Goal: Task Accomplishment & Management: Manage account settings

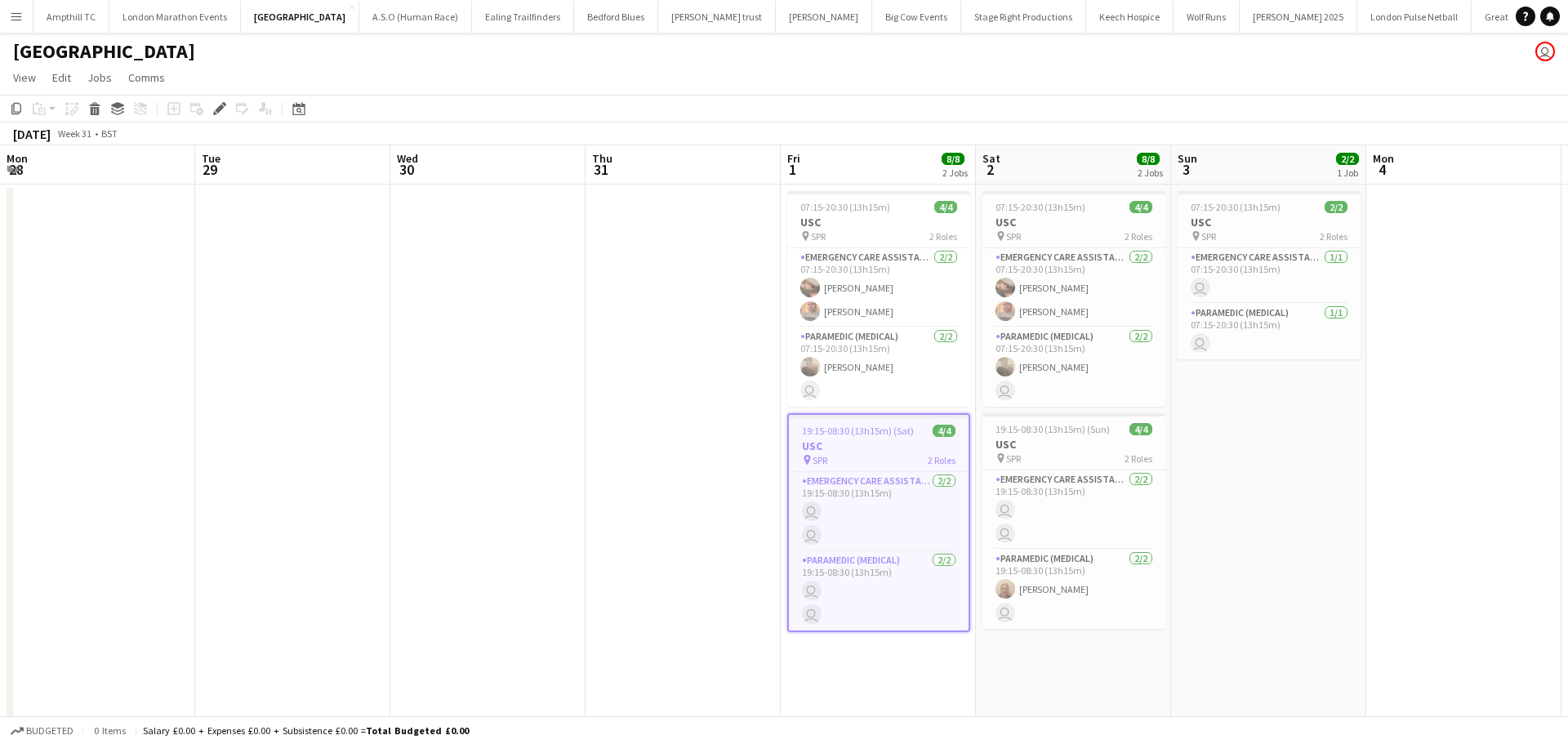
scroll to position [0, 562]
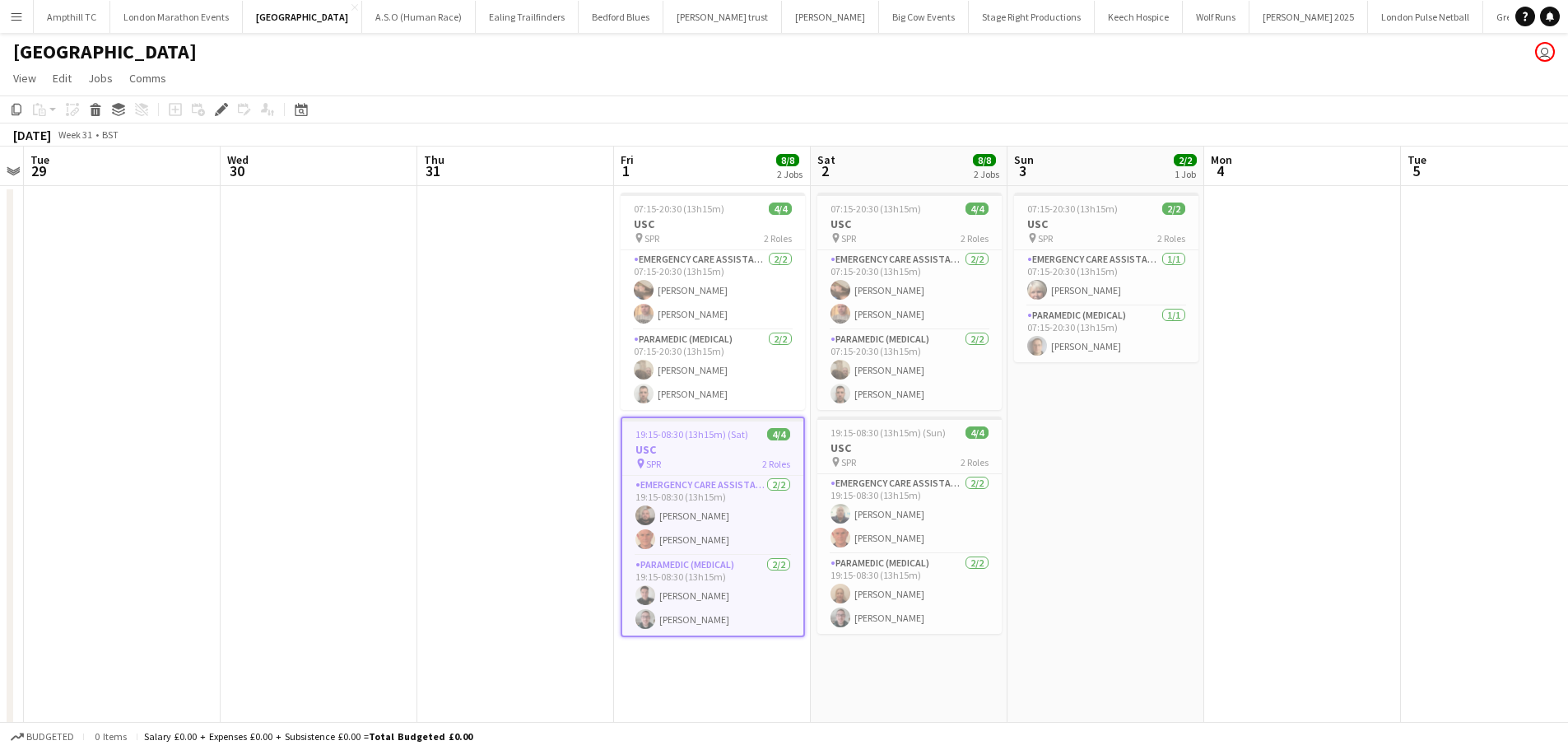
click at [7, 13] on button "Menu" at bounding box center [16, 16] width 33 height 33
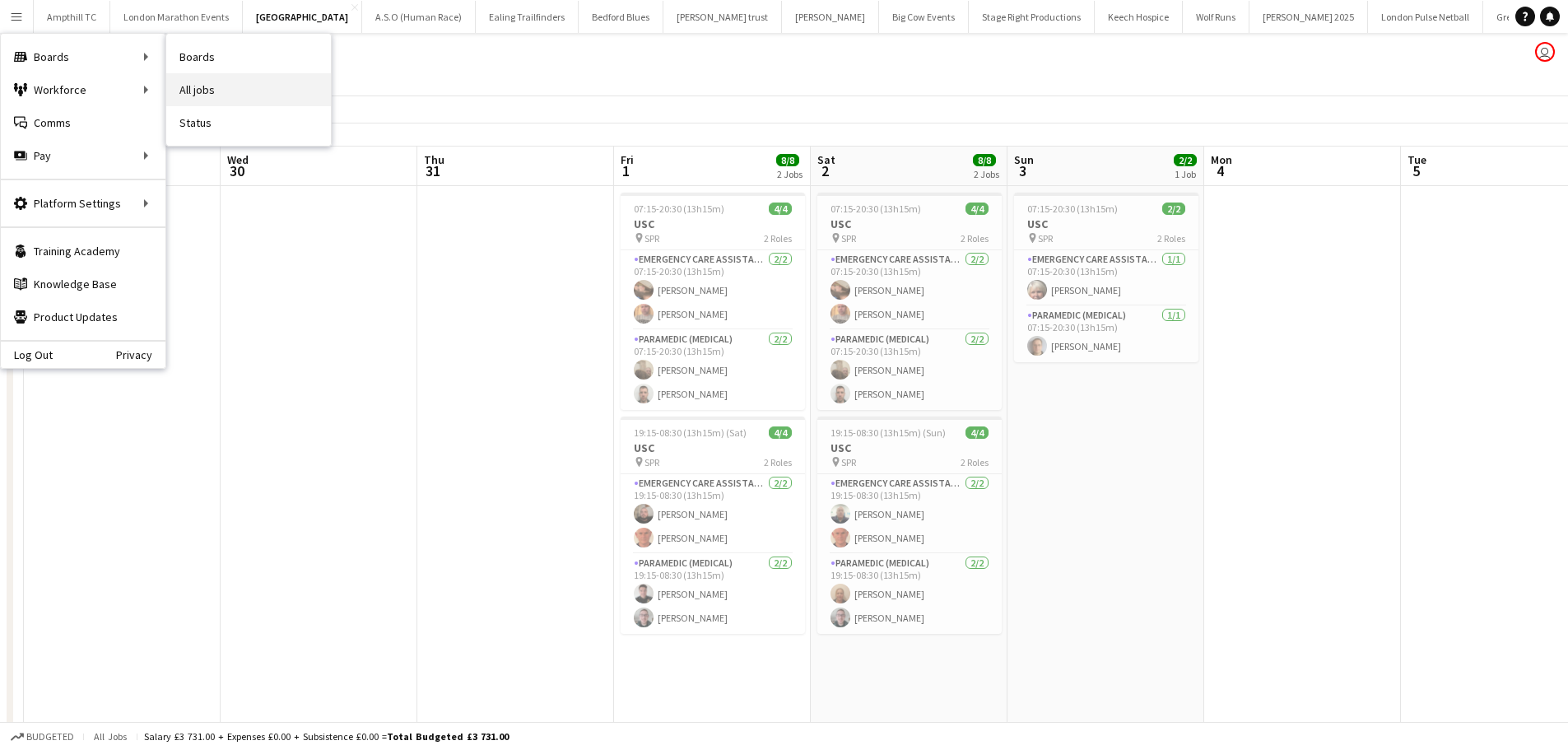
click at [237, 84] on link "All jobs" at bounding box center [248, 90] width 165 height 33
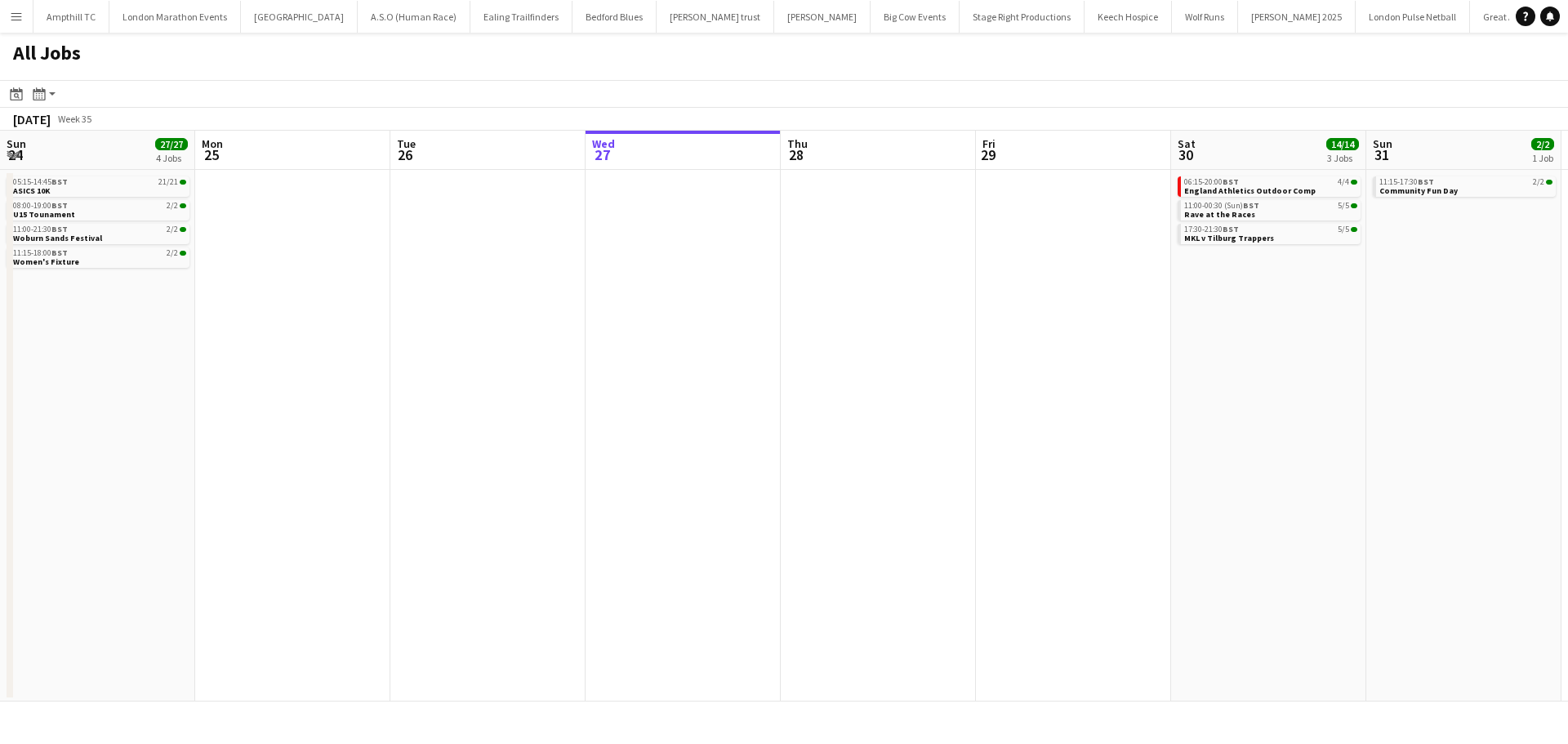
scroll to position [0, 391]
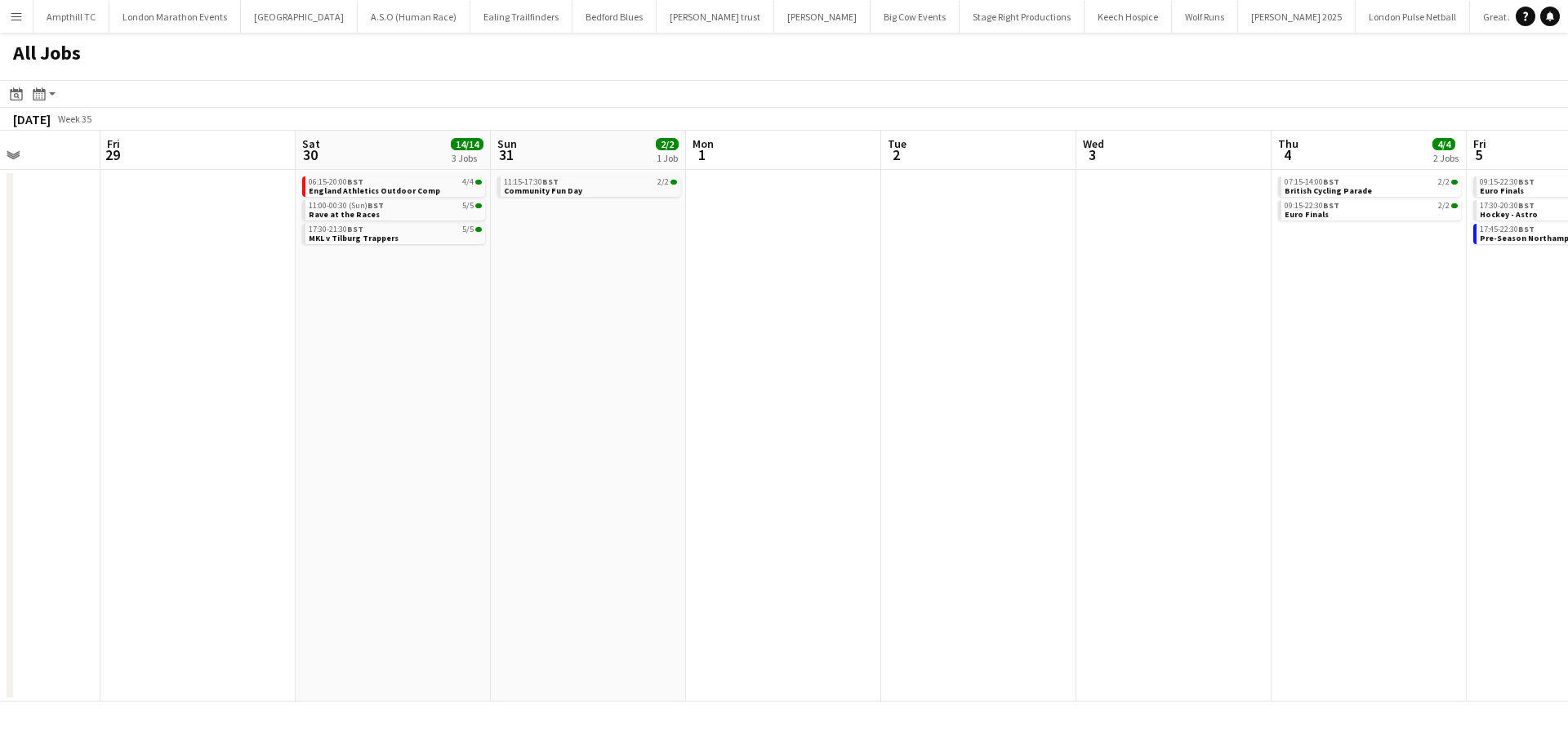
drag, startPoint x: 1143, startPoint y: 370, endPoint x: 657, endPoint y: 404, distance: 487.2
click at [657, 404] on app-calendar-viewport "Tue 26 Wed 27 Thu 28 Fri 29 Sat 30 14/14 3 Jobs Sun 31 2/2 1 Job Mon 1 Tue 2 We…" at bounding box center [784, 416] width 1568 height 571
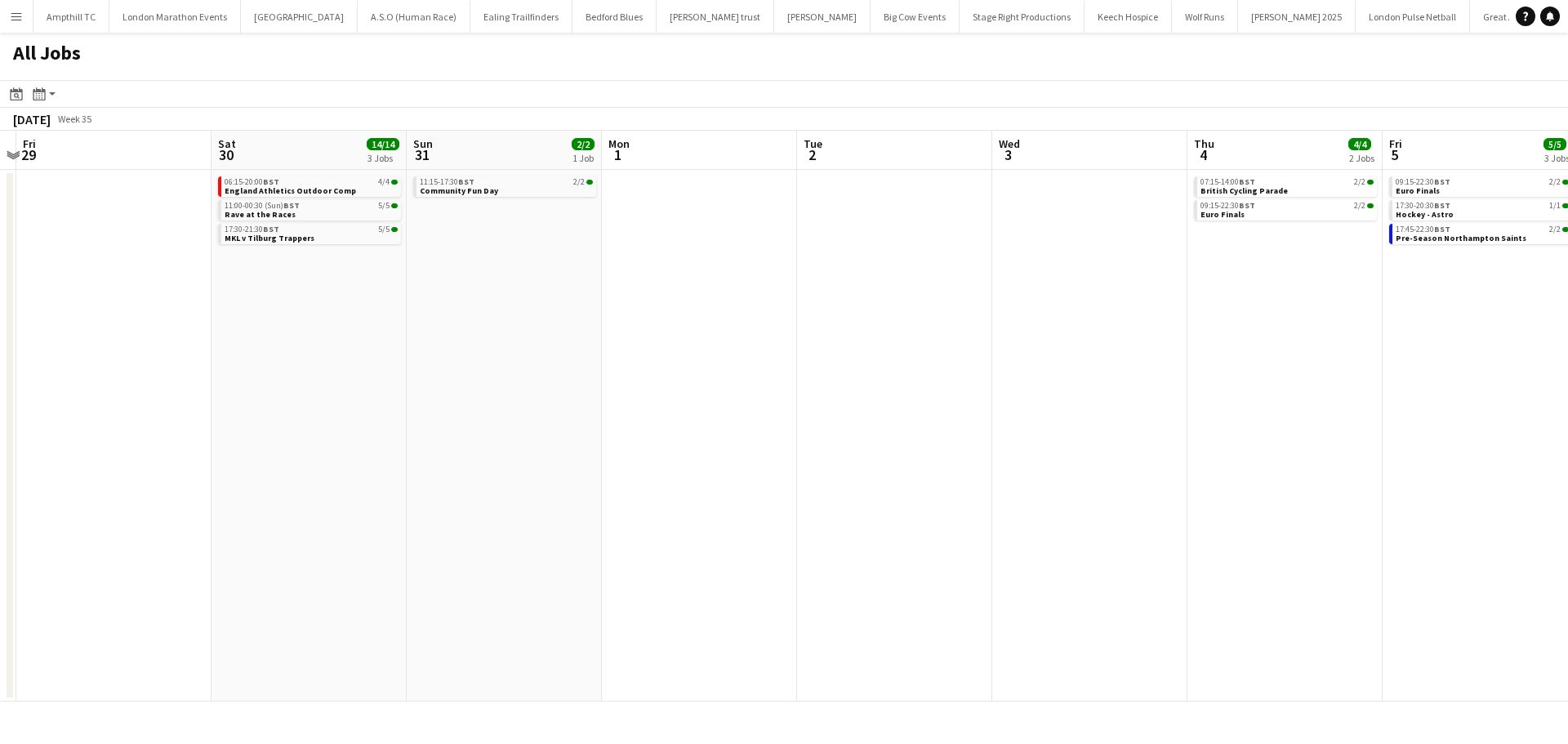
click at [620, 406] on app-all-jobs "All Jobs Date picker AUG 2025 AUG 2025 Monday M Tuesday T Wednesday W Thursday …" at bounding box center [784, 367] width 1568 height 669
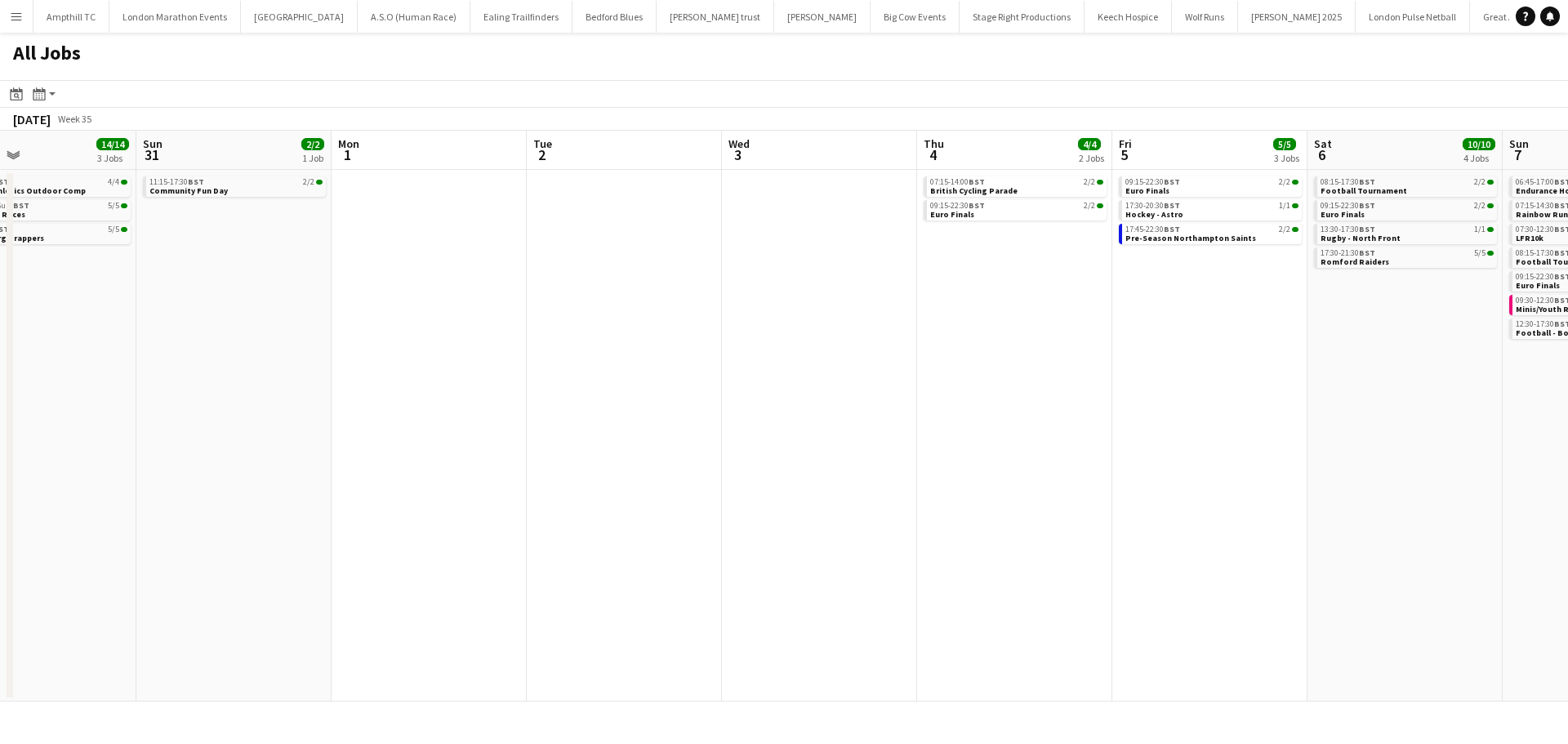
scroll to position [0, 544]
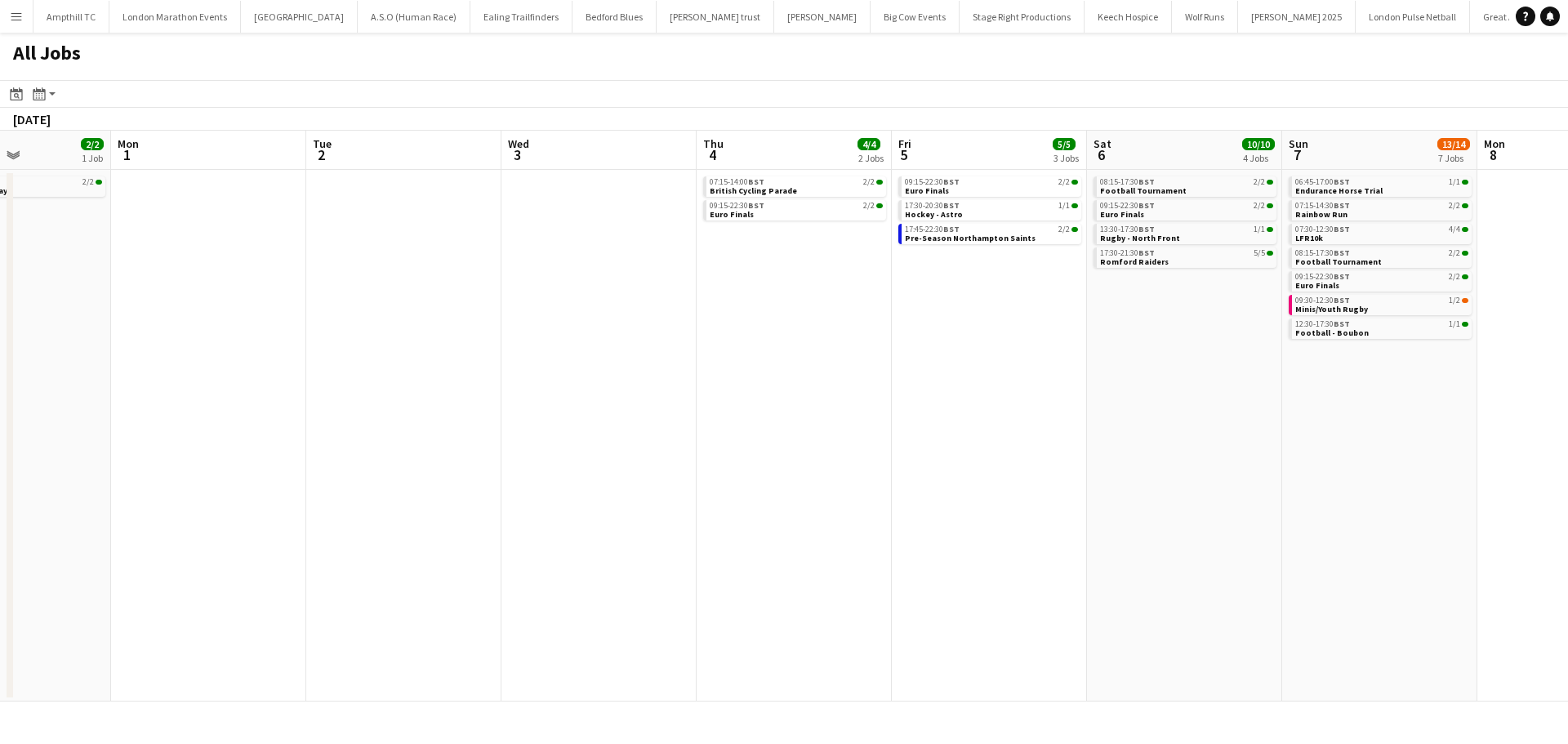
drag, startPoint x: 991, startPoint y: 376, endPoint x: 324, endPoint y: 268, distance: 675.7
click at [506, 312] on app-calendar-viewport "Thu 28 Fri 29 Sat 30 14/14 3 Jobs Sun 31 2/2 1 Job Mon 1 Tue 2 Wed 3 Thu 4 4/4 …" at bounding box center [784, 416] width 1568 height 571
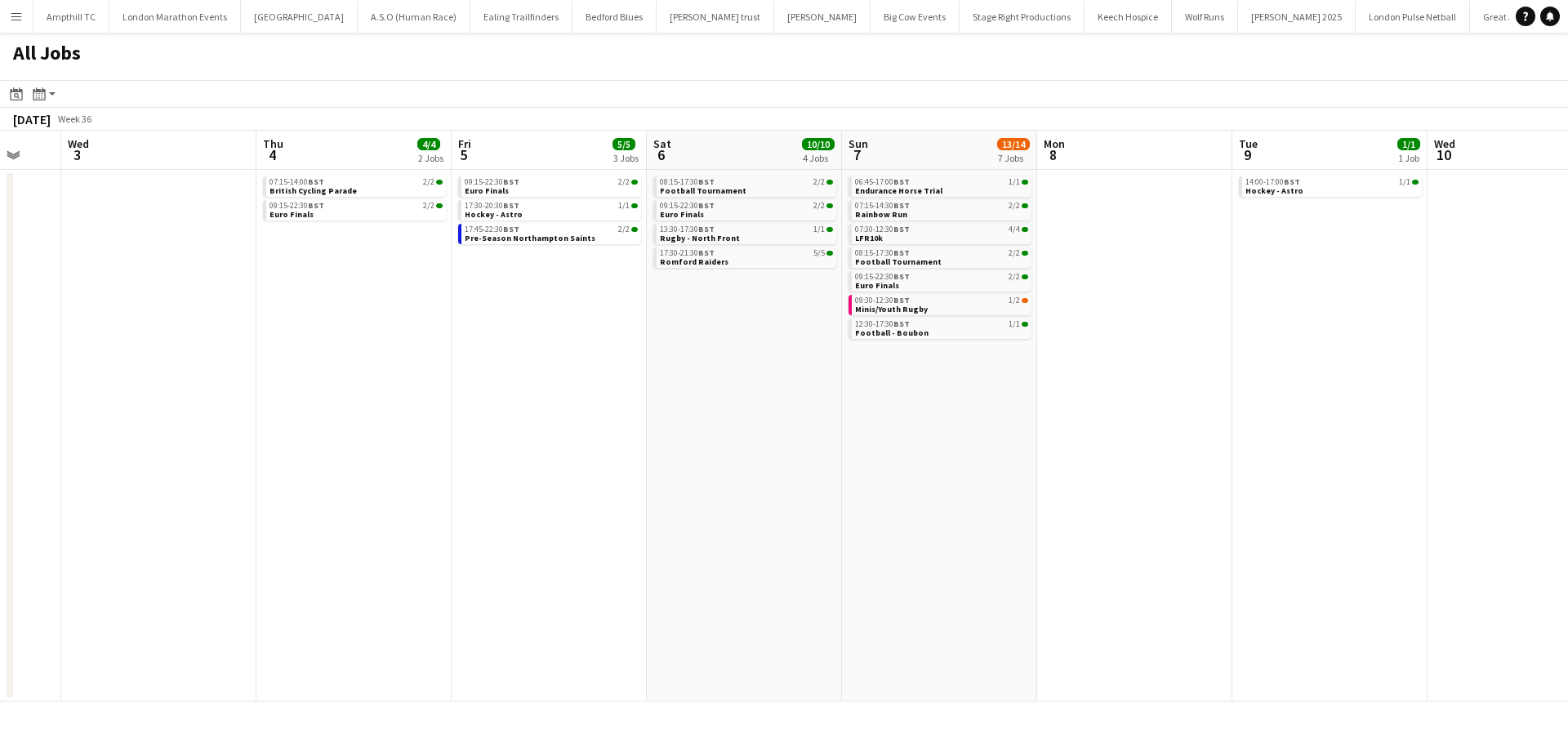
click at [794, 311] on app-all-jobs "All Jobs Date picker AUG 2025 AUG 2025 Monday M Tuesday T Wednesday W Thursday …" at bounding box center [784, 367] width 1568 height 669
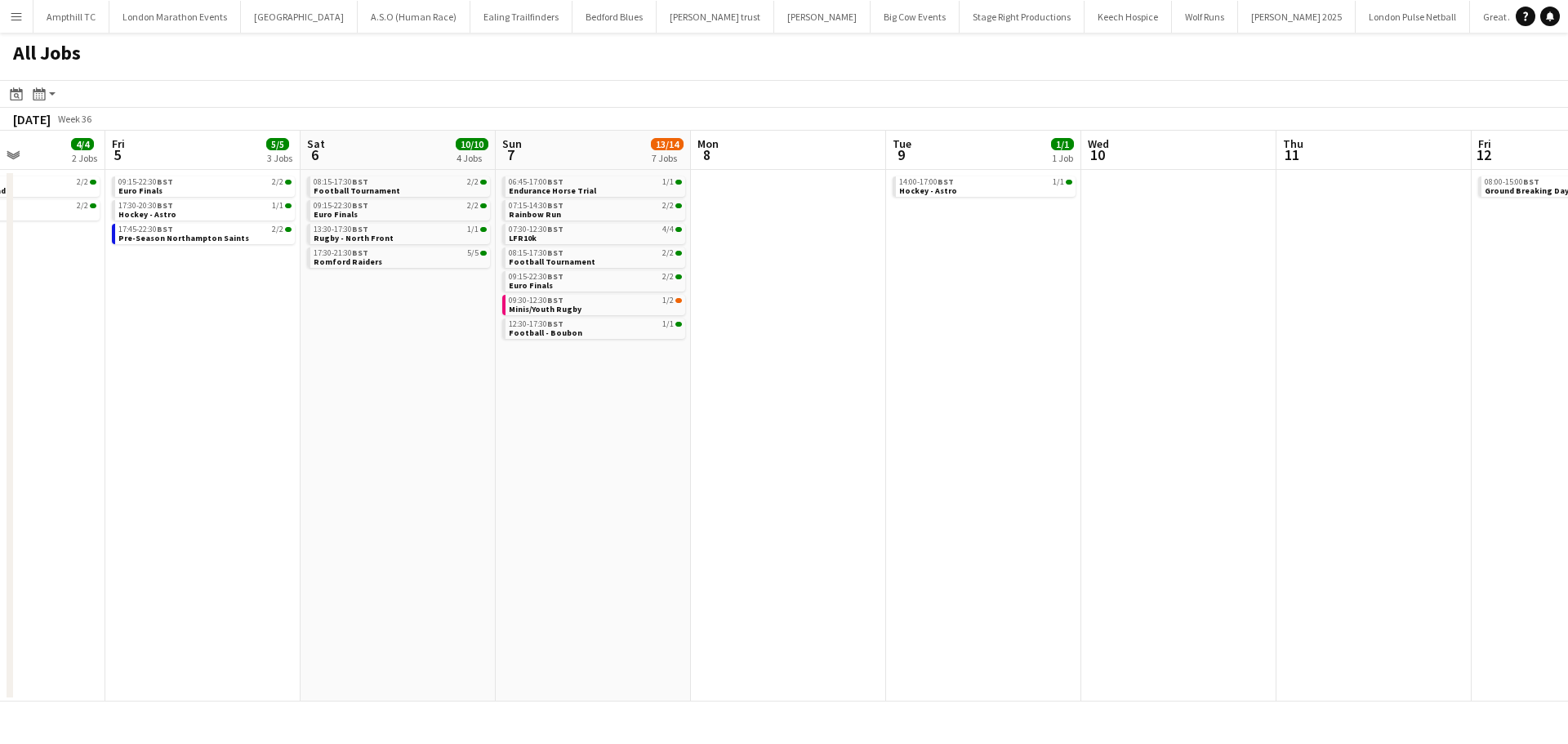
drag, startPoint x: 1171, startPoint y: 317, endPoint x: 890, endPoint y: 313, distance: 281.0
click at [923, 320] on app-calendar-viewport "Mon 1 Tue 2 Wed 3 Thu 4 4/4 2 Jobs Fri 5 5/5 3 Jobs Sat 6 10/10 4 Jobs Sun 7 13…" at bounding box center [784, 416] width 1568 height 571
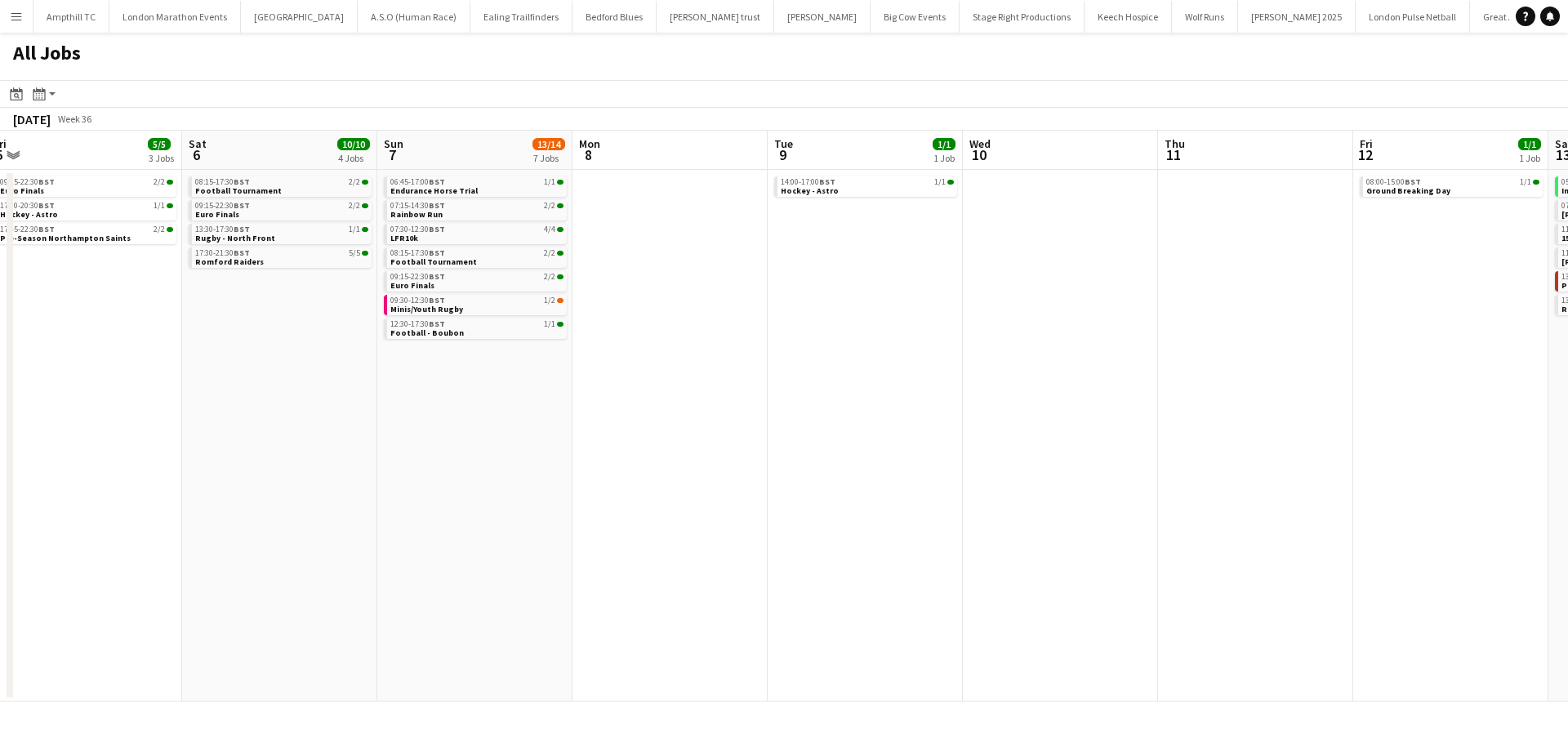
drag, startPoint x: 961, startPoint y: 314, endPoint x: 723, endPoint y: 312, distance: 238.0
click at [723, 312] on app-calendar-viewport "Mon 1 Tue 2 Wed 3 Thu 4 4/4 2 Jobs Fri 5 5/5 3 Jobs Sat 6 10/10 4 Jobs Sun 7 13…" at bounding box center [784, 416] width 1568 height 571
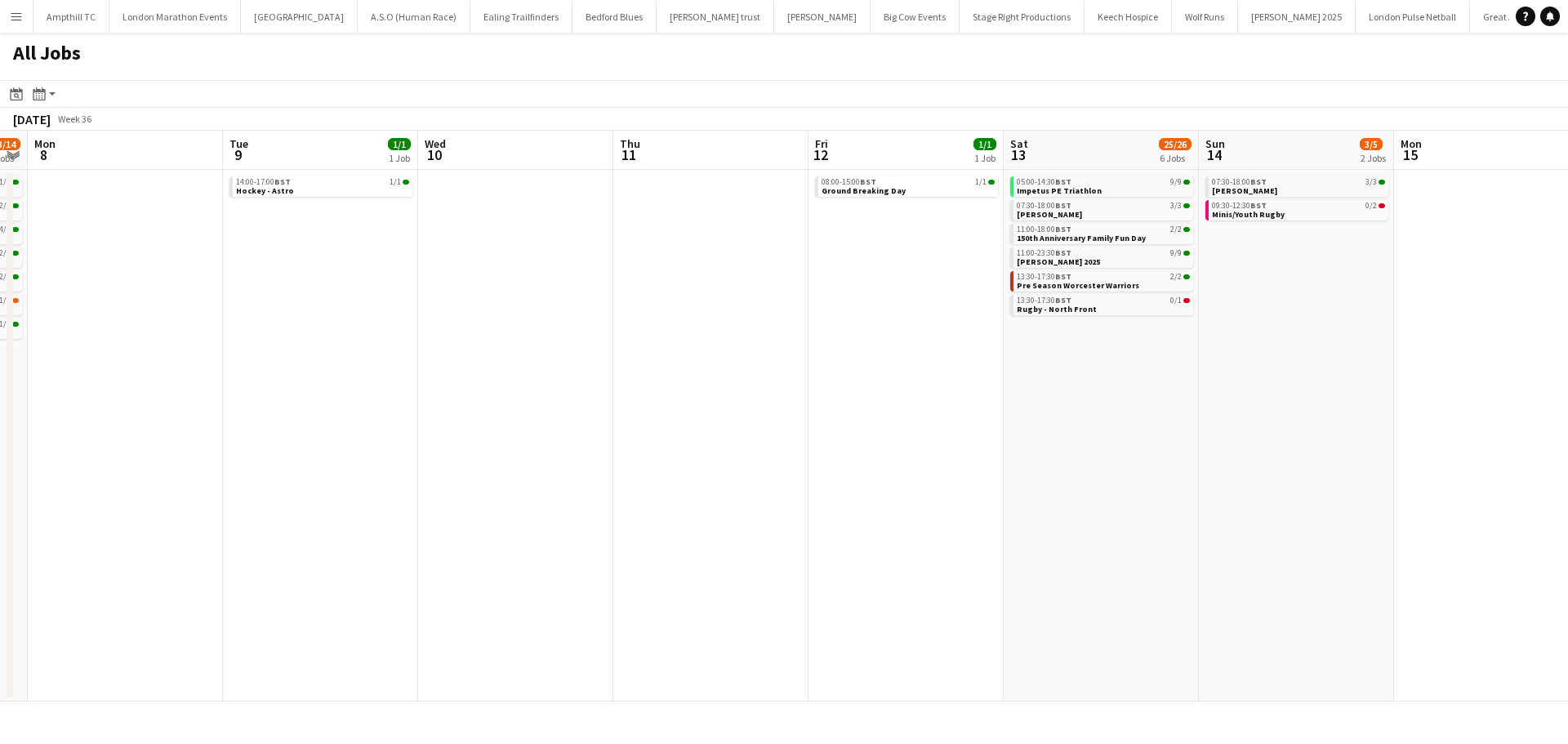
drag, startPoint x: 1081, startPoint y: 296, endPoint x: 909, endPoint y: 292, distance: 172.0
click at [918, 295] on app-calendar-viewport "Thu 4 4/4 2 Jobs Fri 5 5/5 3 Jobs Sat 6 10/10 4 Jobs Sun 7 13/14 7 Jobs Mon 8 T…" at bounding box center [784, 416] width 1568 height 571
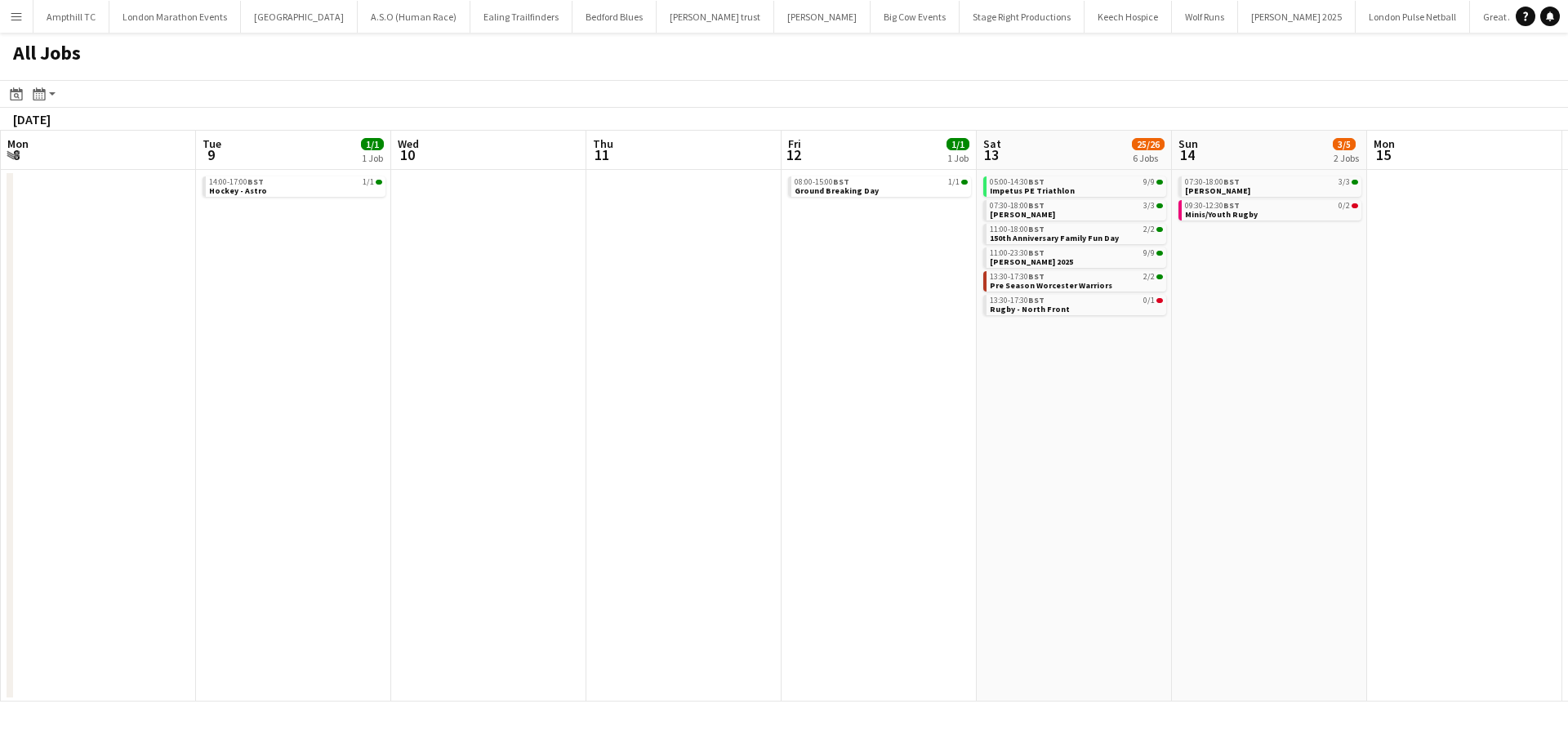
scroll to position [0, 473]
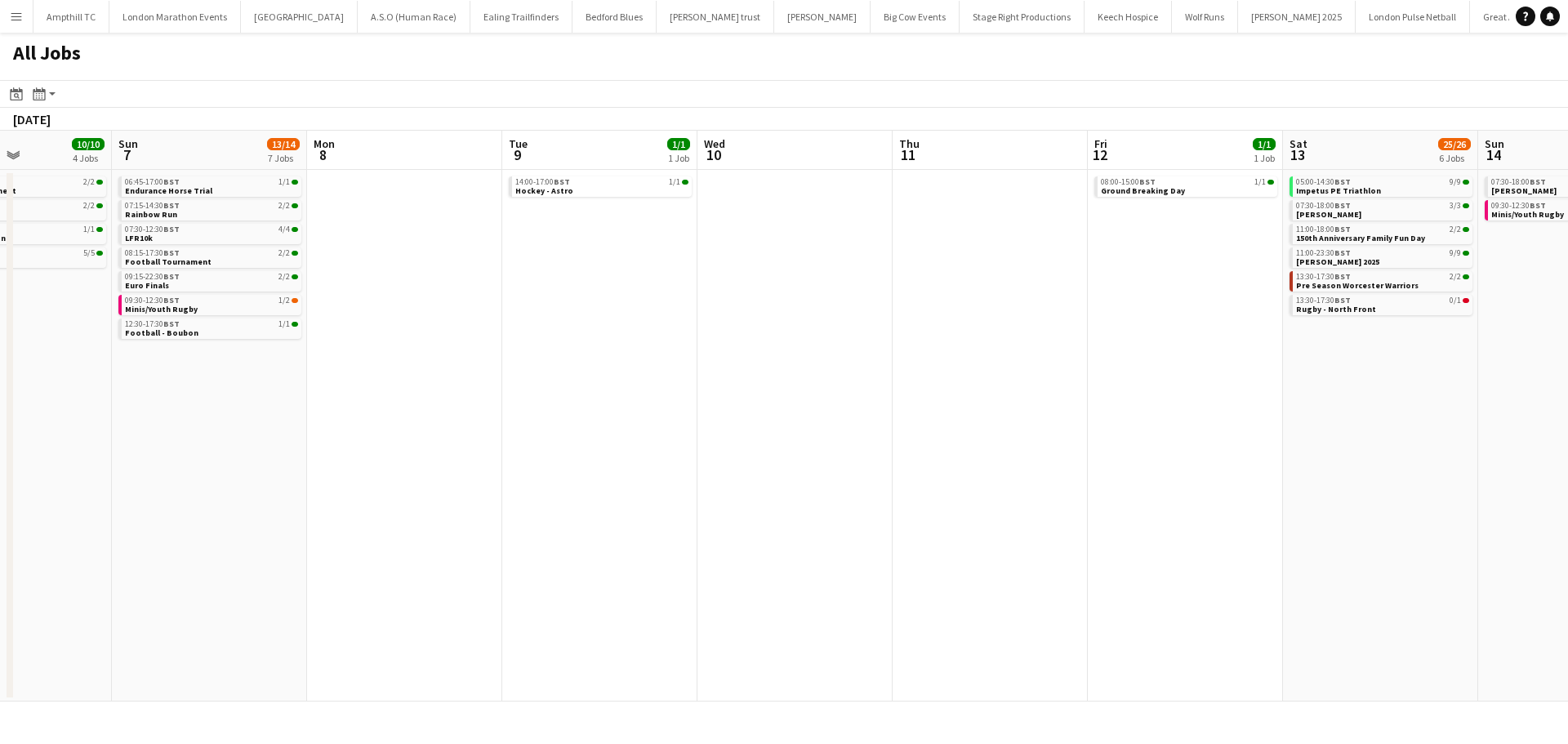
click at [1040, 370] on app-all-jobs "All Jobs Date picker AUG 2025 AUG 2025 Monday M Tuesday T Wednesday W Thursday …" at bounding box center [784, 367] width 1568 height 669
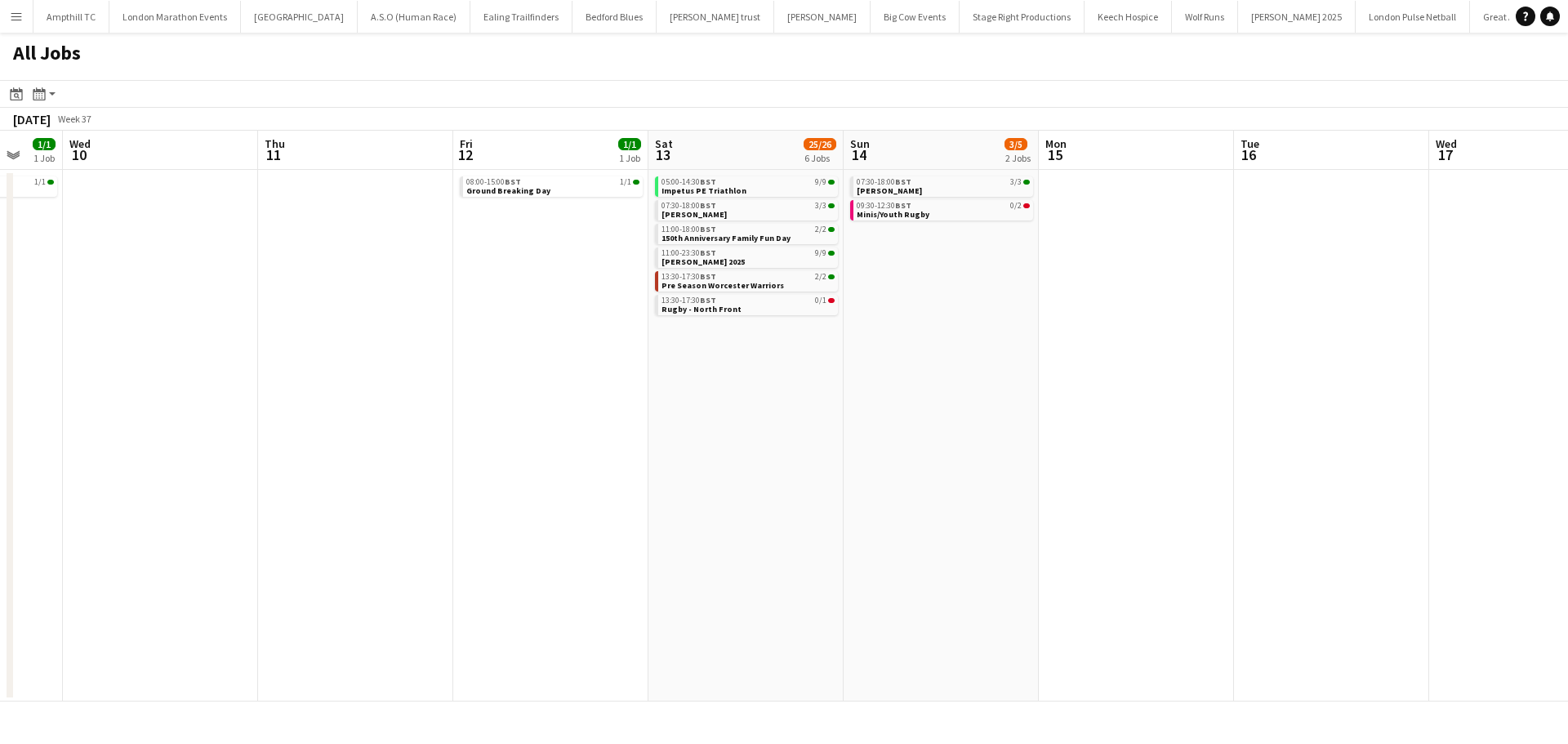
drag, startPoint x: 1160, startPoint y: 366, endPoint x: 1084, endPoint y: 371, distance: 76.2
click at [1084, 371] on app-calendar-viewport "Sat 6 10/10 4 Jobs Sun 7 13/14 7 Jobs Mon 8 Tue 9 1/1 1 Job Wed 10 Thu 11 Fri 1…" at bounding box center [784, 416] width 1568 height 571
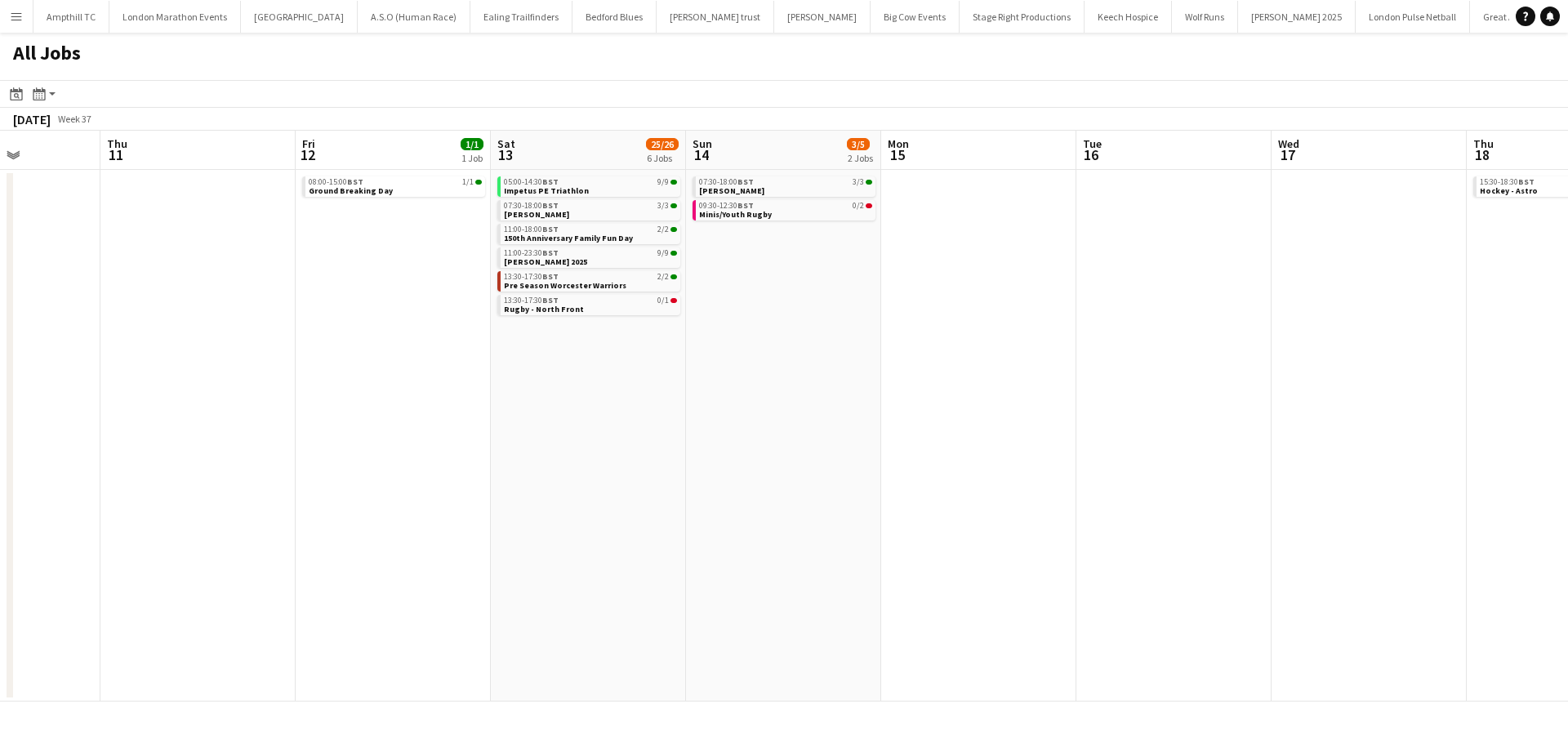
click at [587, 381] on app-all-jobs "All Jobs Date picker AUG 2025 AUG 2025 Monday M Tuesday T Wednesday W Thursday …" at bounding box center [784, 367] width 1568 height 669
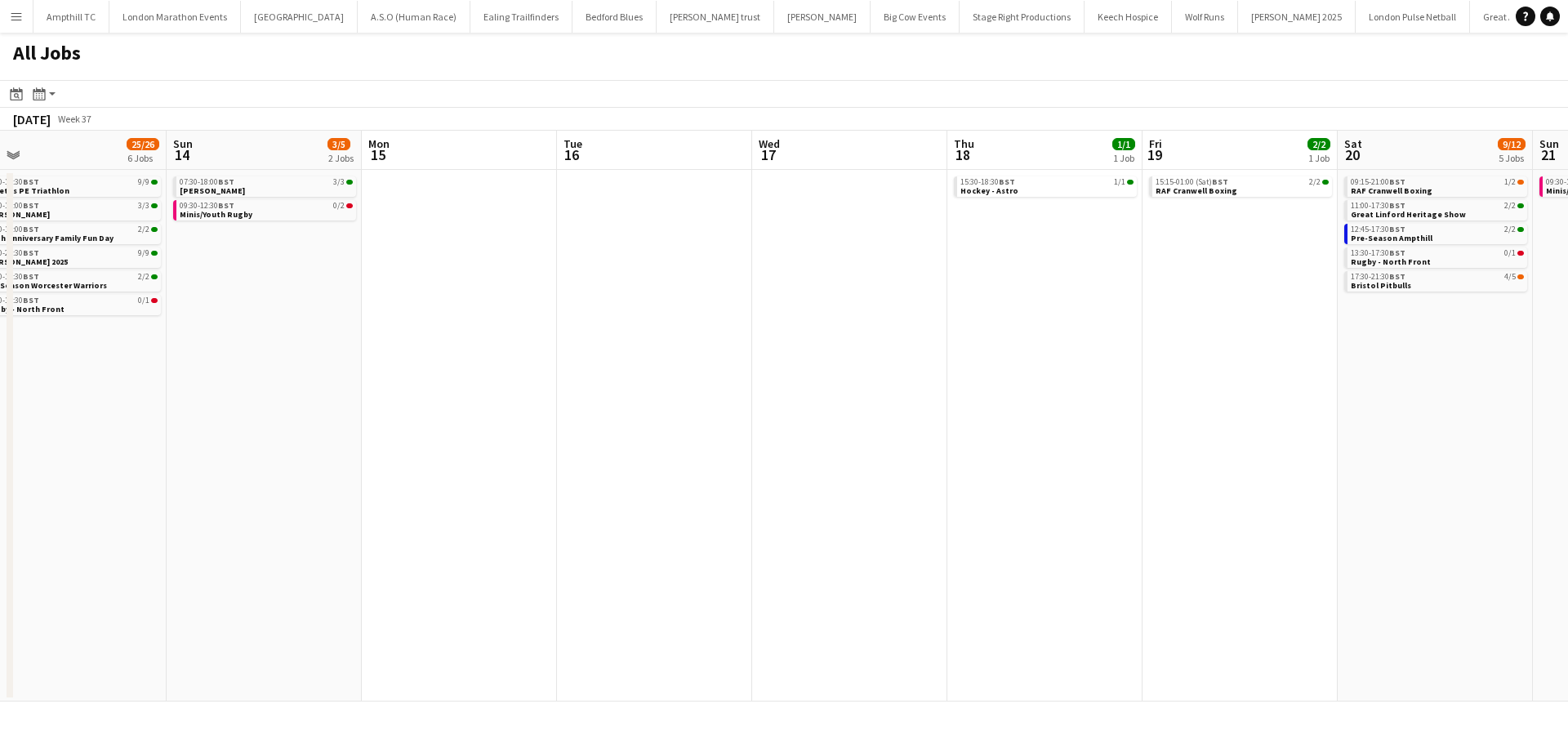
drag, startPoint x: 1084, startPoint y: 401, endPoint x: 673, endPoint y: 392, distance: 411.1
click at [684, 395] on app-calendar-viewport "Wed 10 Thu 11 Fri 12 1/1 1 Job Sat 13 25/26 6 Jobs Sun 14 3/5 2 Jobs Mon 15 Tue…" at bounding box center [784, 416] width 1568 height 571
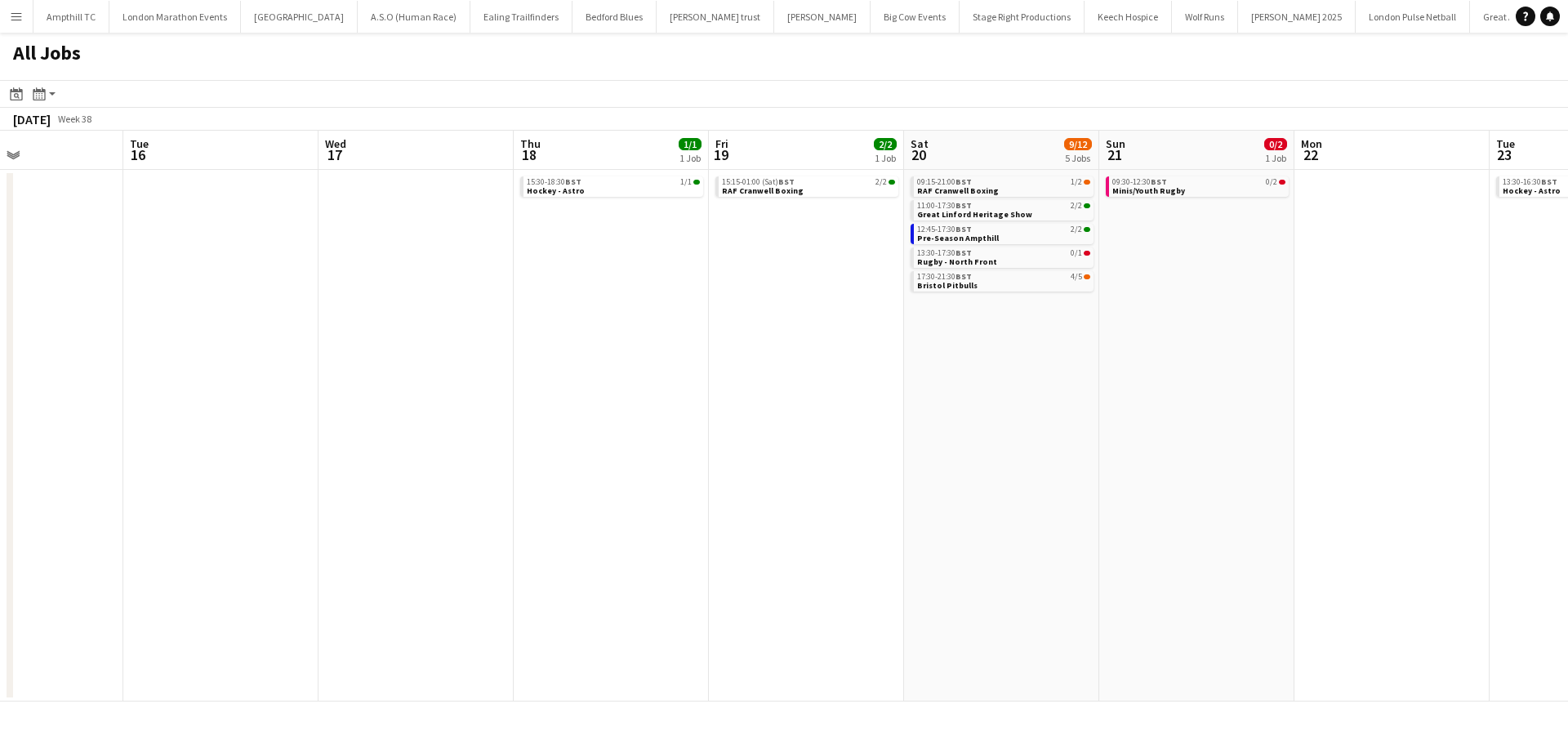
drag, startPoint x: 1251, startPoint y: 372, endPoint x: 1016, endPoint y: 384, distance: 235.3
click at [1016, 384] on app-calendar-viewport "Fri 12 1/1 1 Job Sat 13 25/26 6 Jobs Sun 14 3/5 2 Jobs Mon 15 Tue 16 Wed 17 Thu…" at bounding box center [784, 416] width 1568 height 571
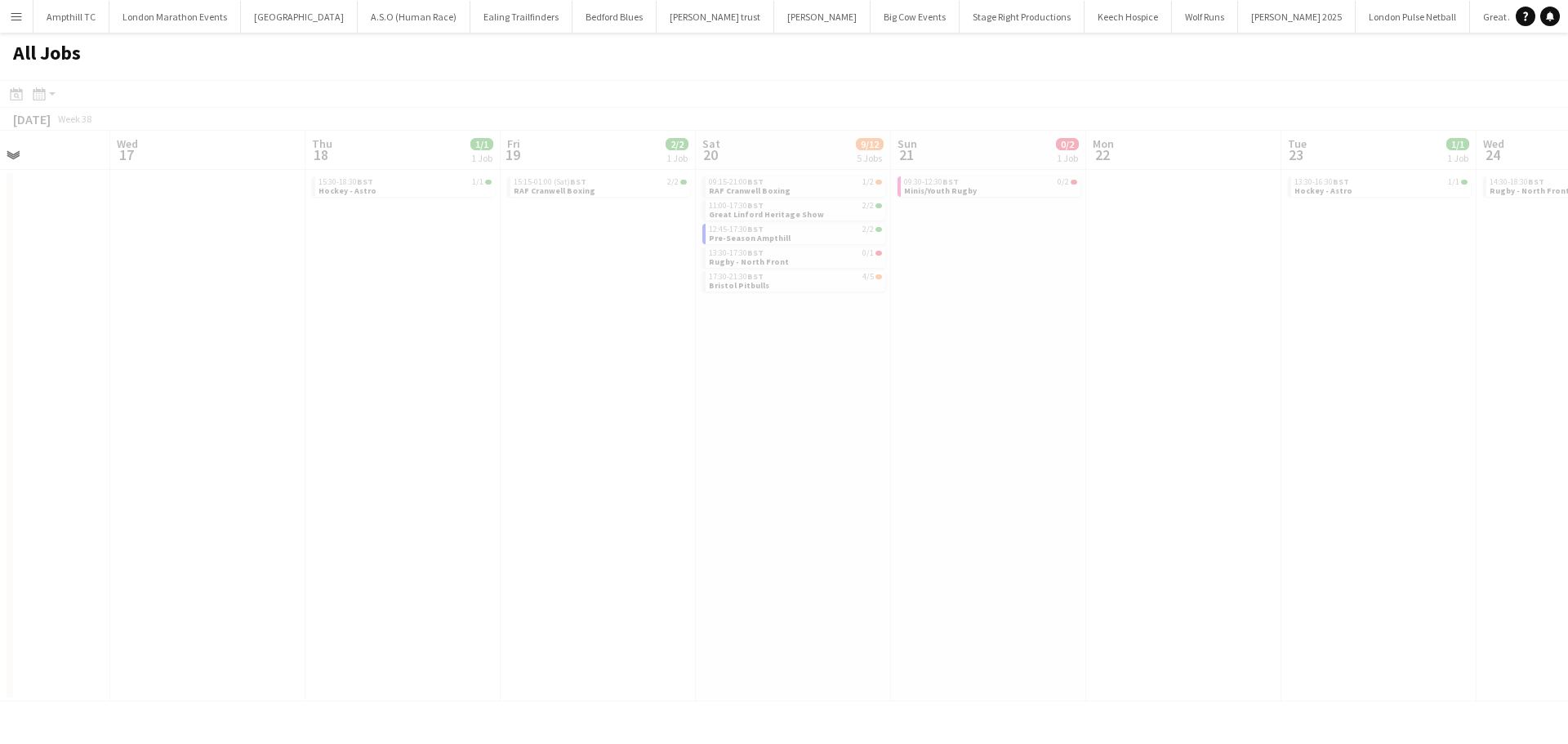
drag, startPoint x: 1163, startPoint y: 295, endPoint x: 675, endPoint y: 392, distance: 497.5
click at [531, 394] on app-all-jobs "All Jobs Date picker AUG 2025 AUG 2025 Monday M Tuesday T Wednesday W Thursday …" at bounding box center [784, 367] width 1568 height 669
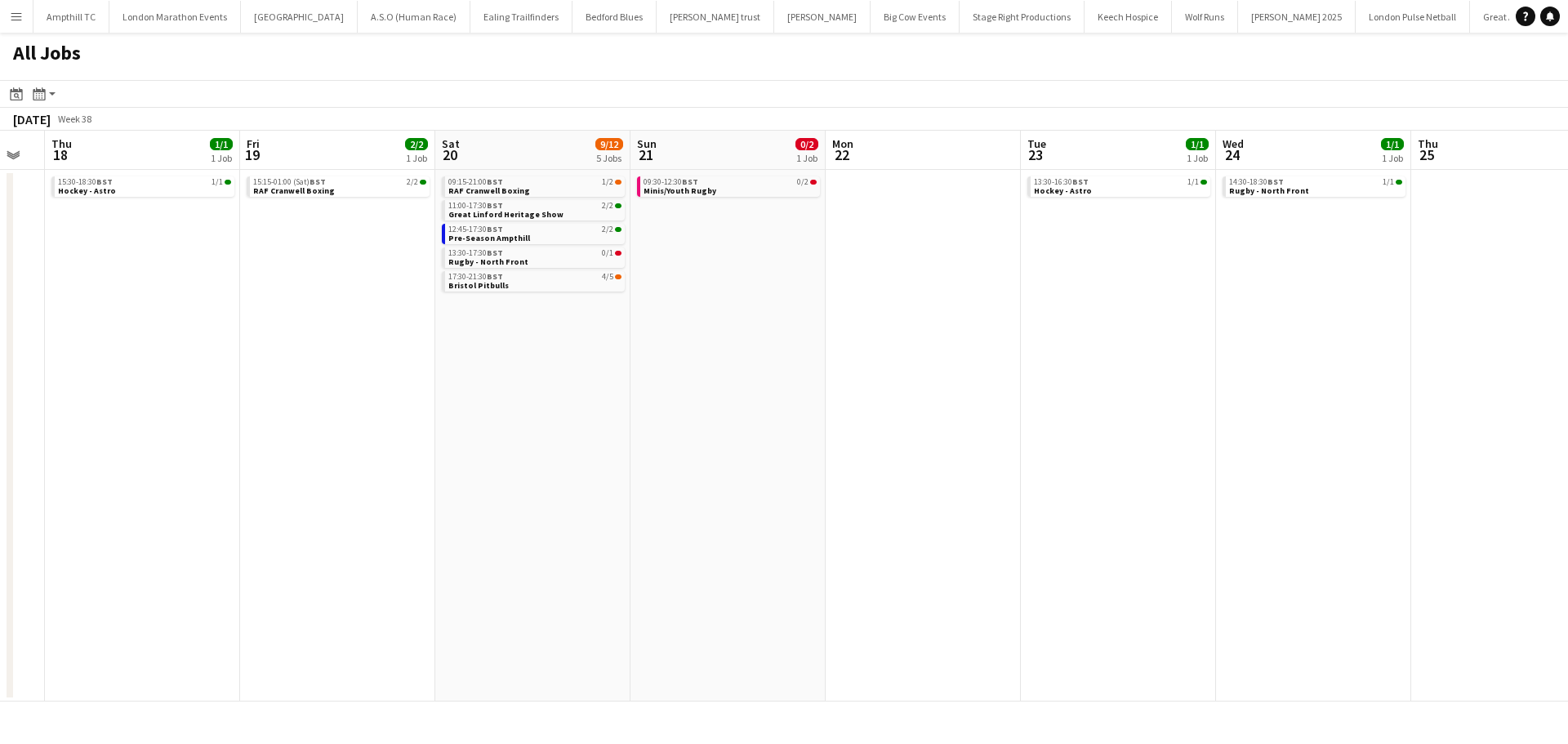
drag, startPoint x: 966, startPoint y: 405, endPoint x: 553, endPoint y: 462, distance: 416.9
click at [569, 465] on app-calendar-viewport "Sun 14 3/5 2 Jobs Mon 15 Tue 16 Wed 17 Thu 18 1/1 1 Job Fri 19 2/2 1 Job Sat 20…" at bounding box center [784, 416] width 1568 height 571
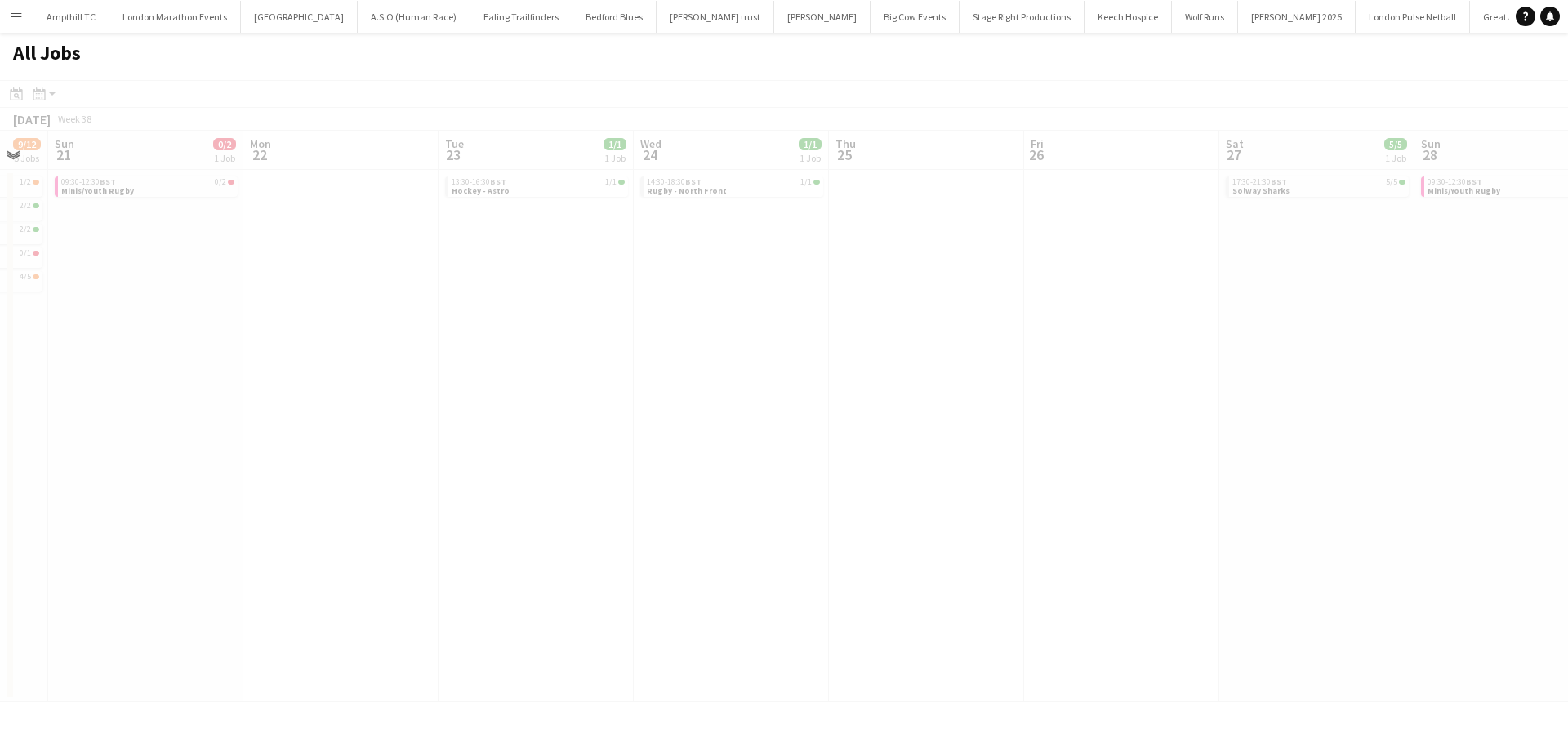
drag, startPoint x: 578, startPoint y: 467, endPoint x: 220, endPoint y: 408, distance: 362.8
click at [0, 423] on html "Menu Boards Boards Boards All jobs Status Workforce Workforce My Workforce Recr…" at bounding box center [784, 372] width 1568 height 744
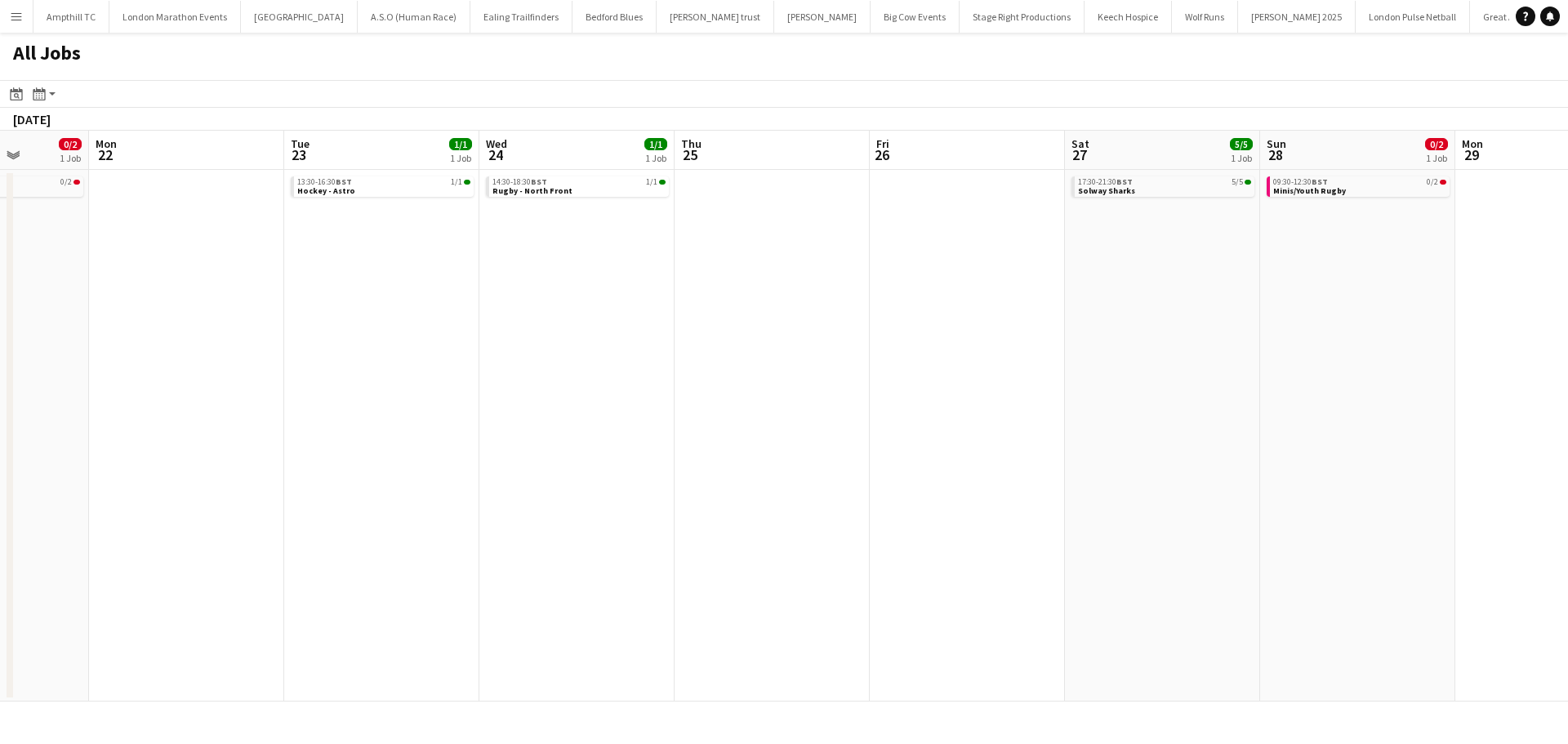
drag, startPoint x: 617, startPoint y: 408, endPoint x: 166, endPoint y: 346, distance: 455.2
click at [188, 350] on app-calendar-viewport "Thu 18 1/1 1 Job Fri 19 2/2 1 Job Sat 20 9/12 5 Jobs Sun 21 0/2 1 Job Mon 22 Tu…" at bounding box center [784, 416] width 1568 height 571
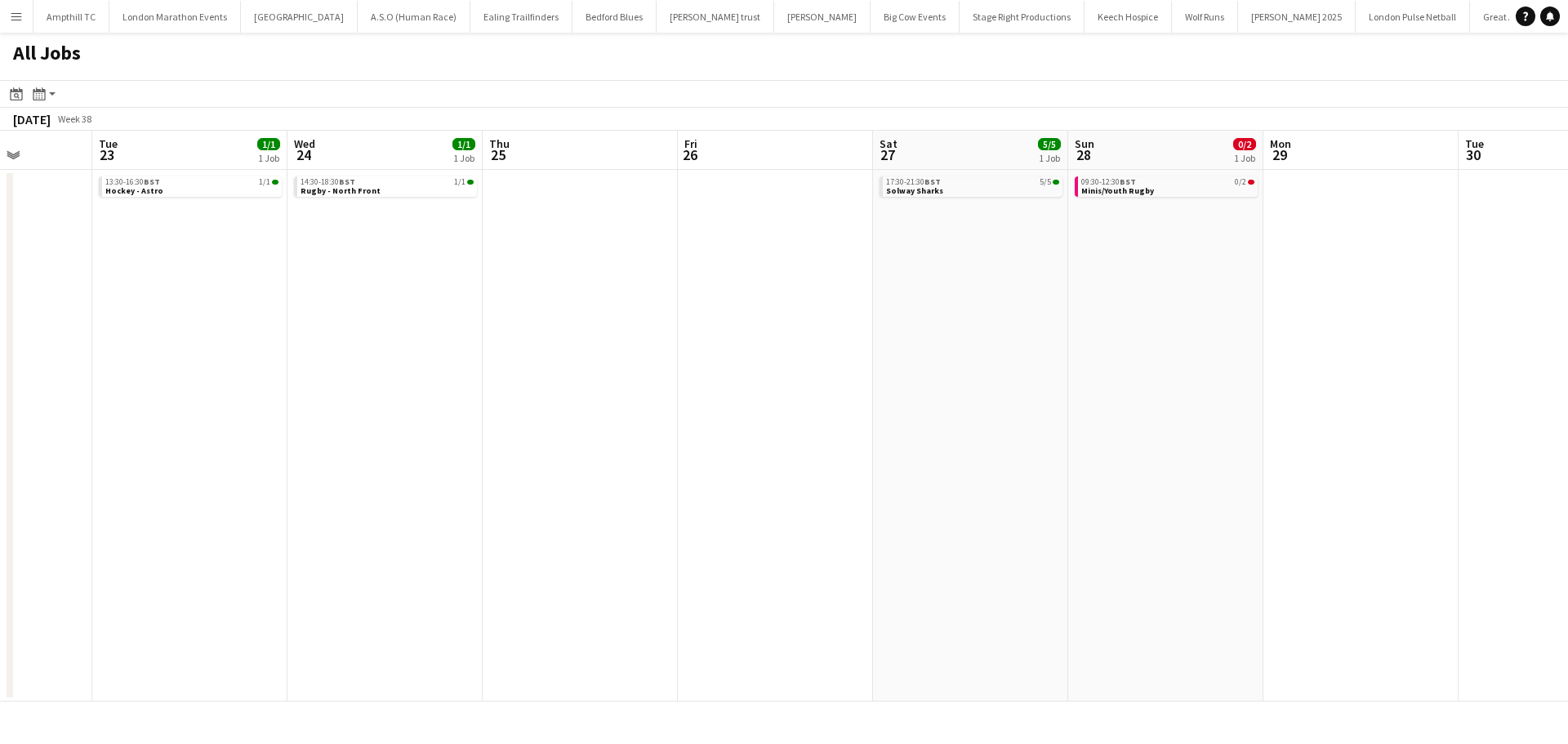
drag, startPoint x: 880, startPoint y: 347, endPoint x: 446, endPoint y: 339, distance: 434.1
click at [446, 339] on app-calendar-viewport "Sat 20 9/12 5 Jobs Sun 21 0/2 1 Job Mon 22 Tue 23 1/1 1 Job Wed 24 1/1 1 Job Th…" at bounding box center [784, 416] width 1568 height 571
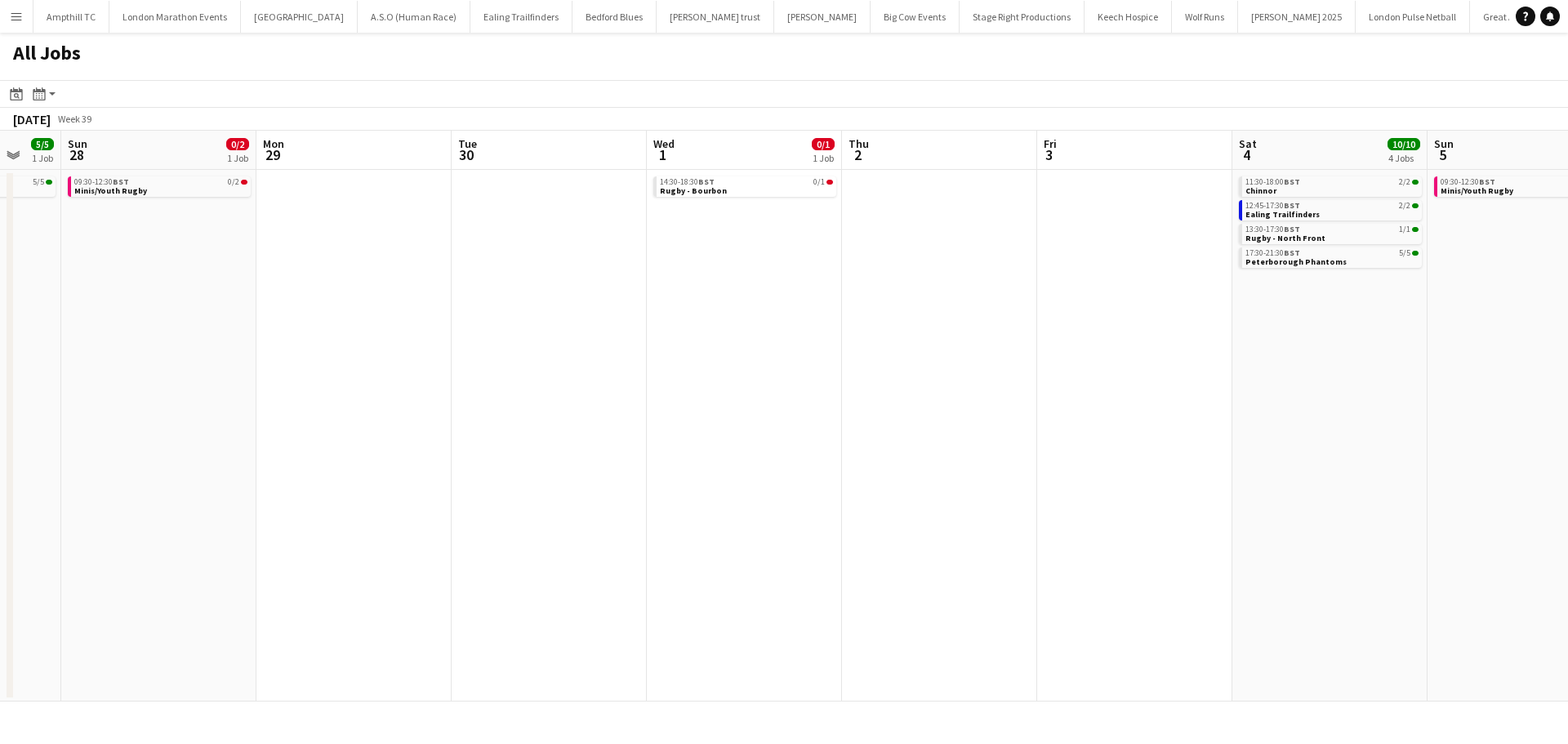
click at [601, 375] on app-all-jobs "All Jobs Date picker AUG 2025 AUG 2025 Monday M Tuesday T Wednesday W Thursday …" at bounding box center [784, 367] width 1568 height 669
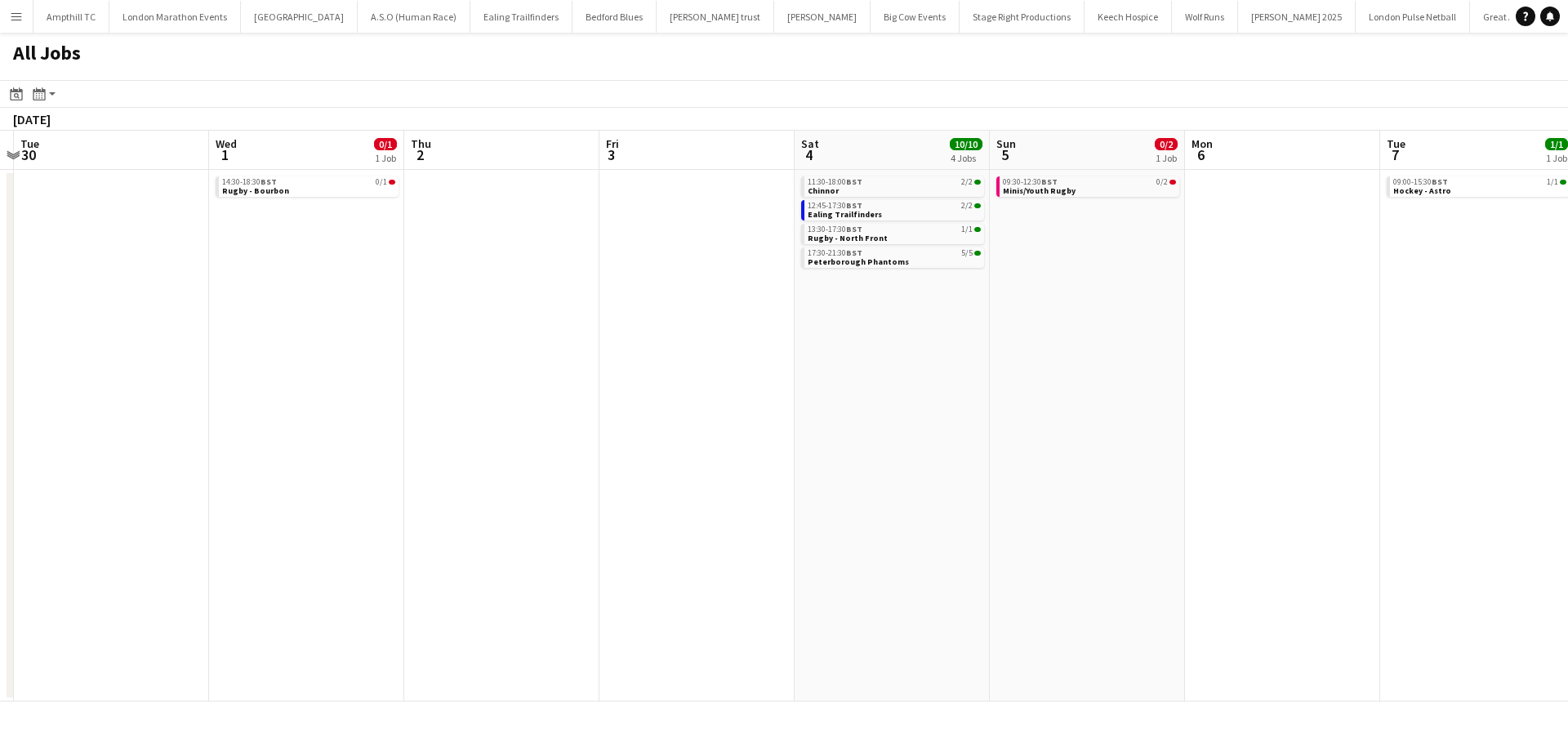
drag, startPoint x: 988, startPoint y: 366, endPoint x: 874, endPoint y: 359, distance: 114.2
click at [771, 366] on app-calendar-viewport "Fri 26 Sat 27 5/5 1 Job Sun 28 0/2 1 Job Mon 29 Tue 30 Wed 1 0/1 1 Job Thu 2 Fr…" at bounding box center [784, 416] width 1568 height 571
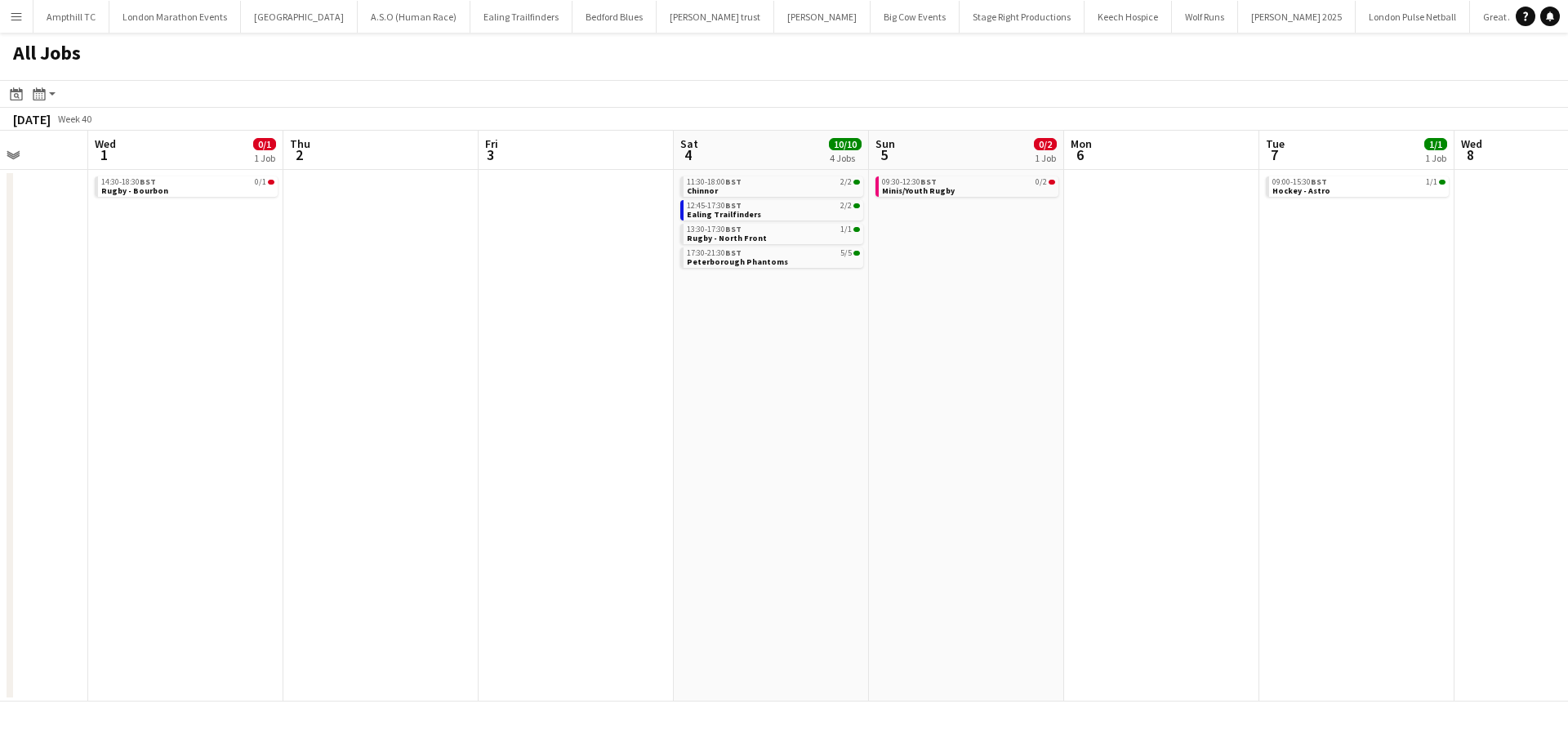
click at [1012, 366] on app-calendar-viewport "Sun 28 0/2 1 Job Mon 29 Tue 30 Wed 1 0/1 1 Job Thu 2 Fri 3 Sat 4 10/10 4 Jobs S…" at bounding box center [784, 416] width 1568 height 571
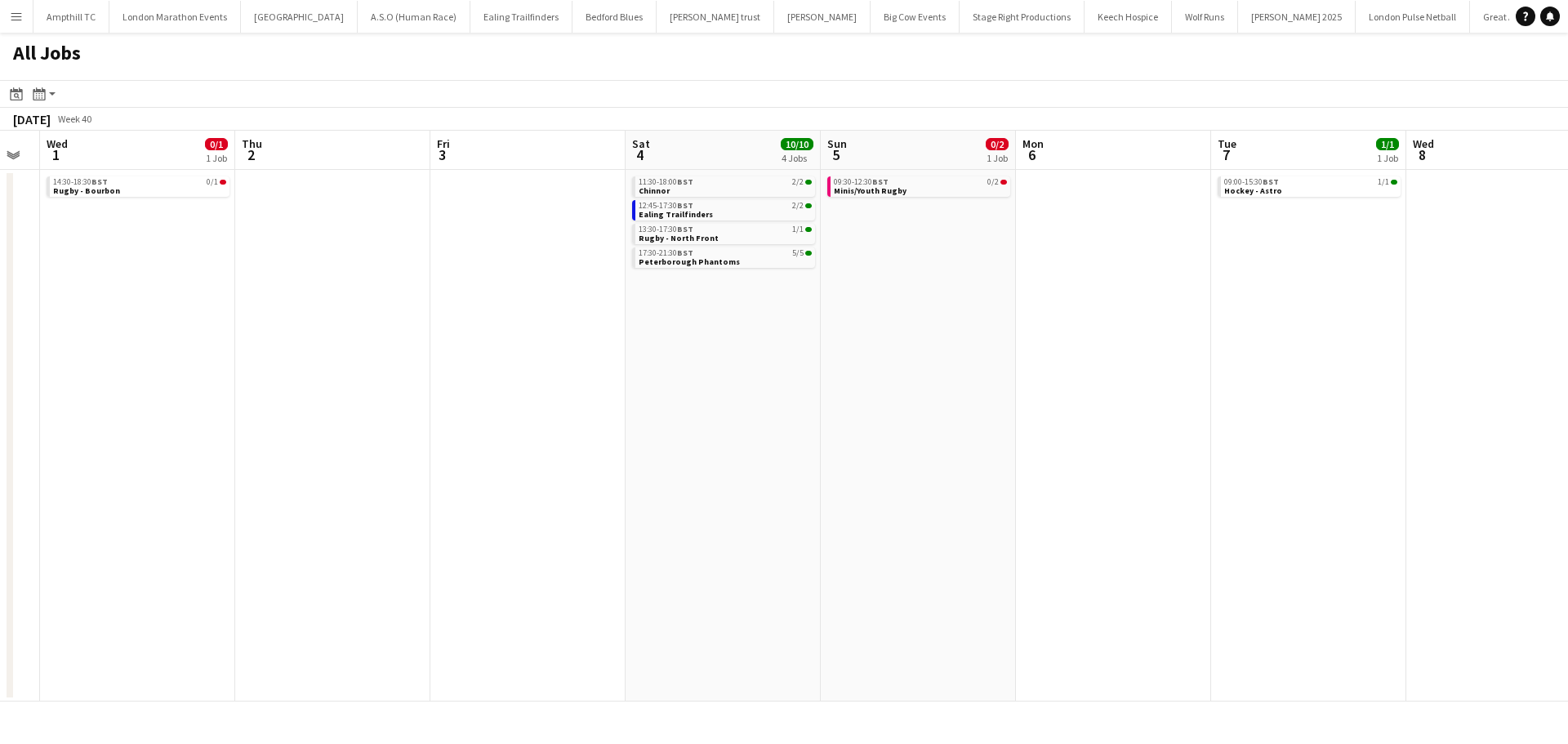
click at [453, 337] on app-all-jobs "All Jobs Date picker AUG 2025 AUG 2025 Monday M Tuesday T Wednesday W Thursday …" at bounding box center [784, 367] width 1568 height 669
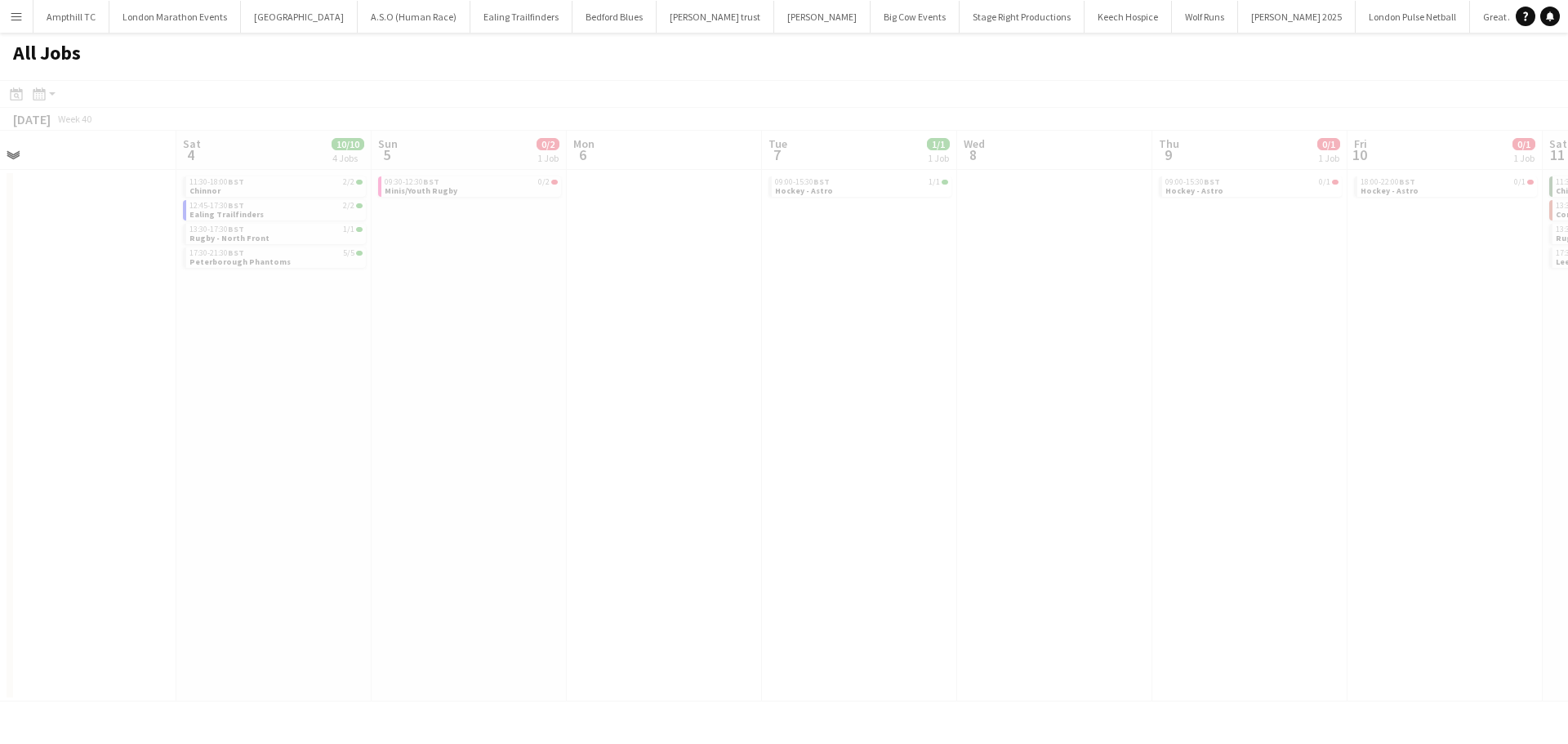
drag, startPoint x: 494, startPoint y: 356, endPoint x: 418, endPoint y: 356, distance: 76.0
click at [418, 356] on app-calendar-viewport "Tue 30 Wed 1 0/1 1 Job Thu 2 Fri 3 Sat 4 10/10 4 Jobs Sun 5 0/2 1 Job Mon 6 Tue…" at bounding box center [784, 416] width 1568 height 571
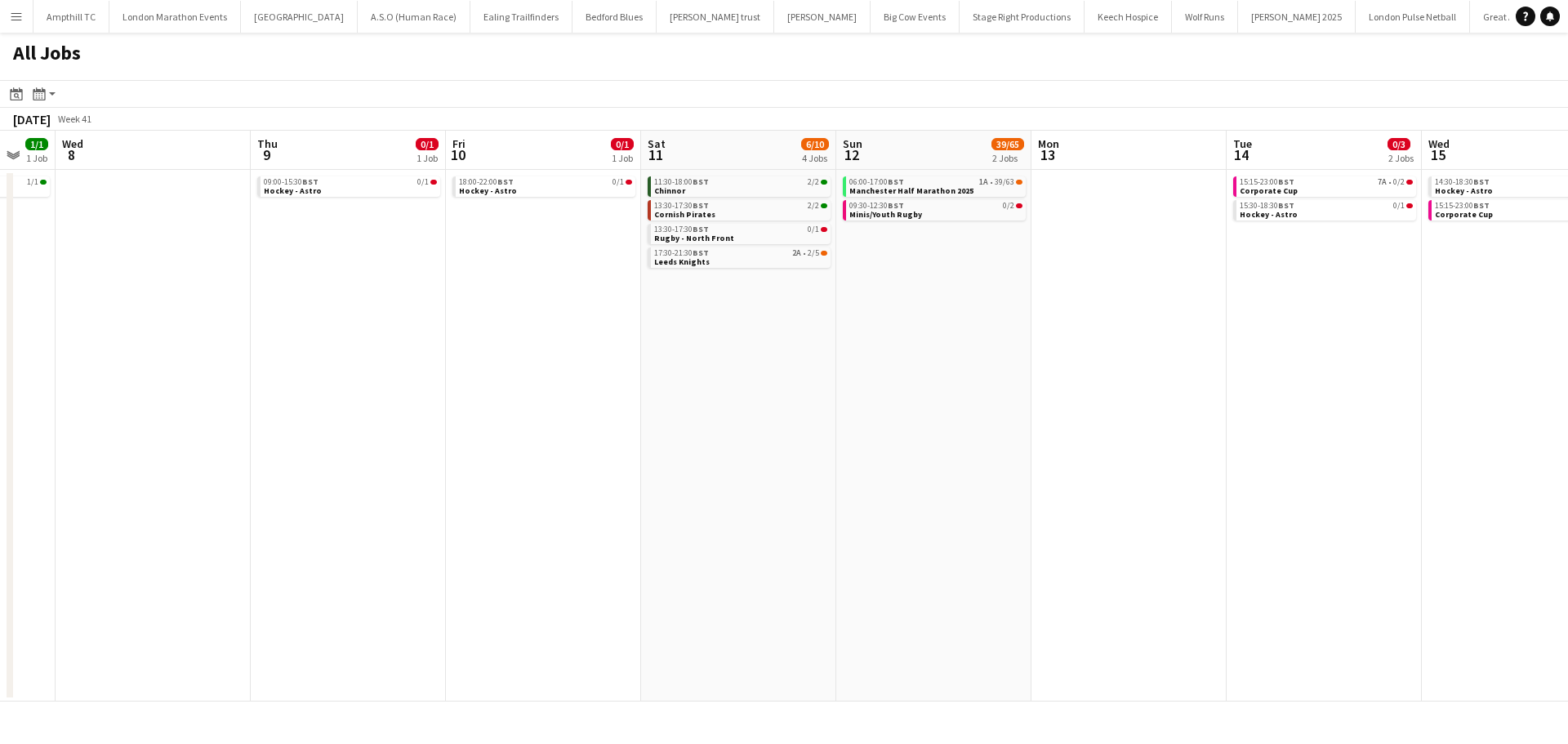
drag, startPoint x: 1121, startPoint y: 351, endPoint x: 683, endPoint y: 346, distance: 438.0
click at [684, 349] on app-calendar-viewport "Sat 4 10/10 4 Jobs Sun 5 0/2 1 Job Mon 6 Tue 7 1/1 1 Job Wed 8 Thu 9 0/1 1 Job …" at bounding box center [784, 416] width 1568 height 571
click at [961, 183] on div "06:00-17:00 BST 1A • 39/63" at bounding box center [934, 182] width 173 height 8
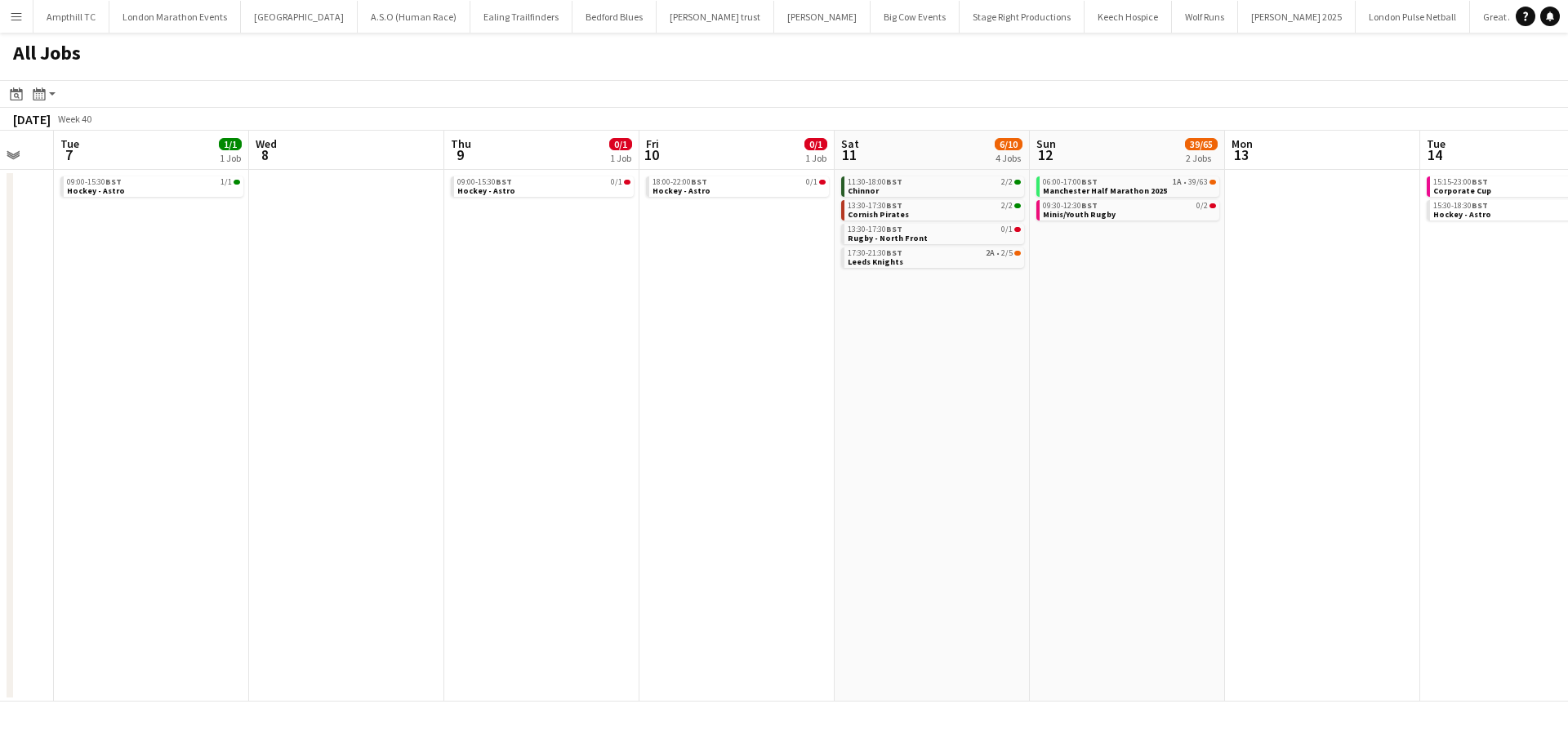
drag, startPoint x: 506, startPoint y: 354, endPoint x: 1006, endPoint y: 390, distance: 501.3
click at [1006, 390] on app-calendar-viewport "Fri 3 Sat 4 10/10 4 Jobs Sun 5 0/2 1 Job Mon 6 Tue 7 1/1 1 Job Wed 8 Thu 9 0/1 …" at bounding box center [784, 416] width 1568 height 571
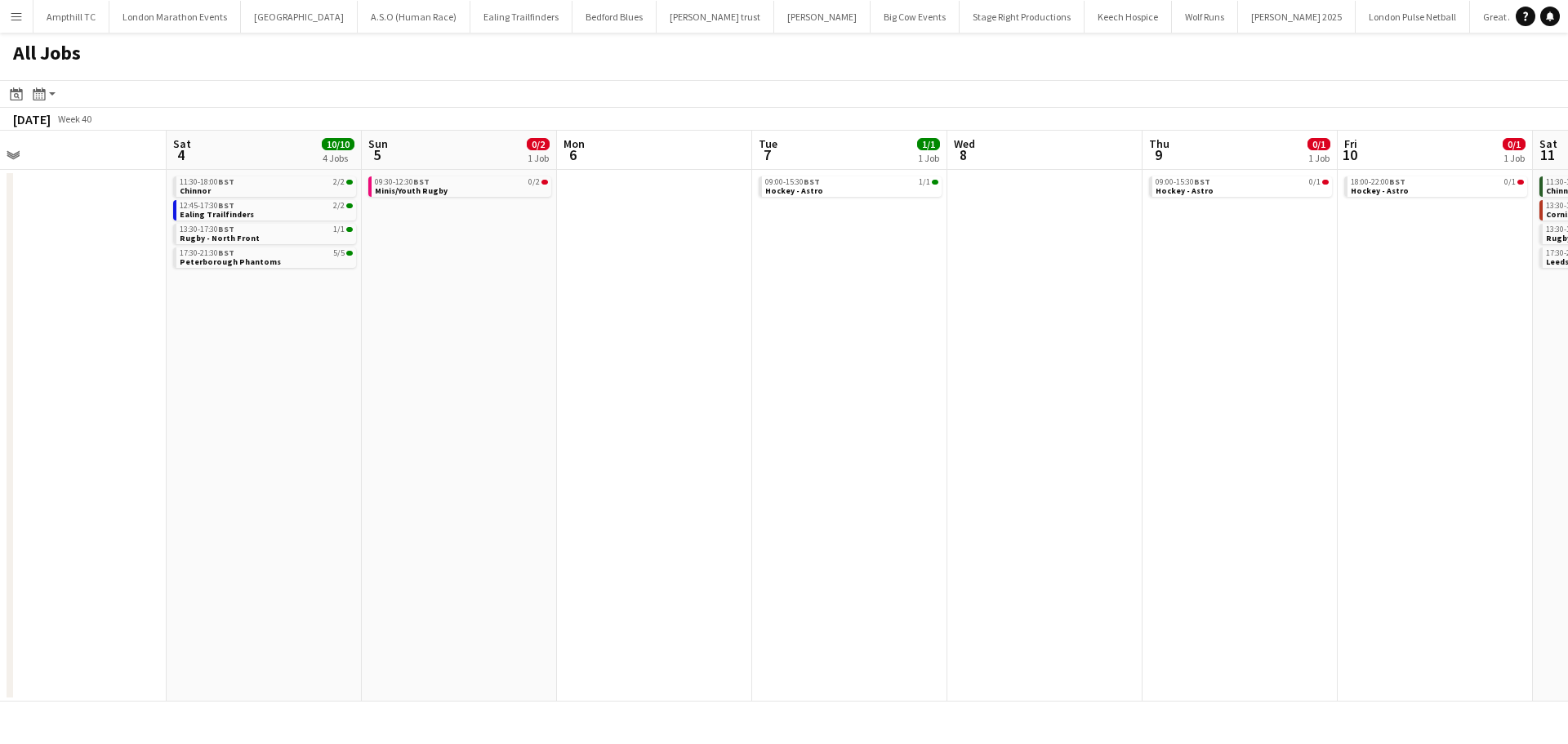
drag, startPoint x: 536, startPoint y: 390, endPoint x: 907, endPoint y: 382, distance: 371.1
click at [907, 382] on app-calendar-viewport "Wed 1 0/1 1 Job Thu 2 Fri 3 Sat 4 10/10 4 Jobs Sun 5 0/2 1 Job Mon 6 Tue 7 1/1 …" at bounding box center [784, 416] width 1568 height 571
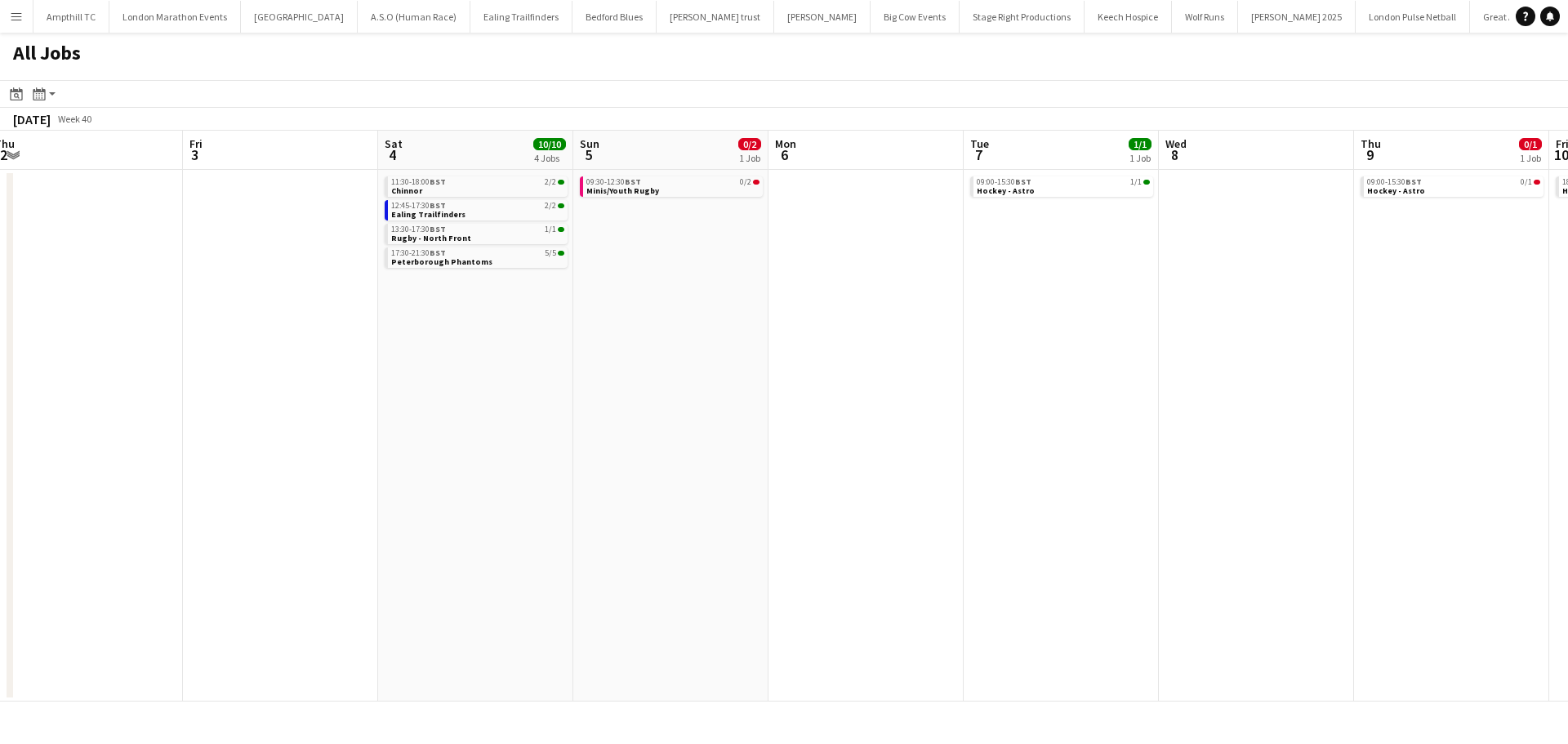
drag, startPoint x: 479, startPoint y: 395, endPoint x: 876, endPoint y: 393, distance: 397.0
click at [876, 393] on app-calendar-viewport "Tue 30 Wed 1 0/1 1 Job Thu 2 Fri 3 Sat 4 10/10 4 Jobs Sun 5 0/2 1 Job Mon 6 Tue…" at bounding box center [784, 416] width 1568 height 571
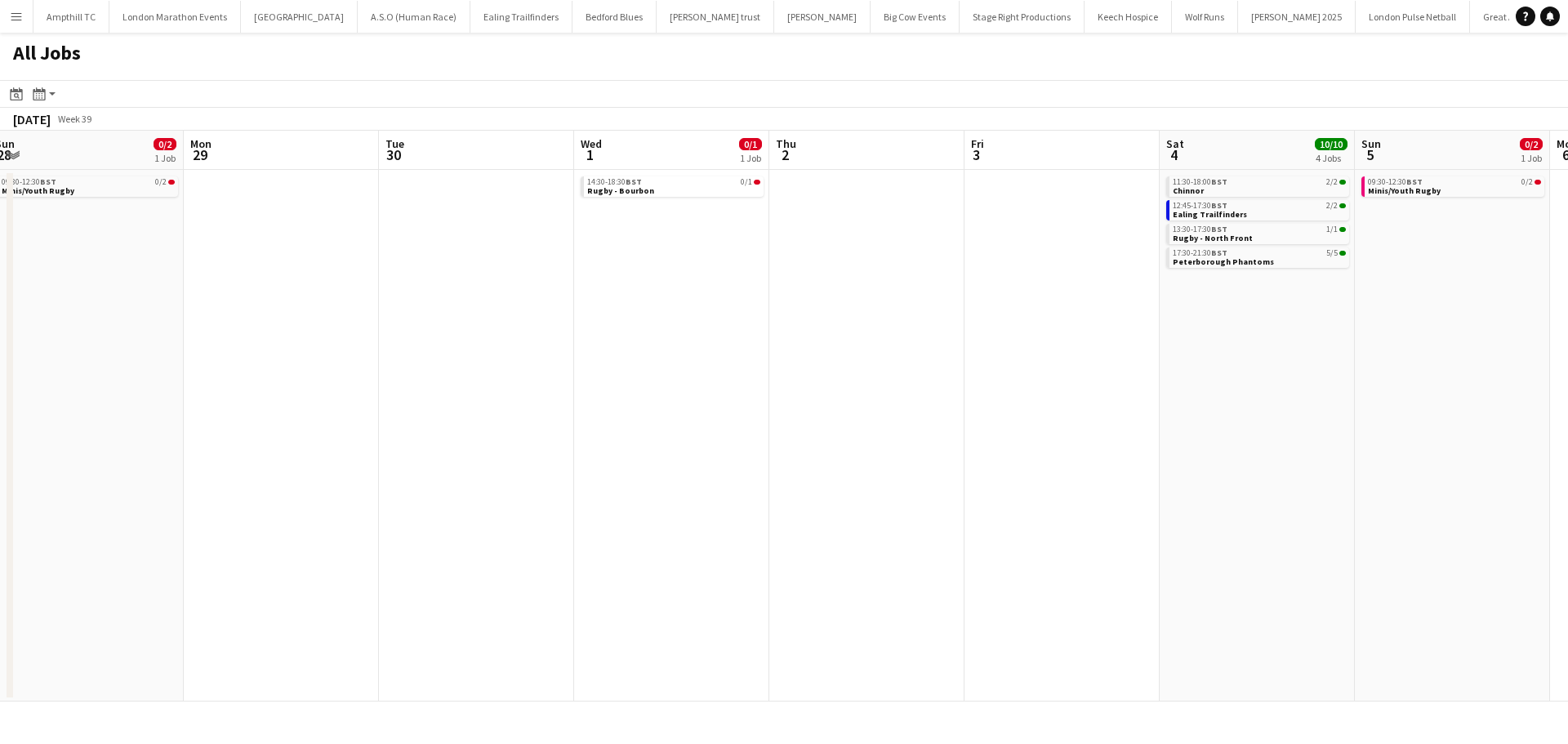
scroll to position [0, 515]
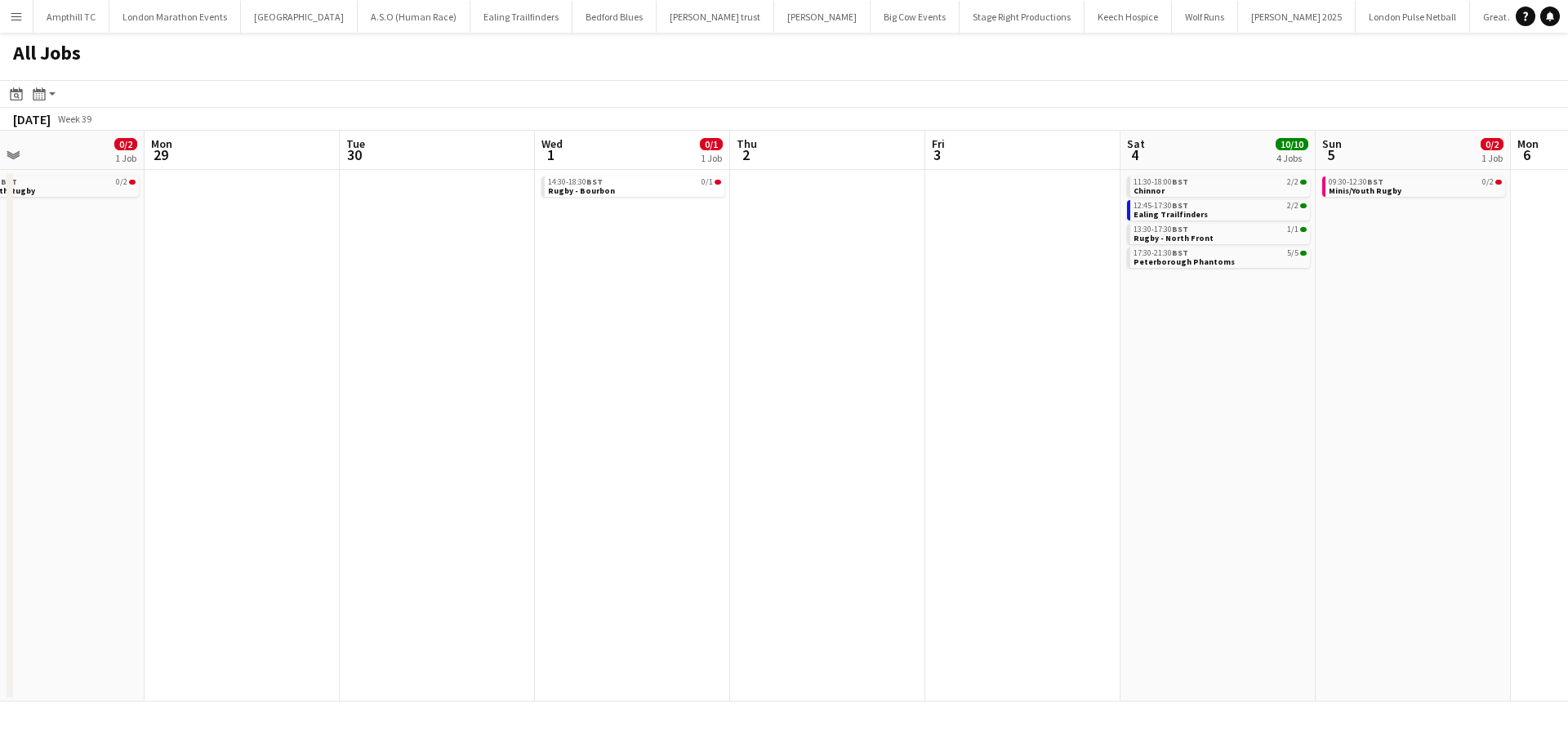
drag, startPoint x: 682, startPoint y: 393, endPoint x: 776, endPoint y: 391, distance: 94.0
click at [772, 393] on app-calendar-viewport "Fri 26 Sat 27 5/5 1 Job Sun 28 0/2 1 Job Mon 29 Tue 30 Wed 1 0/1 1 Job Thu 2 Fr…" at bounding box center [784, 416] width 1568 height 571
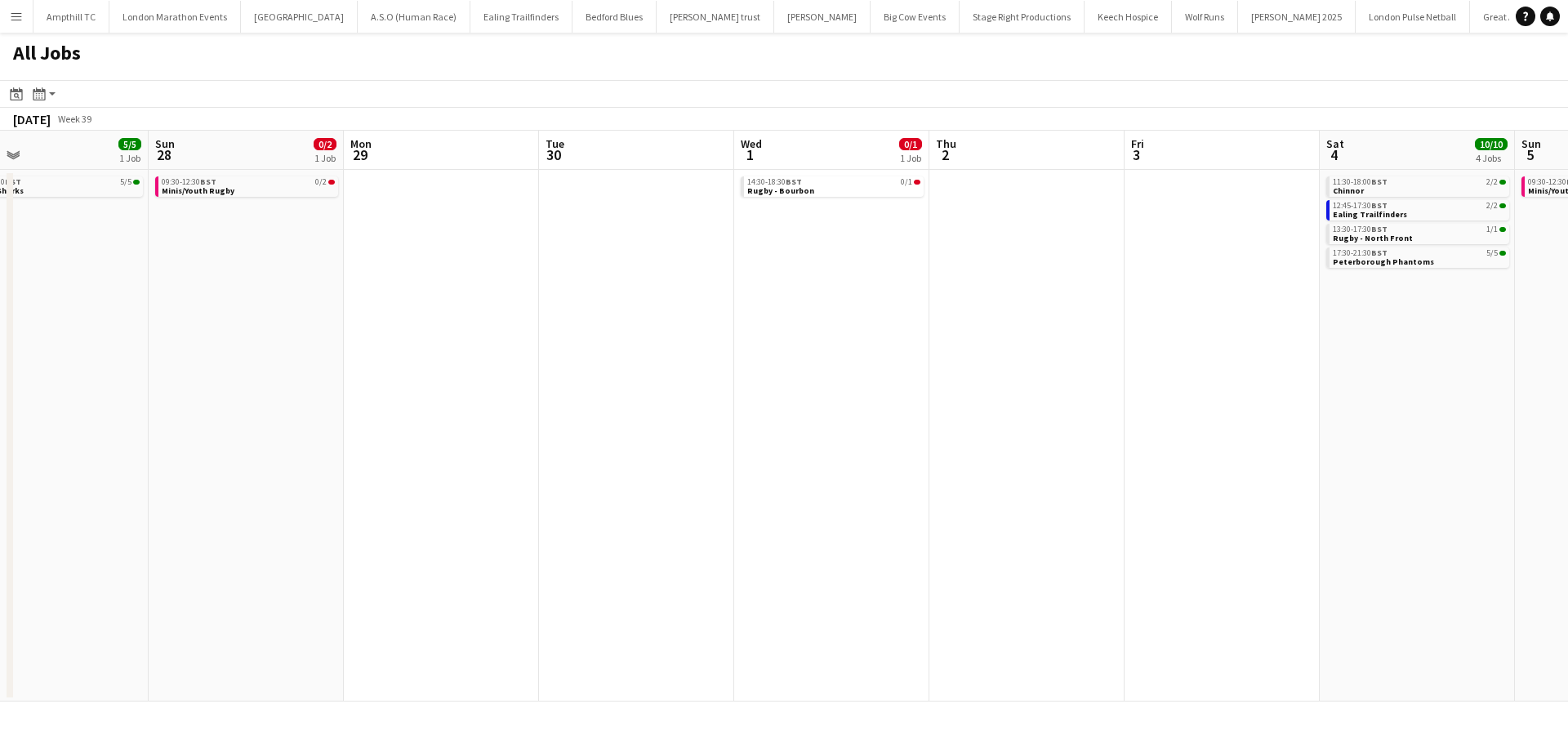
drag, startPoint x: 942, startPoint y: 378, endPoint x: 1258, endPoint y: 391, distance: 316.3
click at [1255, 391] on app-calendar-viewport "Thu 25 Fri 26 Sat 27 5/5 1 Job Sun 28 0/2 1 Job Mon 29 Tue 30 Wed 1 0/1 1 Job T…" at bounding box center [784, 416] width 1568 height 571
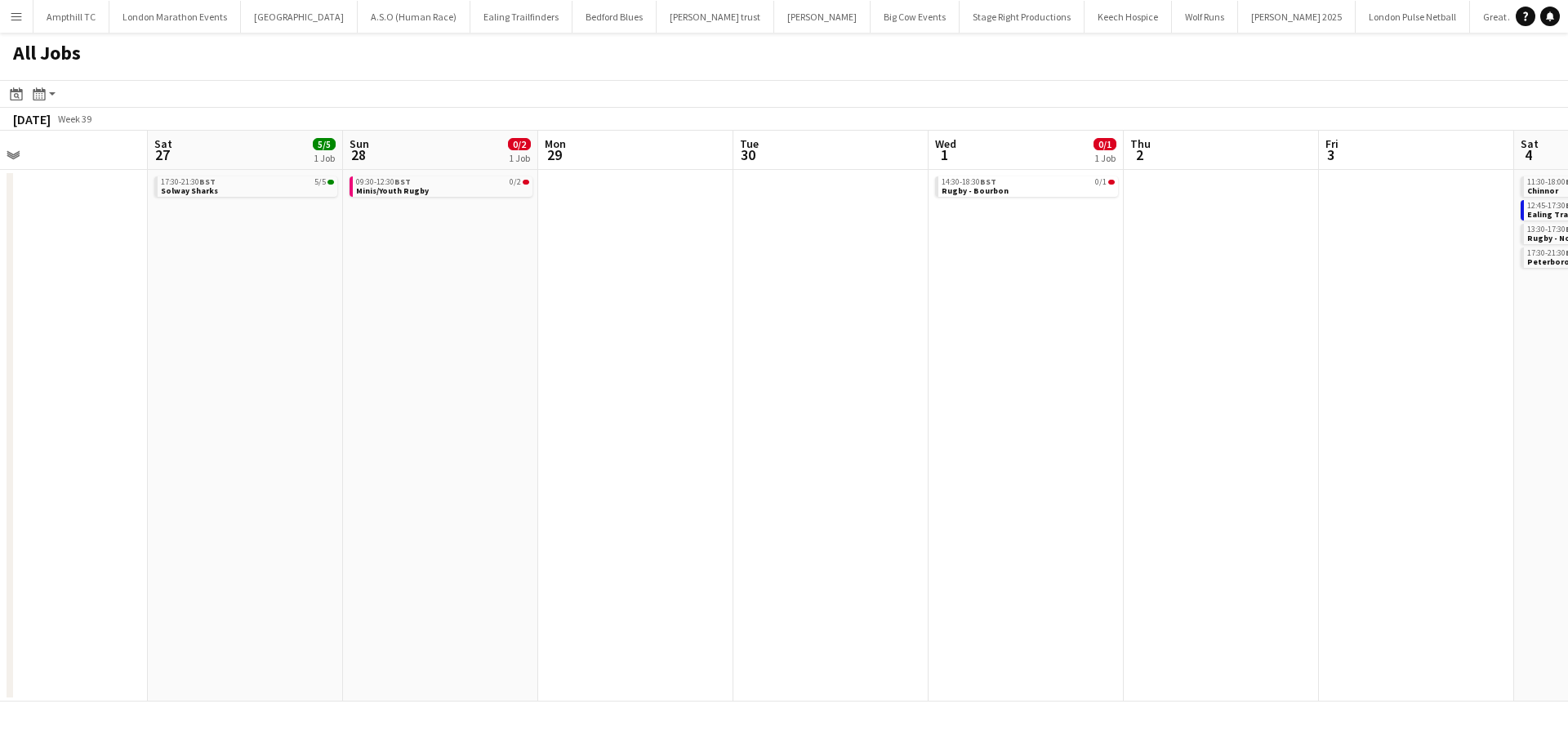
drag, startPoint x: 705, startPoint y: 495, endPoint x: 1182, endPoint y: 490, distance: 477.0
click at [1180, 490] on app-calendar-viewport "Wed 24 1/1 1 Job Thu 25 Fri 26 Sat 27 5/5 1 Job Sun 28 0/2 1 Job Mon 29 Tue 30 …" at bounding box center [784, 416] width 1568 height 571
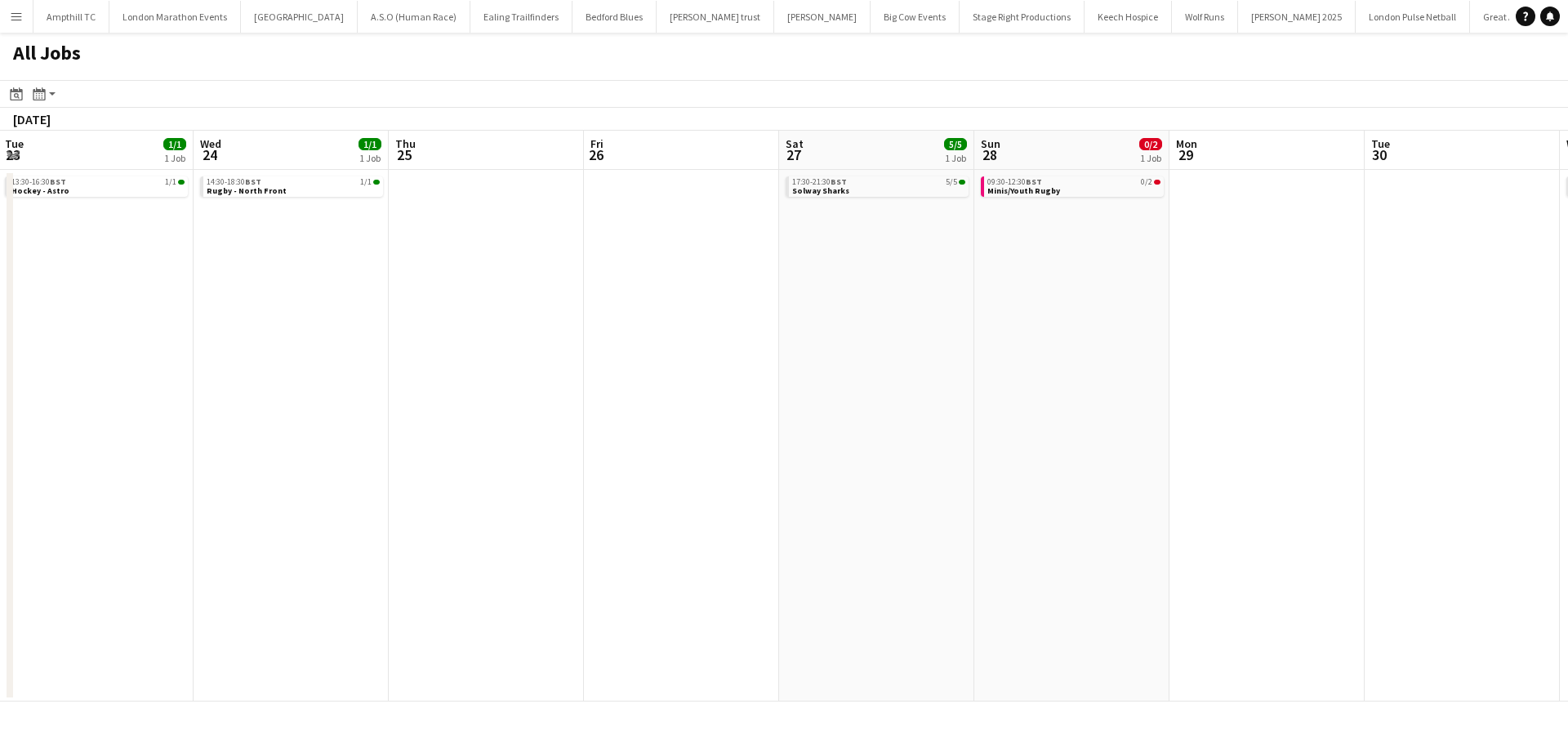
drag, startPoint x: 424, startPoint y: 378, endPoint x: 1025, endPoint y: 373, distance: 601.0
click at [1030, 373] on app-calendar-viewport "Sun 21 0/2 1 Job Mon 22 Tue 23 1/1 1 Job Wed 24 1/1 1 Job Thu 25 Fri 26 Sat 27 …" at bounding box center [784, 416] width 1568 height 571
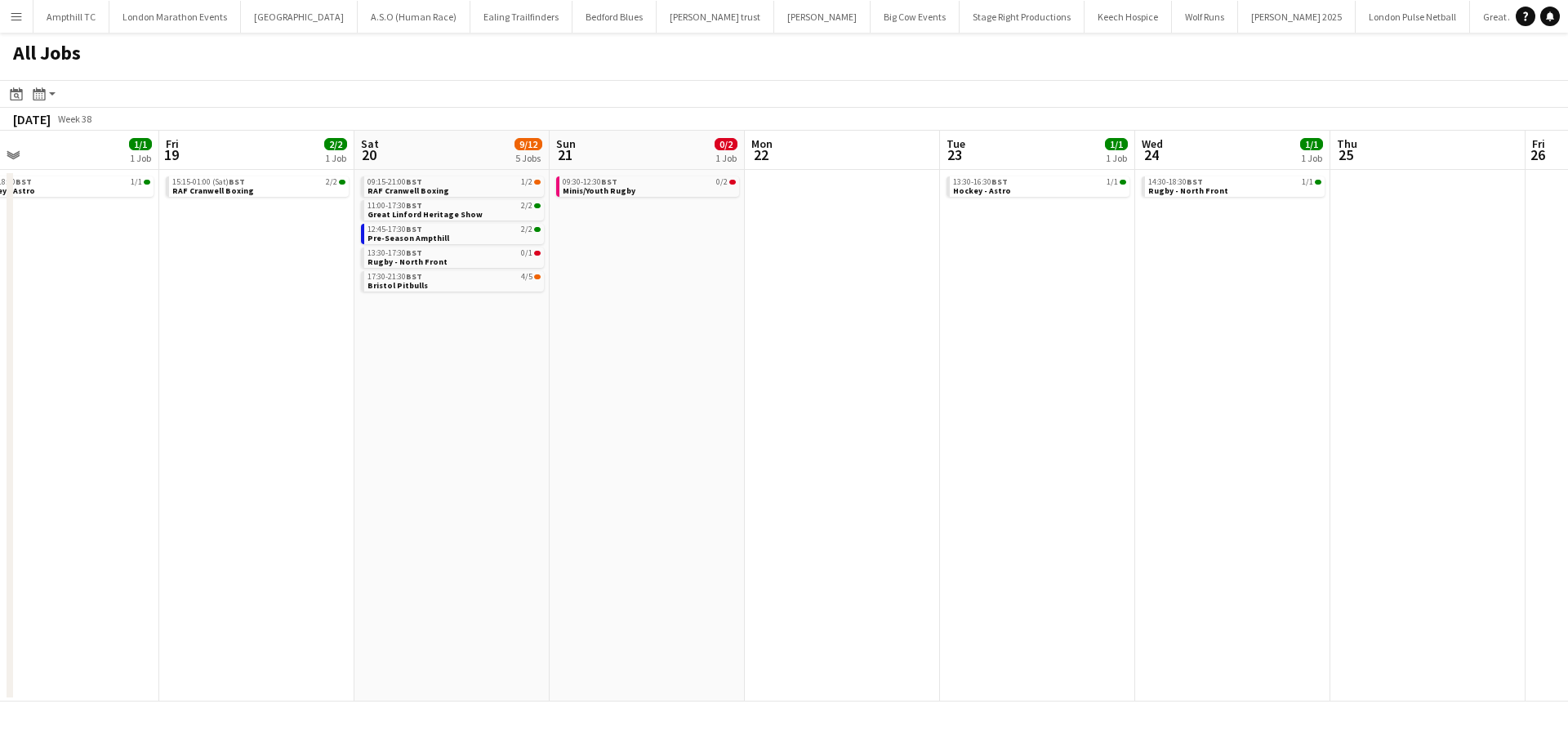
drag, startPoint x: 538, startPoint y: 304, endPoint x: 948, endPoint y: 317, distance: 410.2
click at [948, 316] on app-calendar-viewport "Tue 16 Wed 17 Thu 18 1/1 1 Job Fri 19 2/2 1 Job Sat 20 9/12 5 Jobs Sun 21 0/2 1…" at bounding box center [784, 416] width 1568 height 571
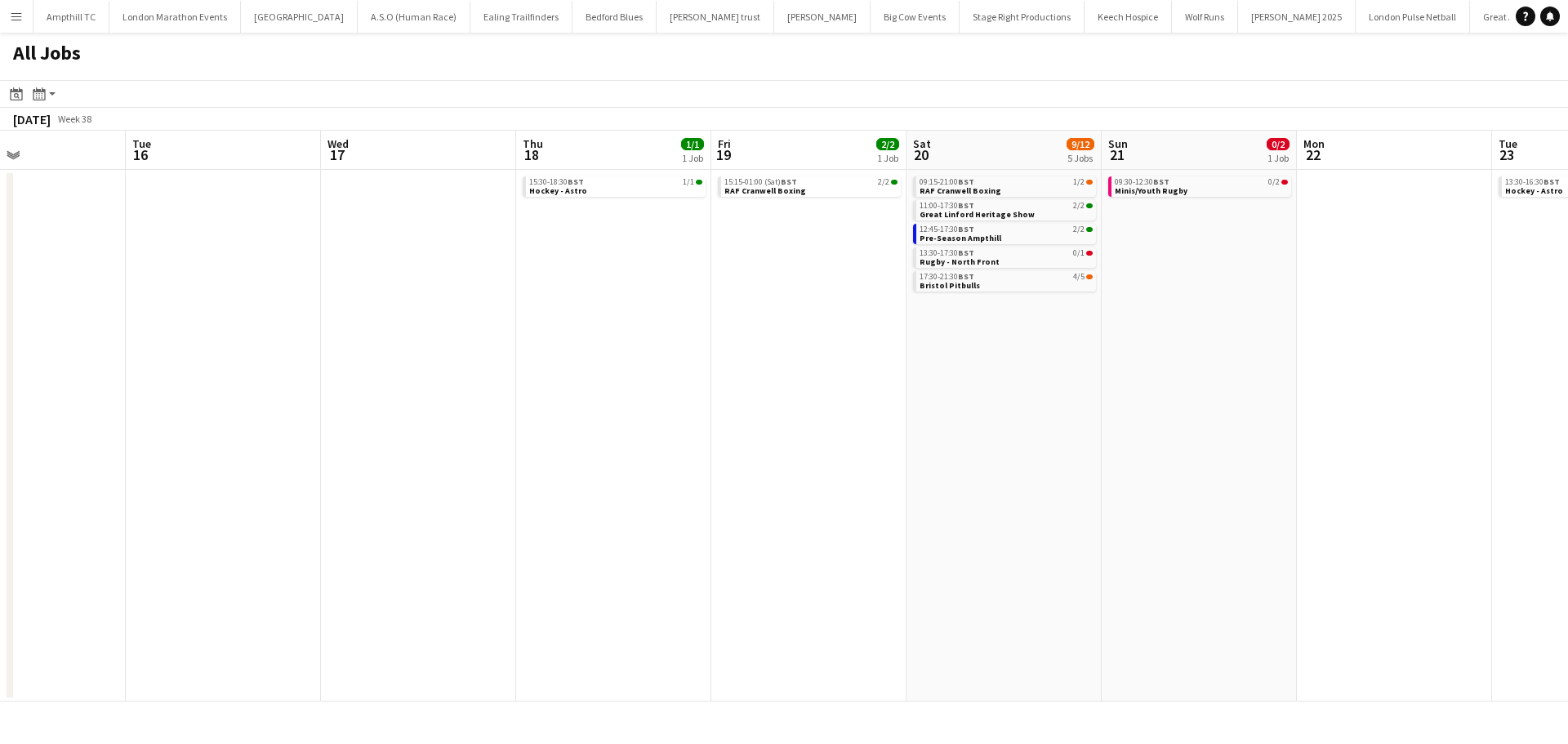
scroll to position [0, 797]
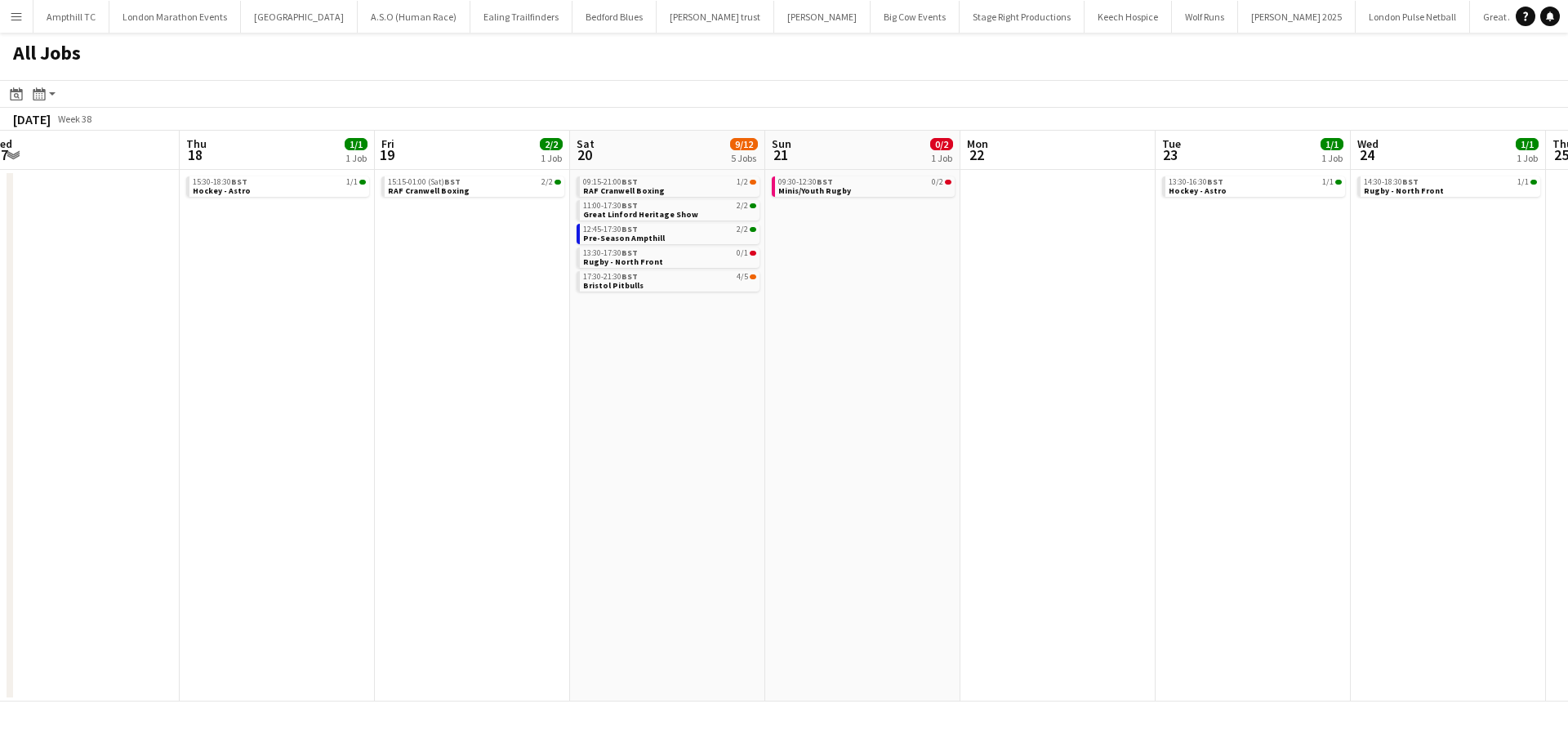
drag, startPoint x: 591, startPoint y: 354, endPoint x: 666, endPoint y: 403, distance: 89.6
click at [666, 403] on app-calendar-viewport "Sat 13 25/26 6 Jobs Sun 14 3/5 2 Jobs Mon 15 Tue 16 Wed 17 Thu 18 1/1 1 Job Fri…" at bounding box center [784, 416] width 1568 height 571
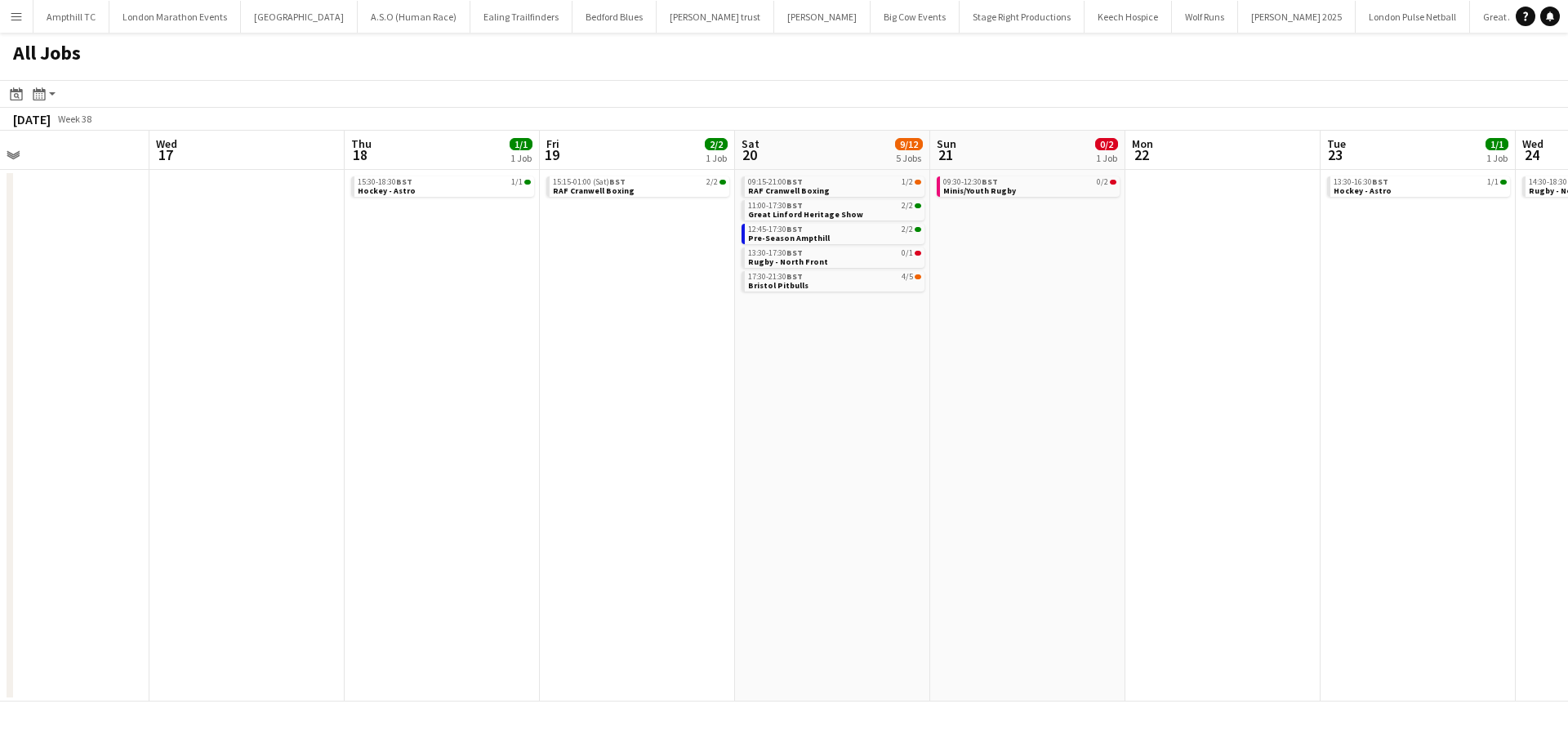
scroll to position [0, 624]
drag, startPoint x: 309, startPoint y: 384, endPoint x: 481, endPoint y: 390, distance: 172.1
click at [481, 391] on app-calendar-viewport "Sat 13 25/26 6 Jobs Sun 14 3/5 2 Jobs Mon 15 Tue 16 Wed 17 Thu 18 1/1 1 Job Fri…" at bounding box center [784, 416] width 1568 height 571
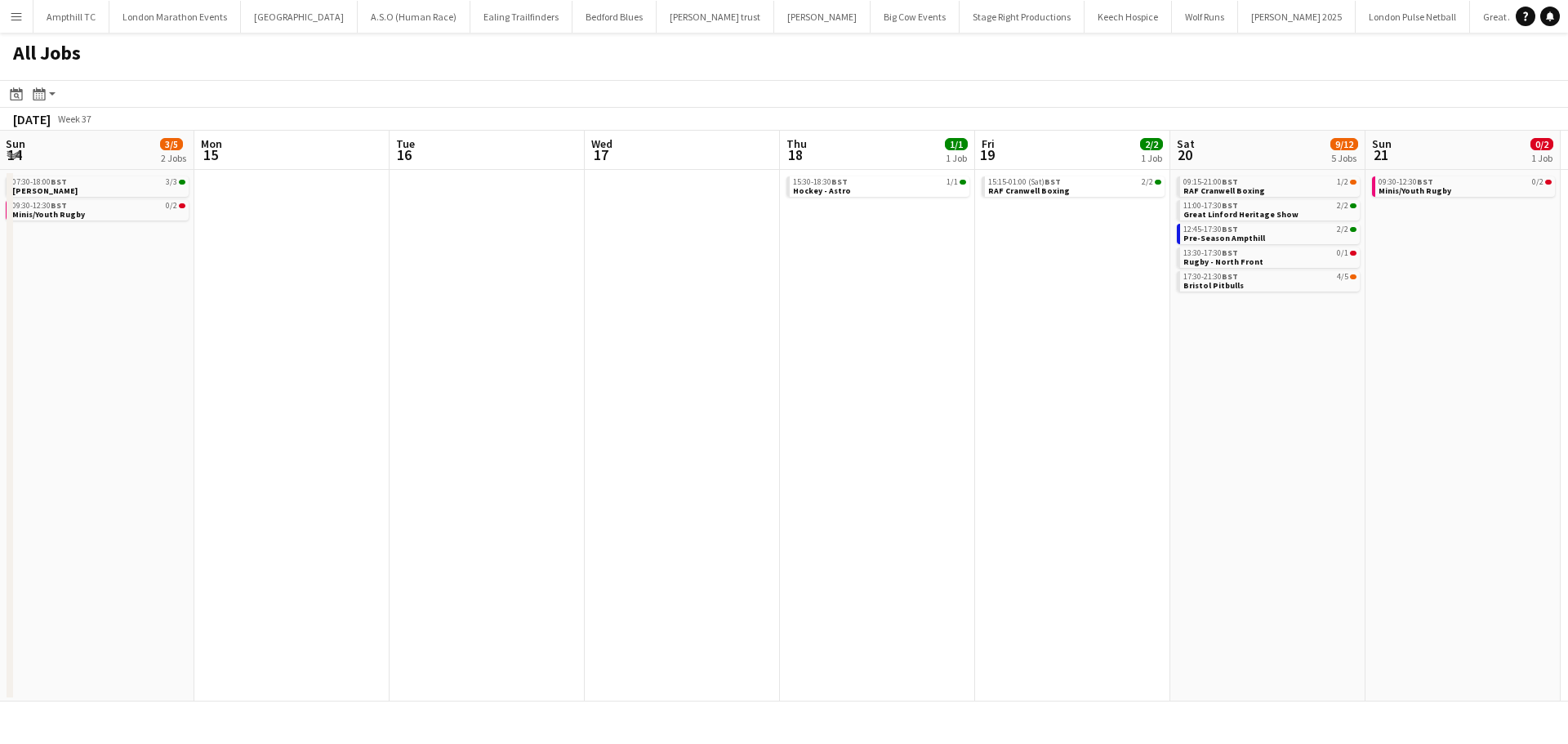
drag, startPoint x: 606, startPoint y: 374, endPoint x: 1035, endPoint y: 388, distance: 429.2
click at [1035, 388] on app-calendar-viewport "Fri 12 1/1 1 Job Sat 13 25/26 6 Jobs Sun 14 3/5 2 Jobs Mon 15 Tue 16 Wed 17 Thu…" at bounding box center [784, 416] width 1568 height 571
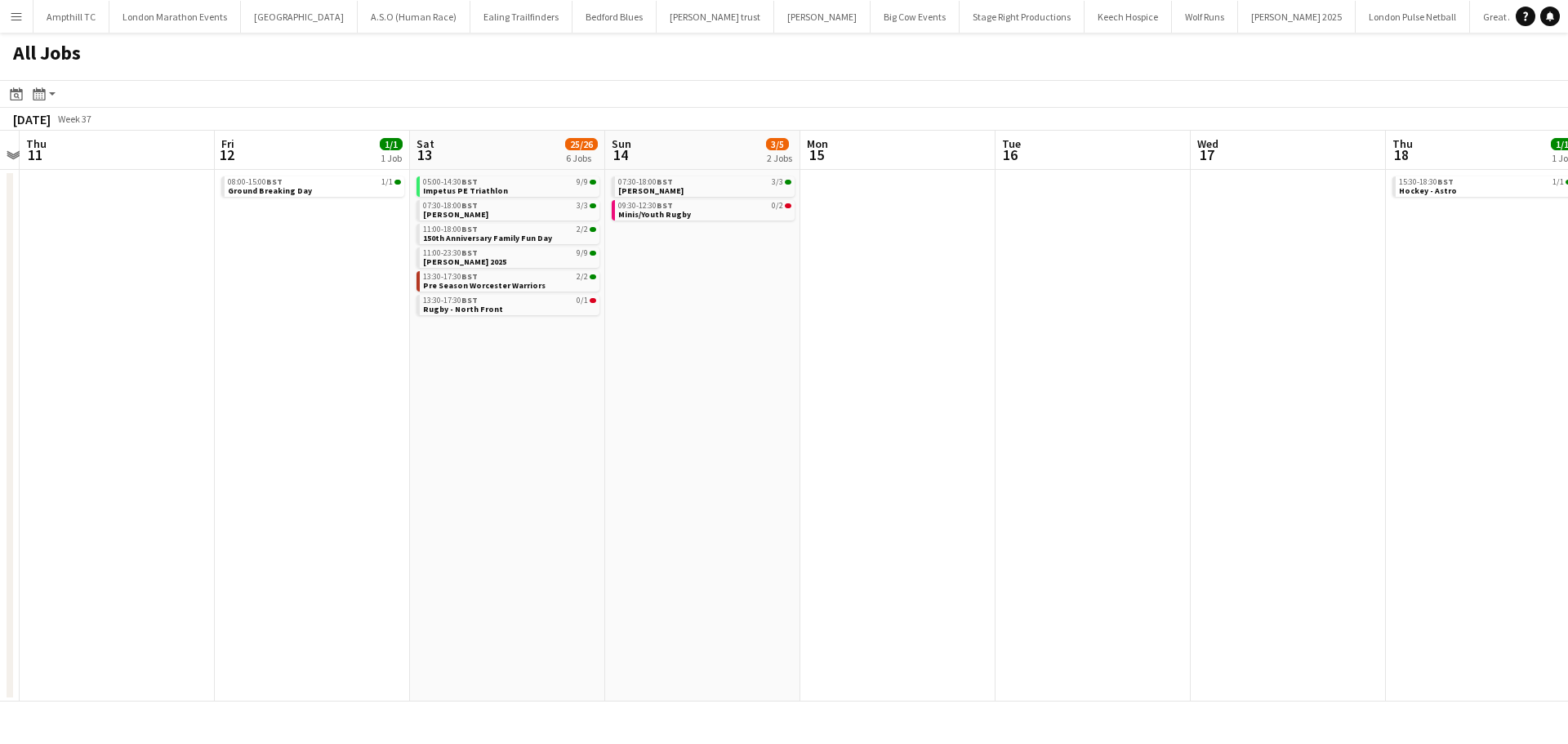
scroll to position [0, 470]
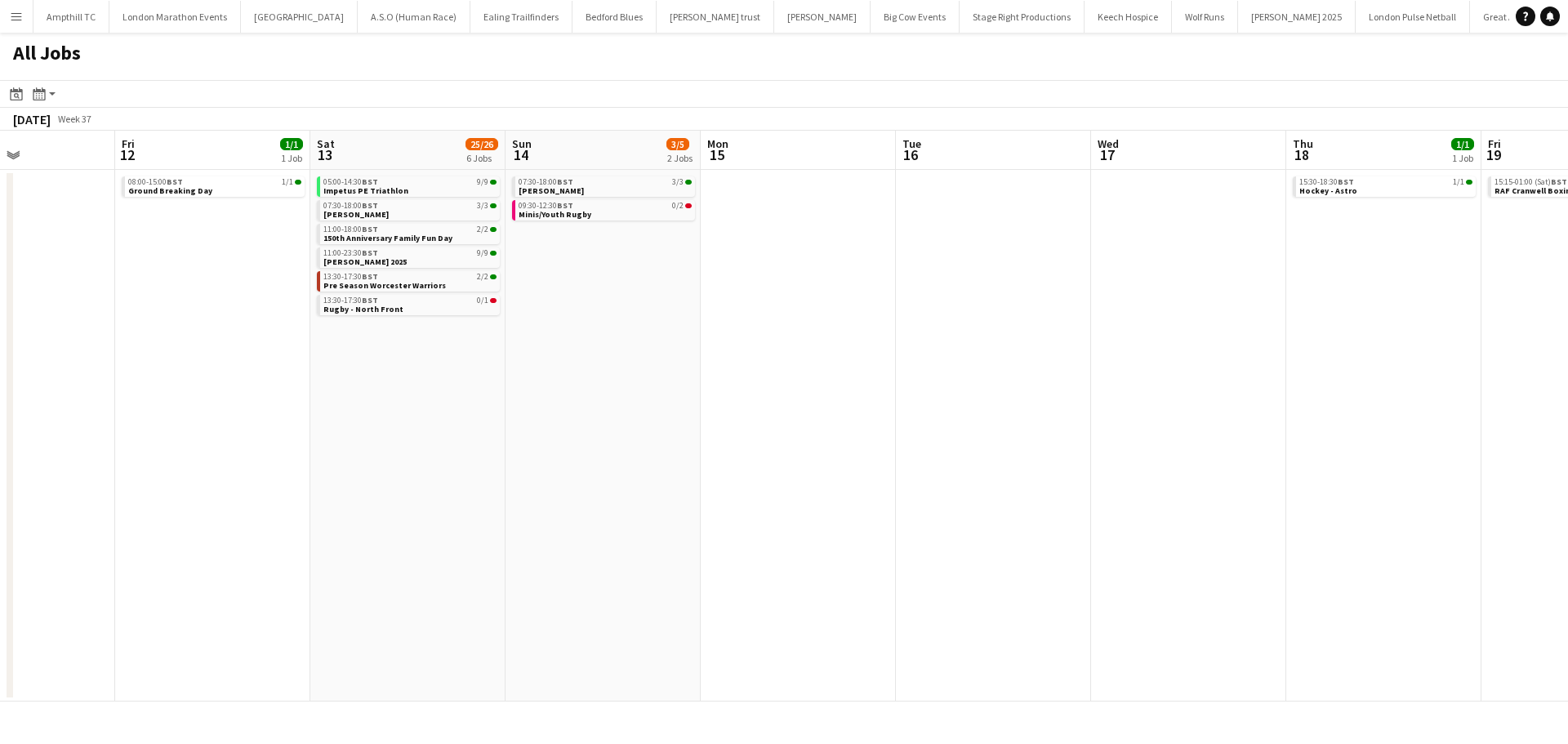
drag, startPoint x: 961, startPoint y: 392, endPoint x: 1021, endPoint y: 392, distance: 60.0
click at [1021, 392] on app-calendar-viewport "Tue 9 1/1 1 Job Wed 10 Thu 11 Fri 12 1/1 1 Job Sat 13 25/26 6 Jobs Sun 14 3/5 2…" at bounding box center [784, 416] width 1568 height 571
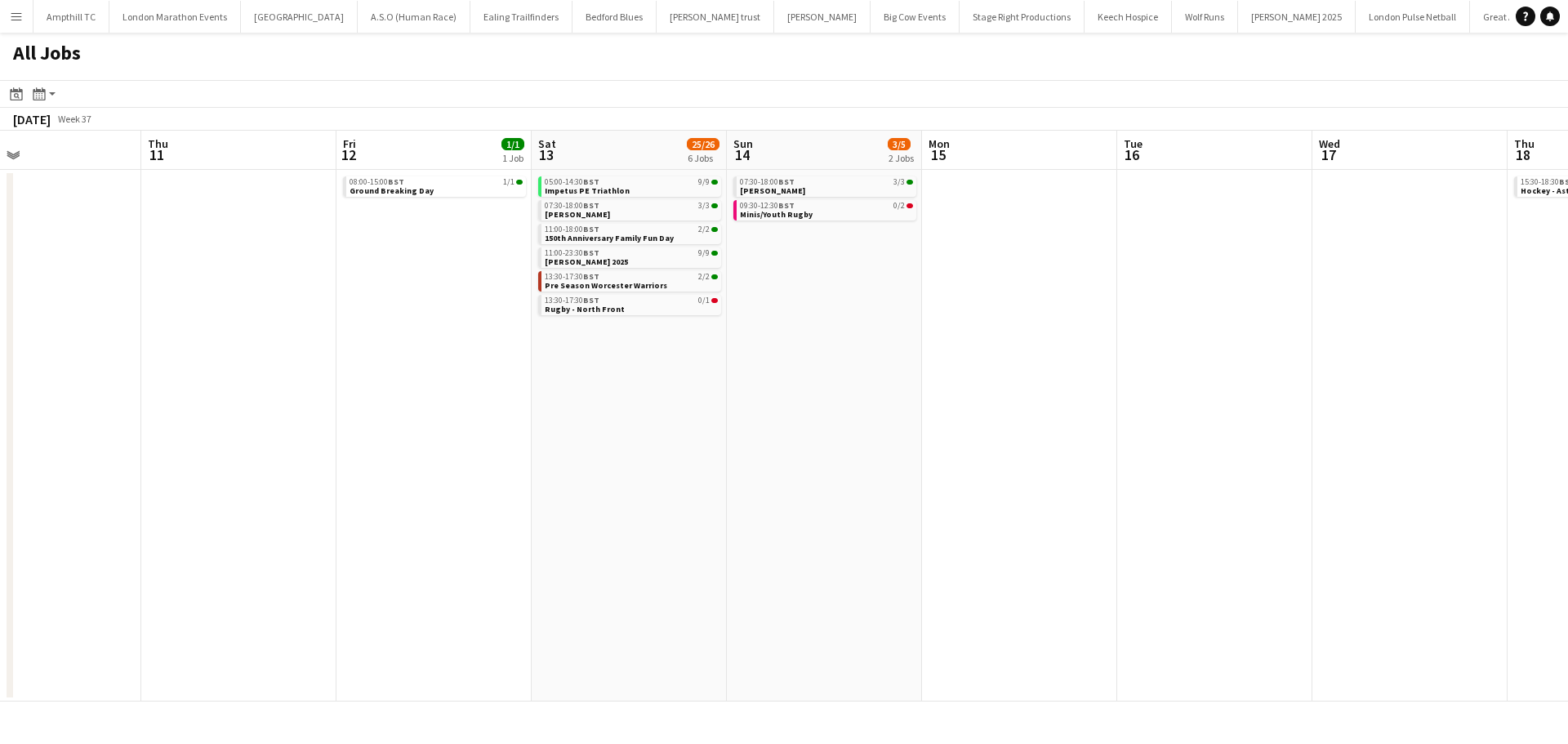
scroll to position [0, 417]
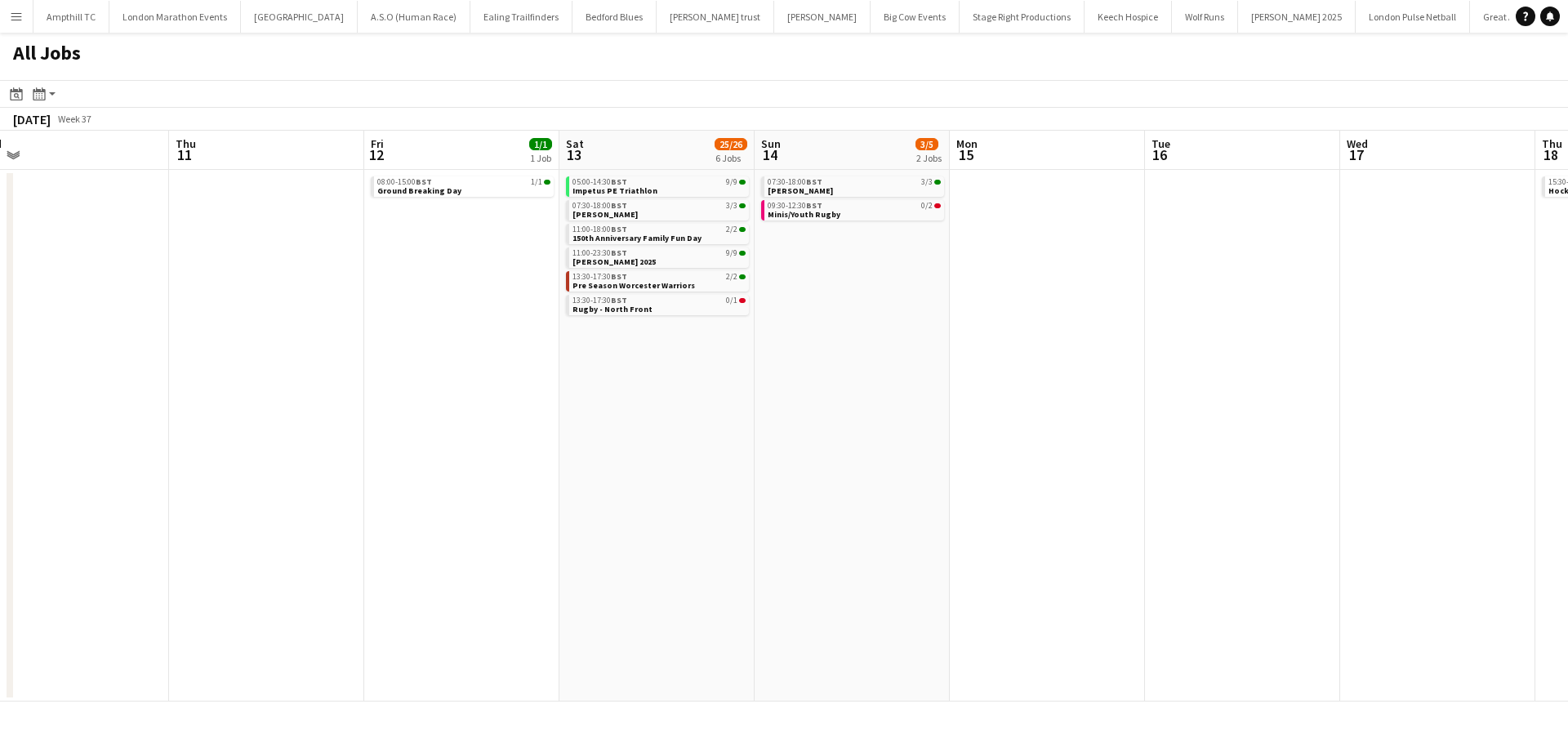
drag, startPoint x: 637, startPoint y: 389, endPoint x: 886, endPoint y: 387, distance: 249.0
click at [886, 387] on app-calendar-viewport "Mon 8 Tue 9 1/1 1 Job Wed 10 Thu 11 Fri 12 1/1 1 Job Sat 13 25/26 6 Jobs Sun 14…" at bounding box center [784, 416] width 1568 height 571
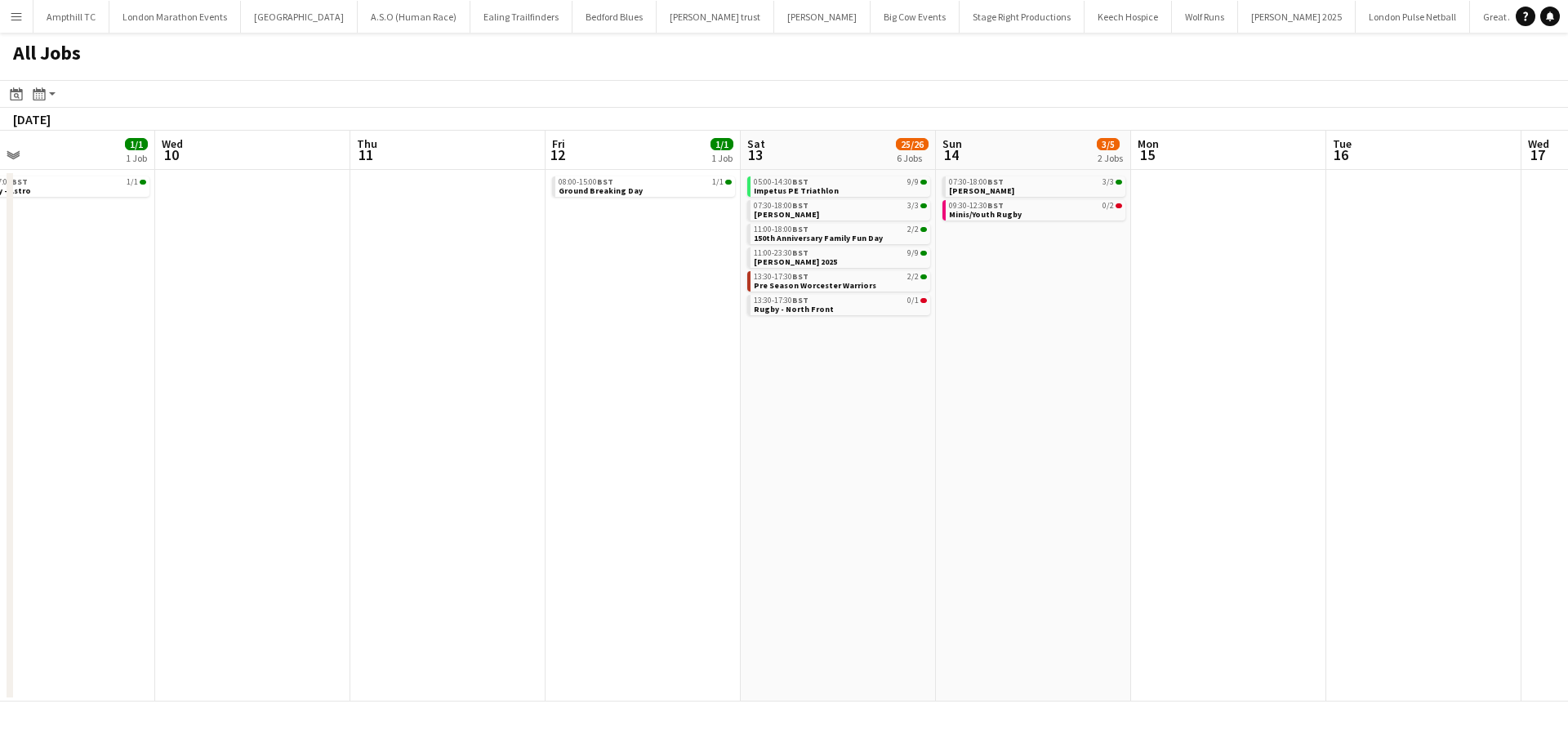
drag, startPoint x: 925, startPoint y: 398, endPoint x: 1081, endPoint y: 418, distance: 157.3
click at [1141, 419] on app-calendar-viewport "Sun 7 13/14 7 Jobs Mon 8 Tue 9 1/1 1 Job Wed 10 Thu 11 Fri 12 1/1 1 Job Sat 13 …" at bounding box center [784, 416] width 1568 height 571
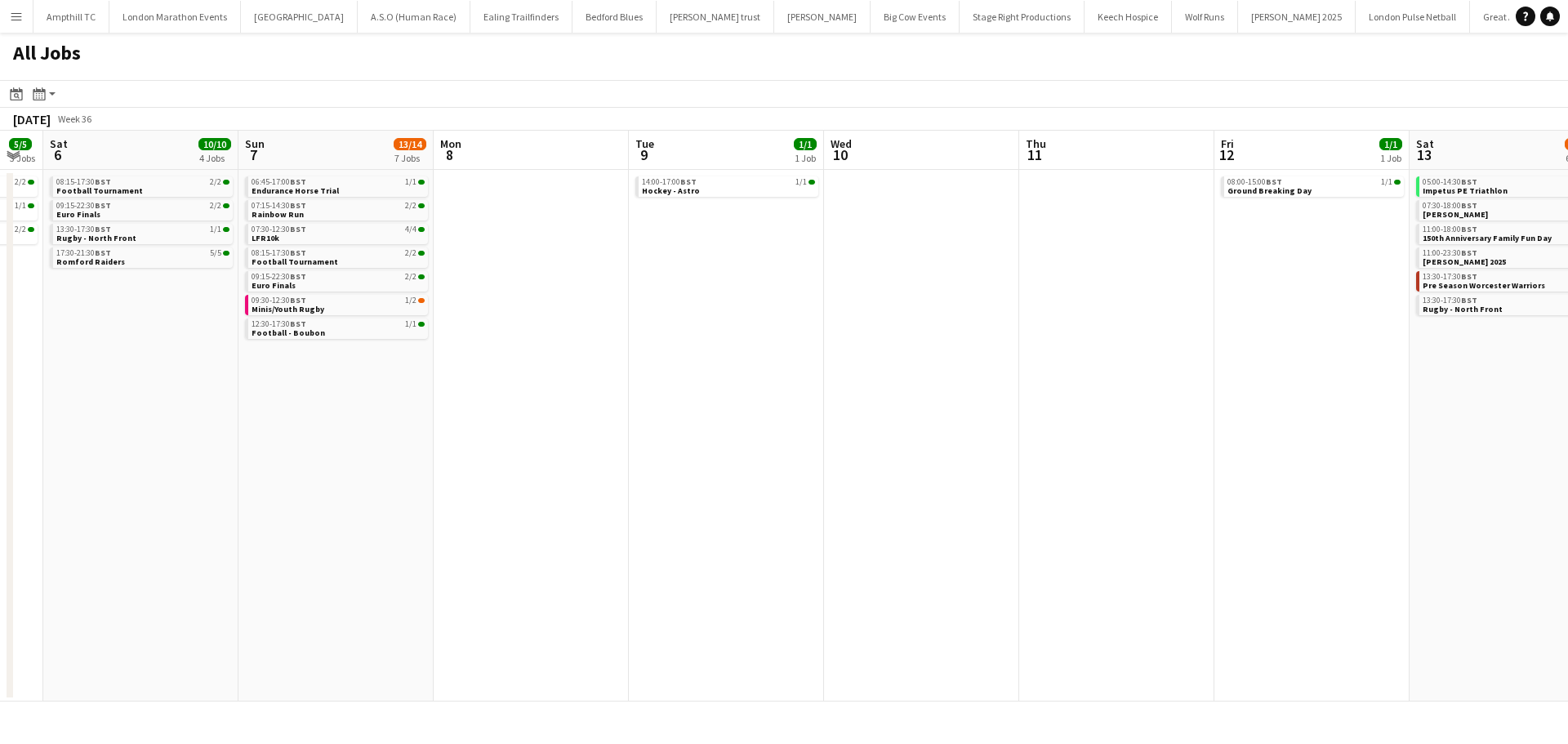
drag, startPoint x: 719, startPoint y: 425, endPoint x: 586, endPoint y: 465, distance: 138.9
click at [1148, 429] on app-calendar-viewport "Thu 4 4/4 2 Jobs Fri 5 5/5 3 Jobs Sat 6 10/10 4 Jobs Sun 7 13/14 7 Jobs Mon 8 T…" at bounding box center [784, 416] width 1568 height 571
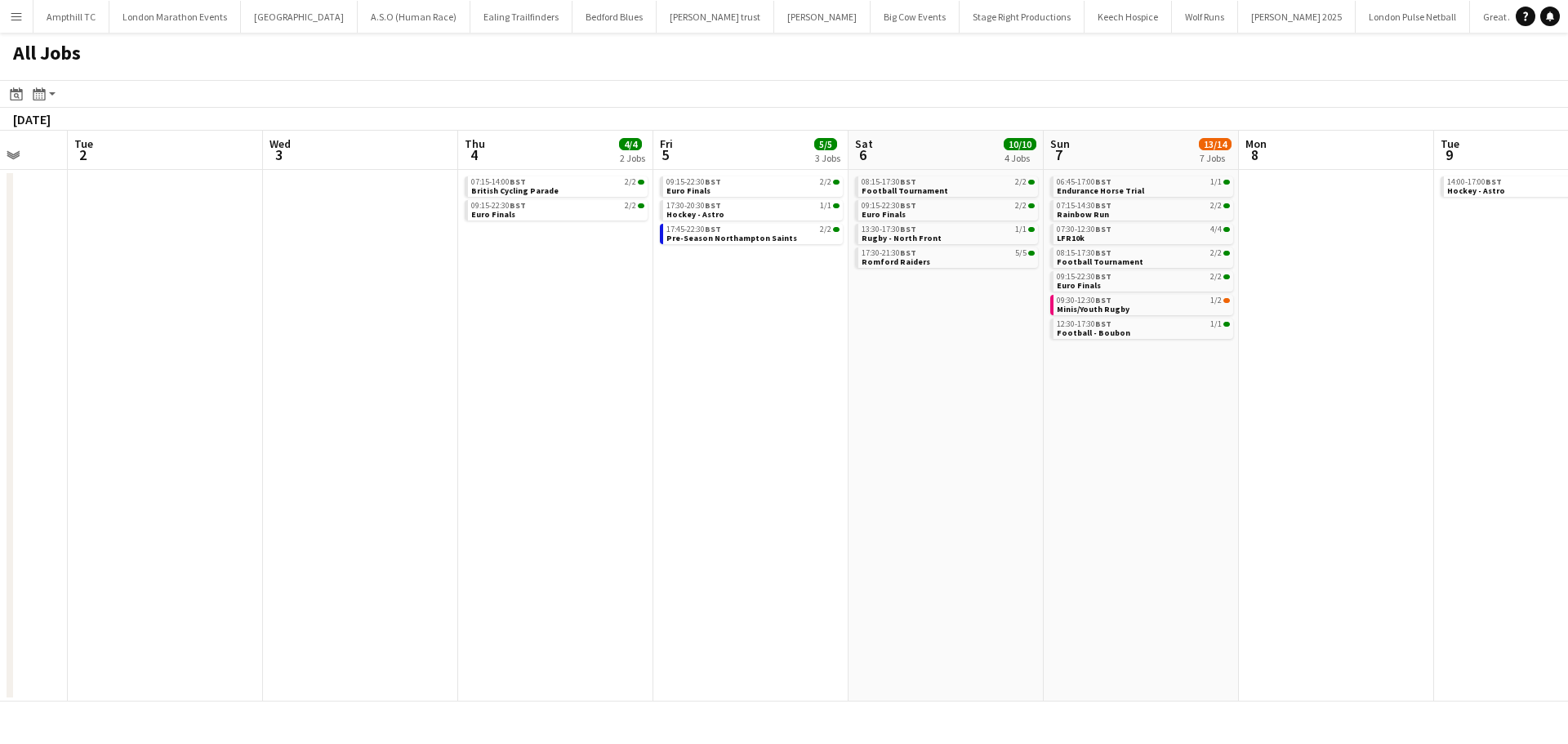
drag, startPoint x: 652, startPoint y: 452, endPoint x: 1123, endPoint y: 456, distance: 471.0
click at [1136, 452] on app-calendar-viewport "Sat 30 14/14 3 Jobs Sun 31 2/2 1 Job Mon 1 Tue 2 Wed 3 Thu 4 4/4 2 Jobs Fri 5 5…" at bounding box center [784, 416] width 1568 height 571
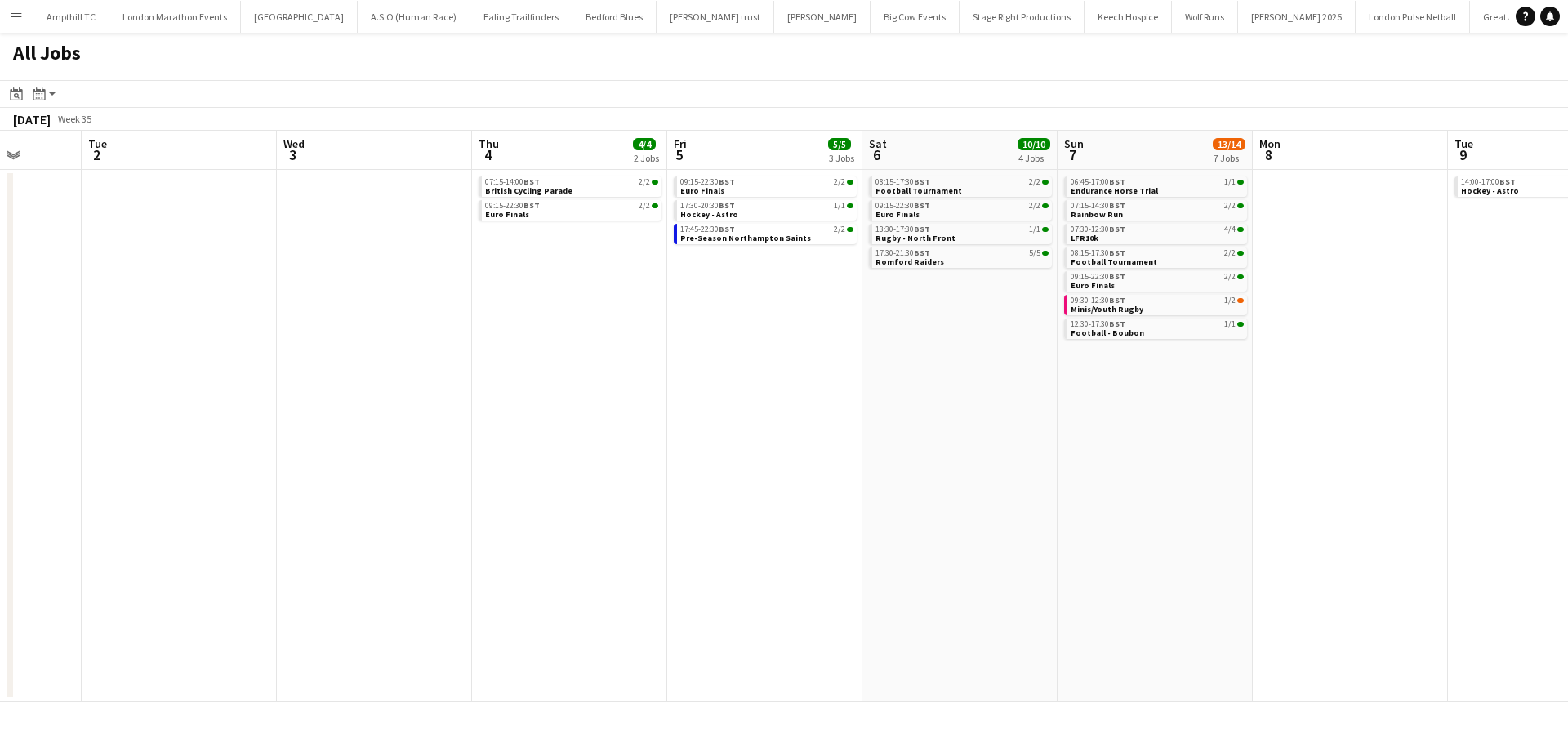
drag, startPoint x: 534, startPoint y: 421, endPoint x: 1336, endPoint y: 460, distance: 802.9
click at [1339, 459] on app-calendar-viewport "Sat 30 14/14 3 Jobs Sun 31 2/2 1 Job Mon 1 Tue 2 Wed 3 Thu 4 4/4 2 Jobs Fri 5 5…" at bounding box center [784, 416] width 1568 height 571
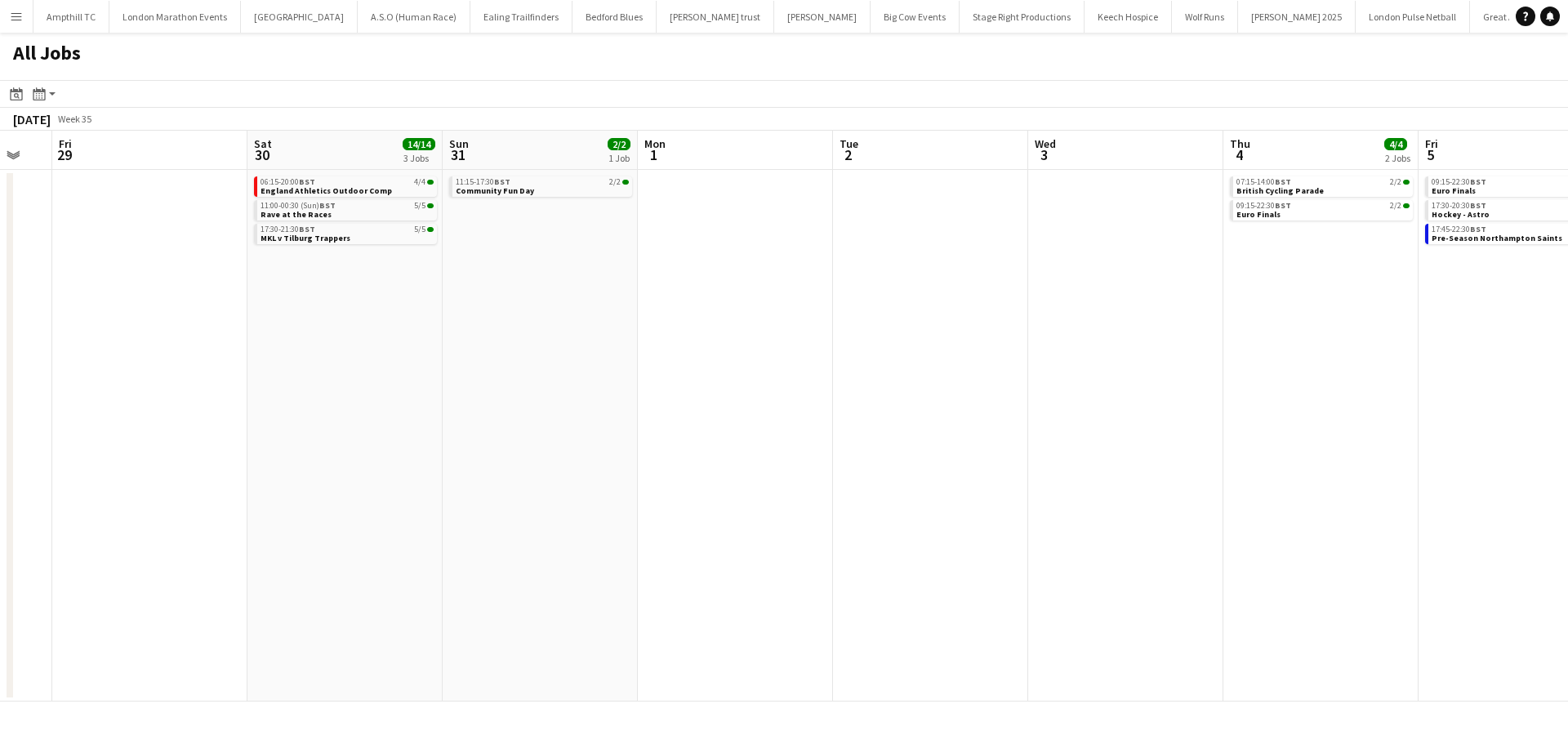
drag, startPoint x: 764, startPoint y: 450, endPoint x: 519, endPoint y: 450, distance: 245.0
click at [519, 450] on app-calendar-viewport "Mon 25 Tue 26 Wed 27 Thu 28 Fri 29 Sat 30 14/14 3 Jobs Sun 31 2/2 1 Job Mon 1 T…" at bounding box center [784, 416] width 1568 height 571
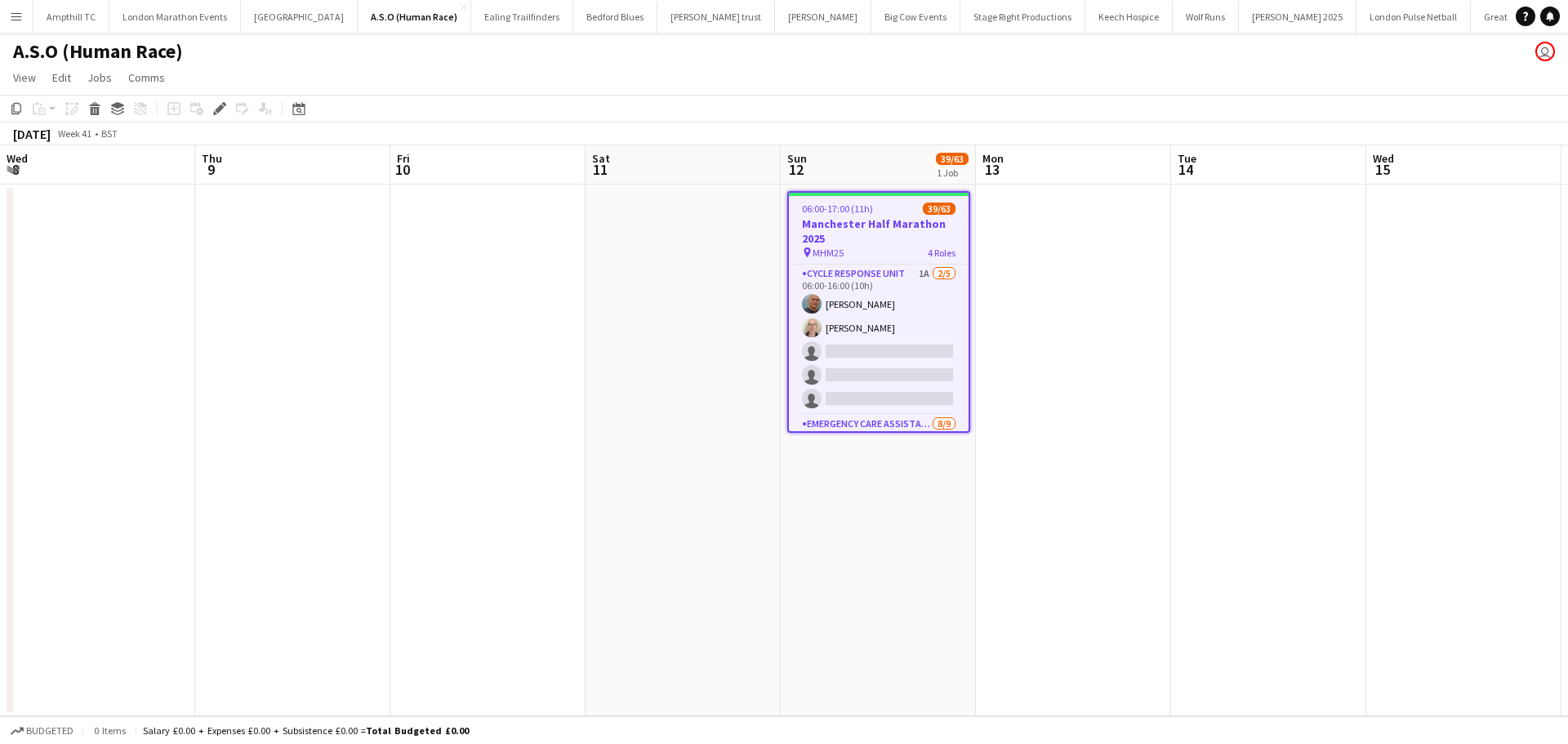
scroll to position [0, 562]
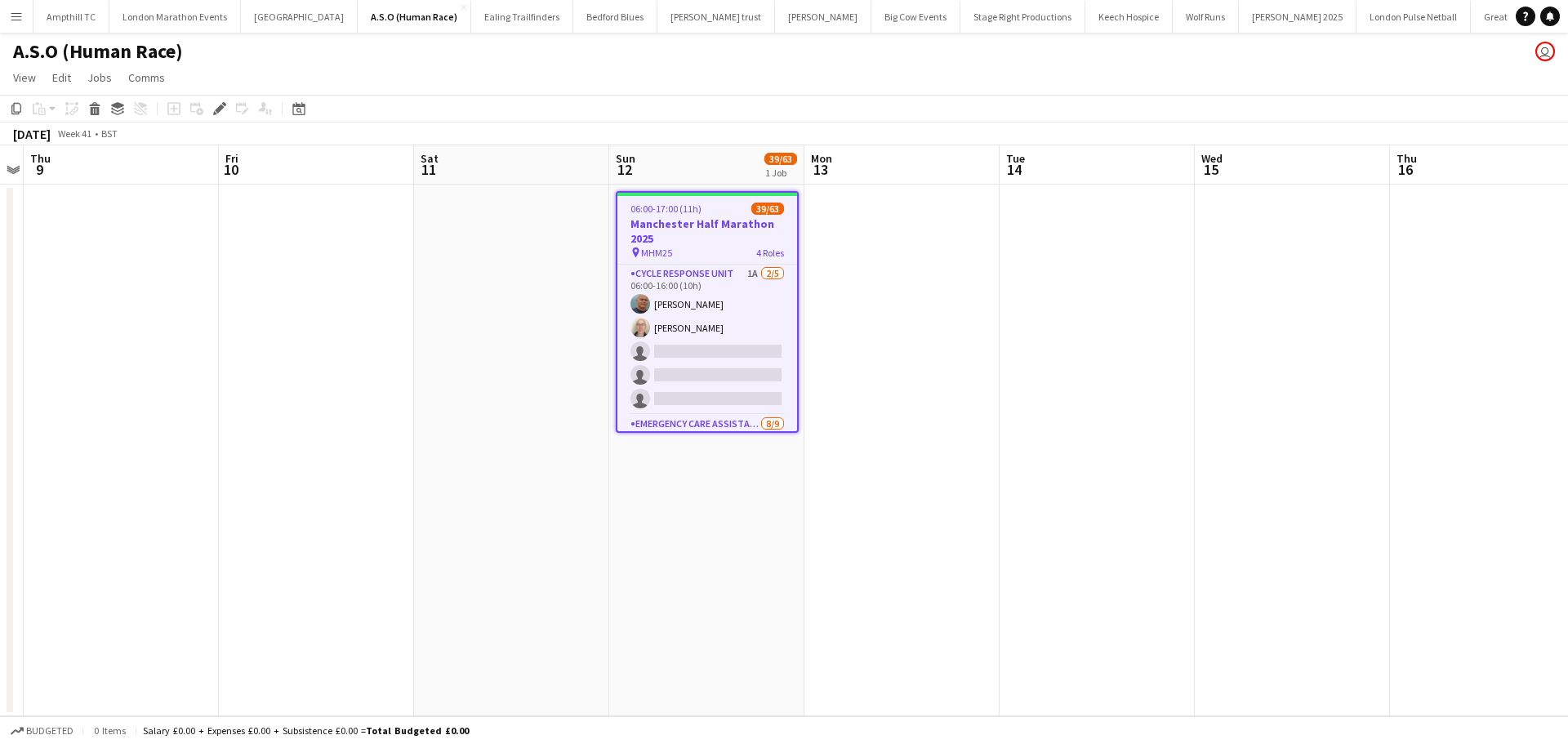
drag, startPoint x: 695, startPoint y: 282, endPoint x: 1151, endPoint y: 195, distance: 464.2
click at [695, 281] on app-card-role "Cycle Response Unit 1A [DATE] 06:00-16:00 (10h) [PERSON_NAME] [PERSON_NAME] sin…" at bounding box center [707, 340] width 180 height 150
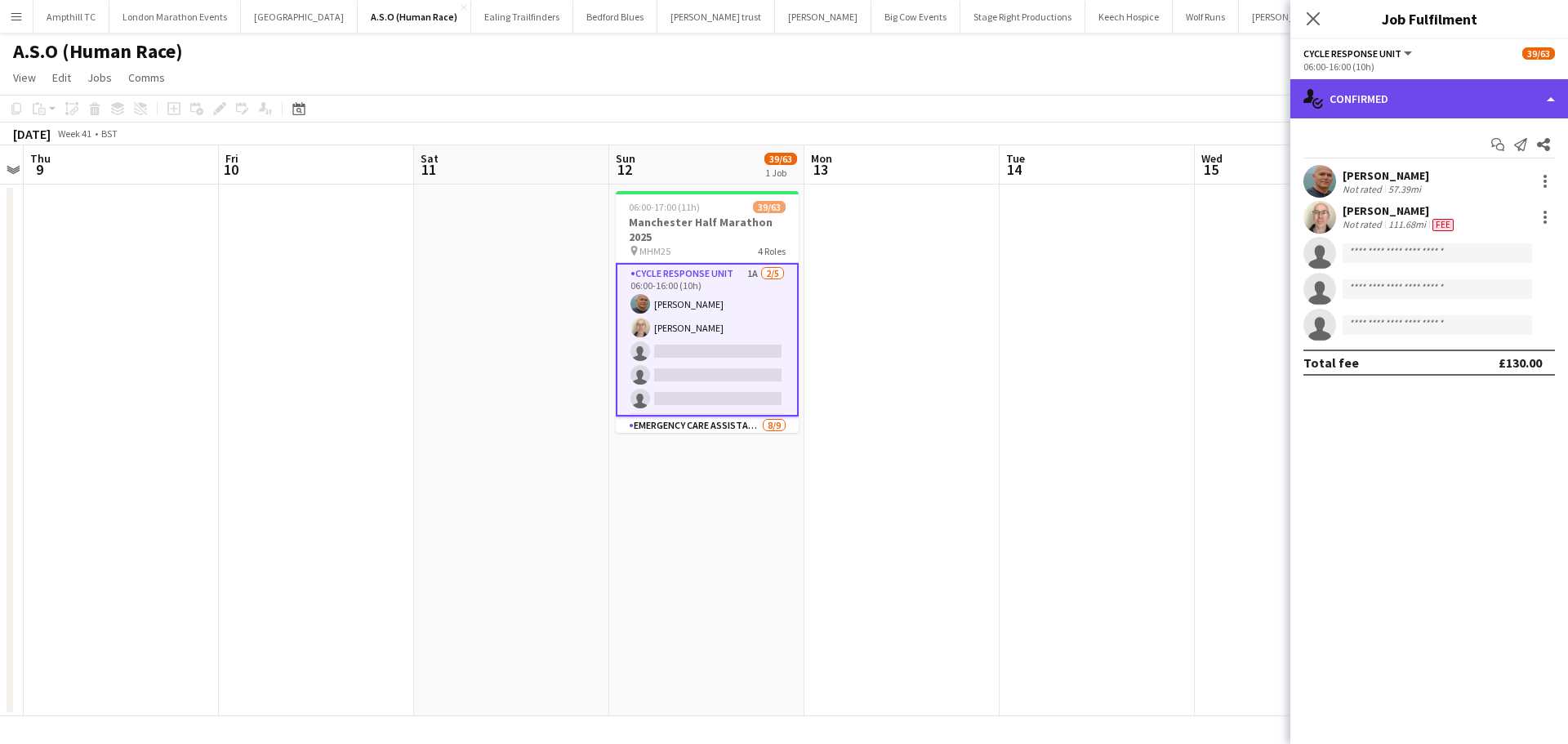
click at [1402, 98] on div "single-neutral-actions-check-2 Confirmed" at bounding box center [1429, 98] width 278 height 39
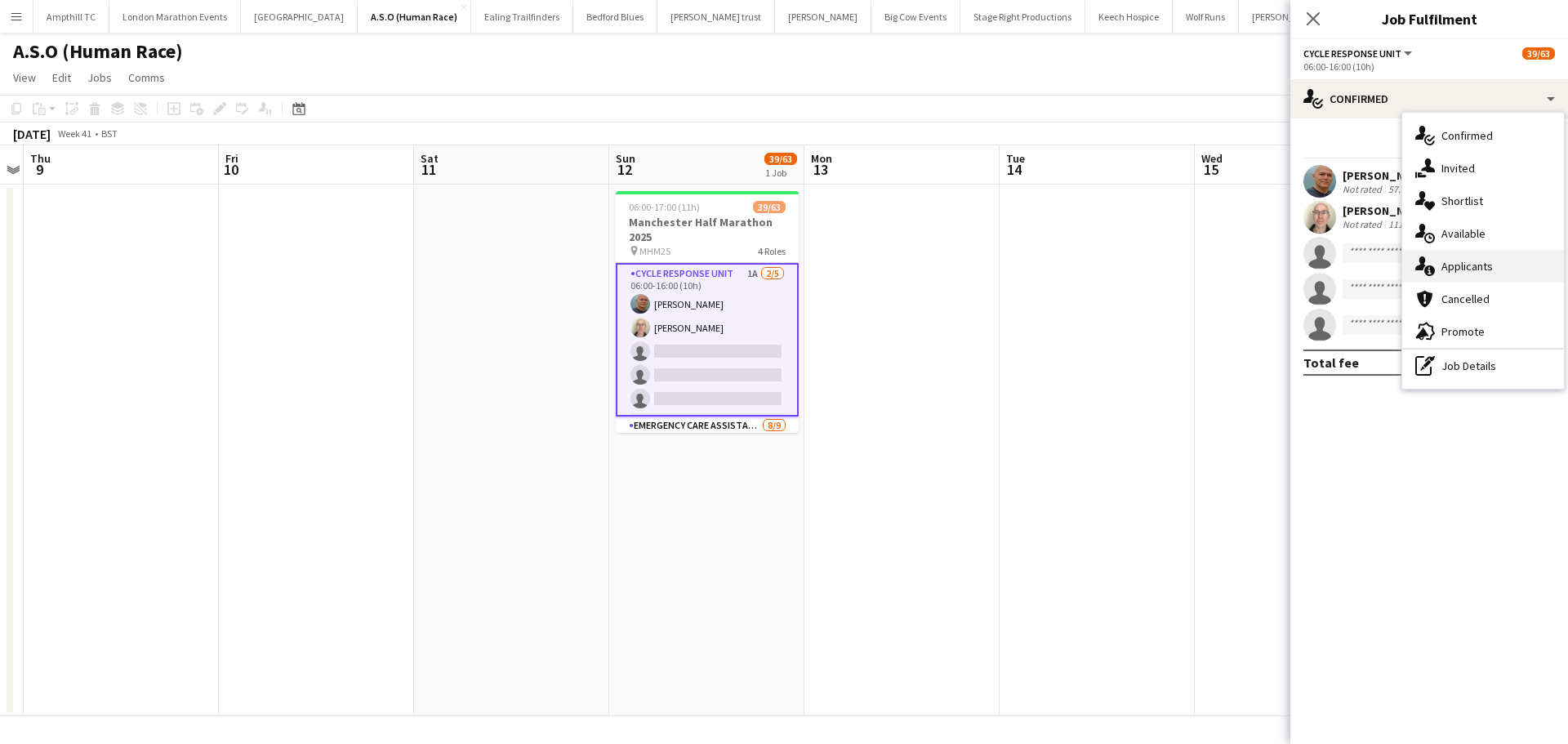
click at [1486, 268] on div "single-neutral-actions-information Applicants" at bounding box center [1483, 267] width 162 height 33
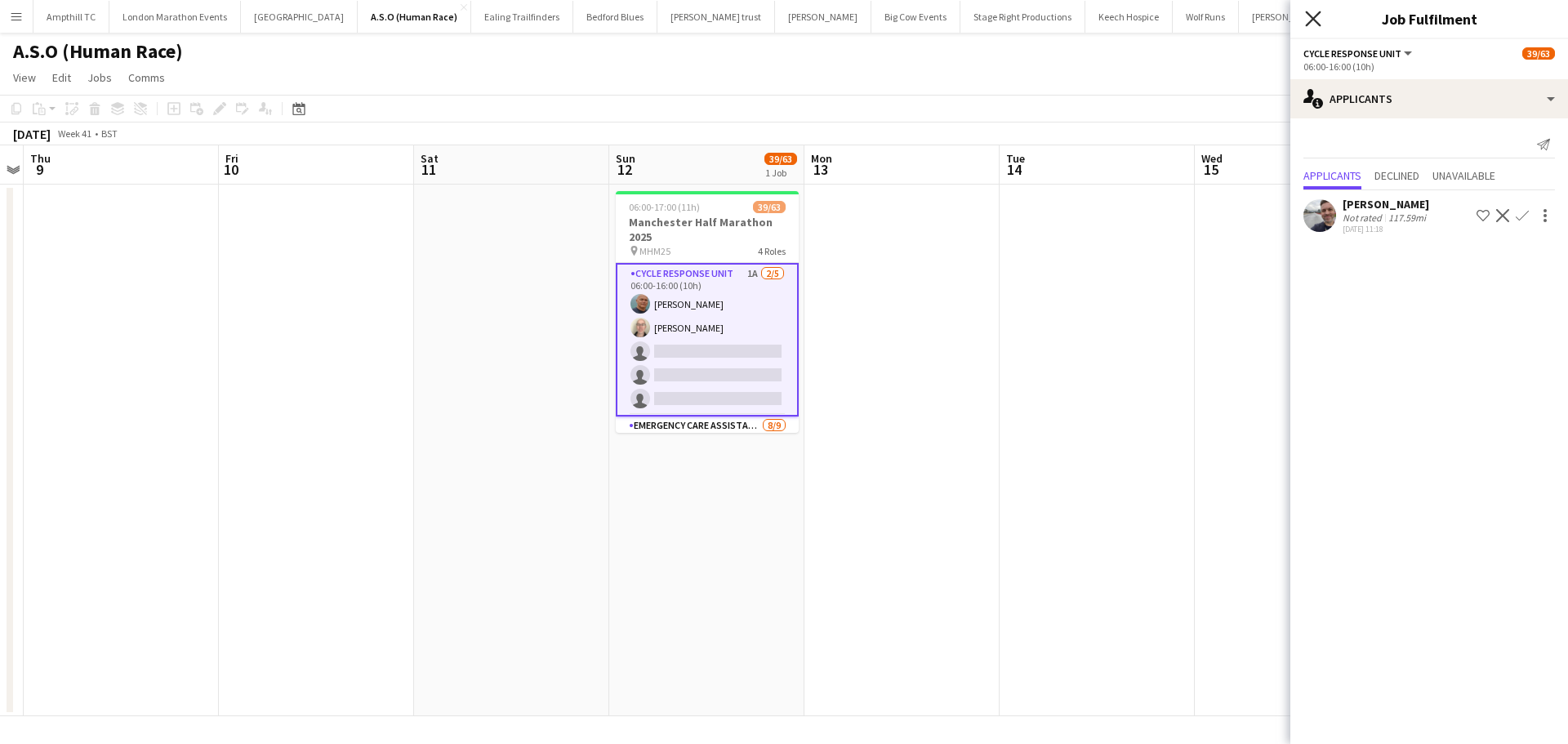
click at [1311, 20] on icon at bounding box center [1313, 18] width 15 height 15
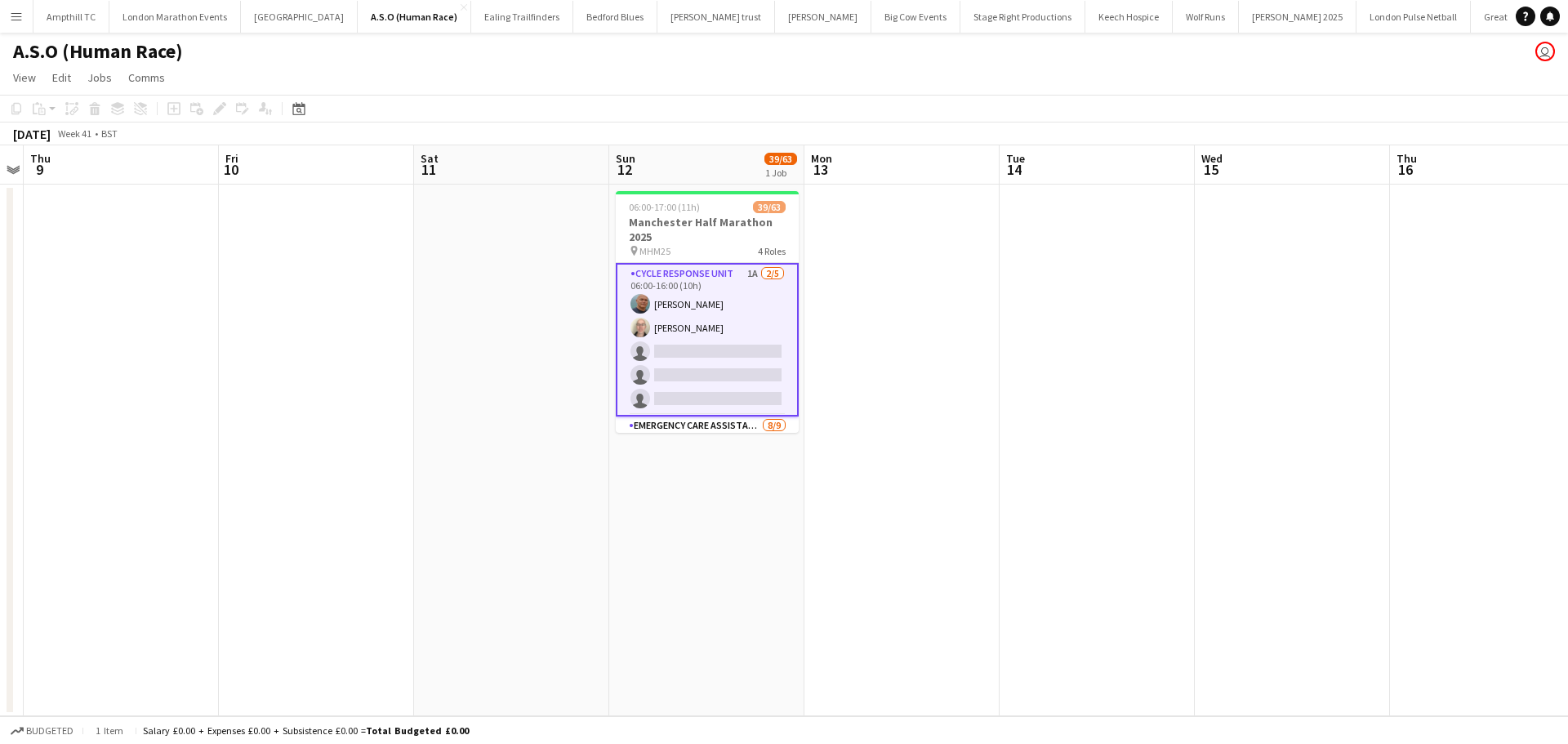
click at [700, 357] on app-card-role "Cycle Response Unit 1A [DATE] 06:00-16:00 (10h) [PERSON_NAME] [PERSON_NAME] sin…" at bounding box center [707, 340] width 183 height 154
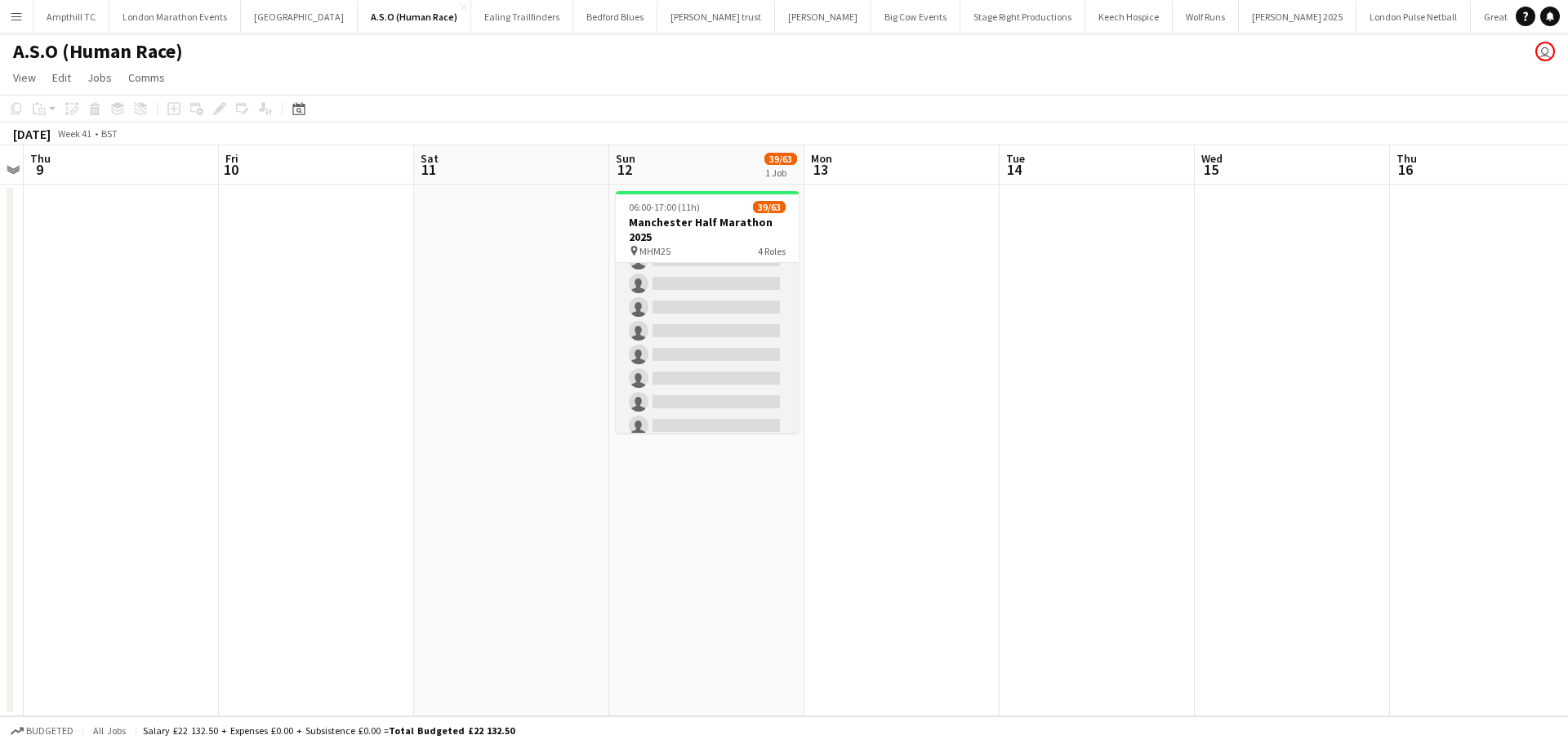
scroll to position [1450, 0]
